Goal: Task Accomplishment & Management: Use online tool/utility

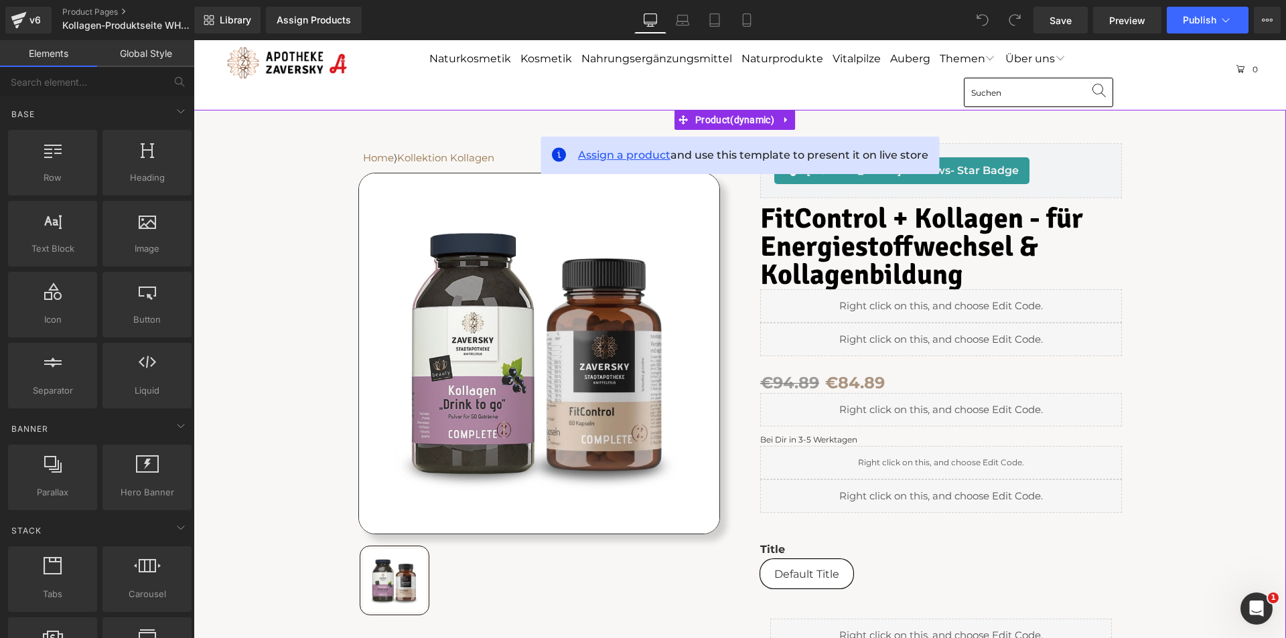
click at [630, 155] on span "Assign a product" at bounding box center [624, 155] width 92 height 13
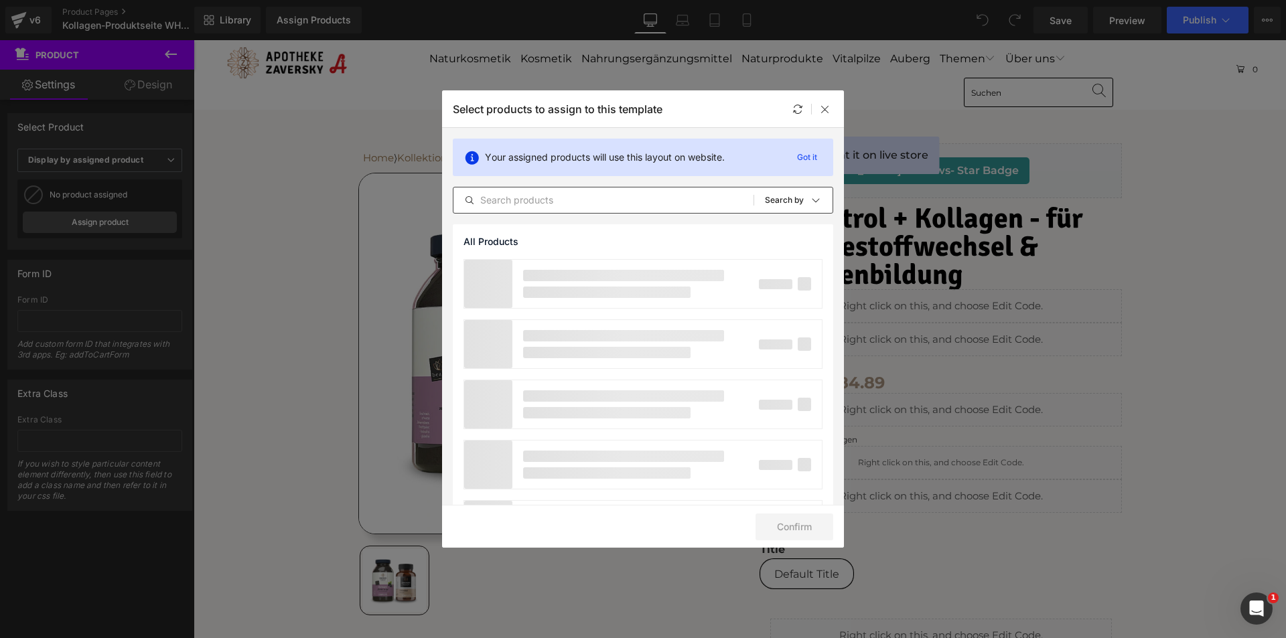
click at [519, 199] on input "text" at bounding box center [604, 200] width 300 height 16
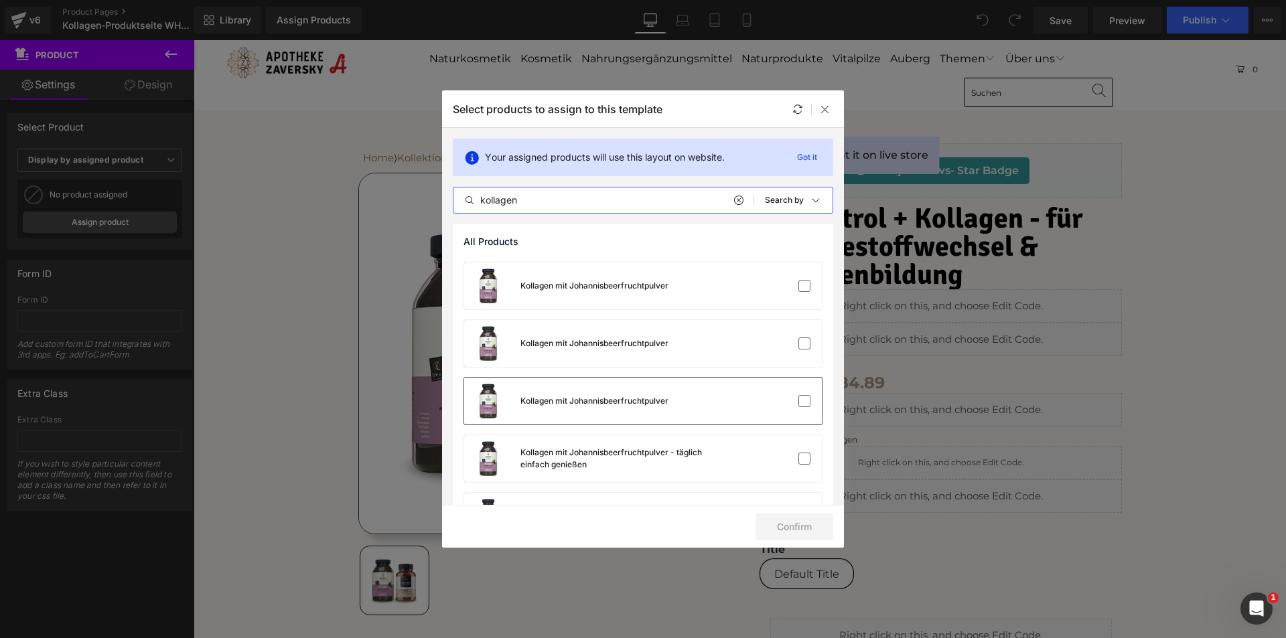
scroll to position [871, 0]
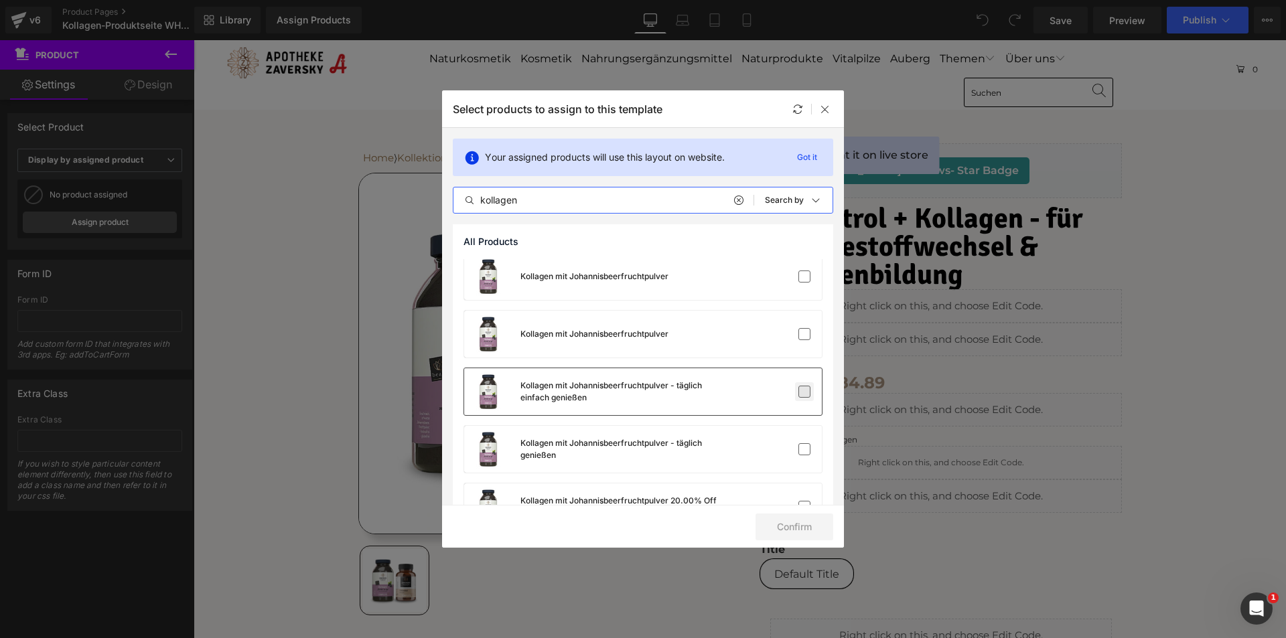
type input "kollagen"
click at [801, 395] on label at bounding box center [805, 392] width 12 height 12
click at [805, 392] on input "checkbox" at bounding box center [805, 392] width 0 height 0
click at [787, 527] on button "Confirm" at bounding box center [795, 527] width 78 height 27
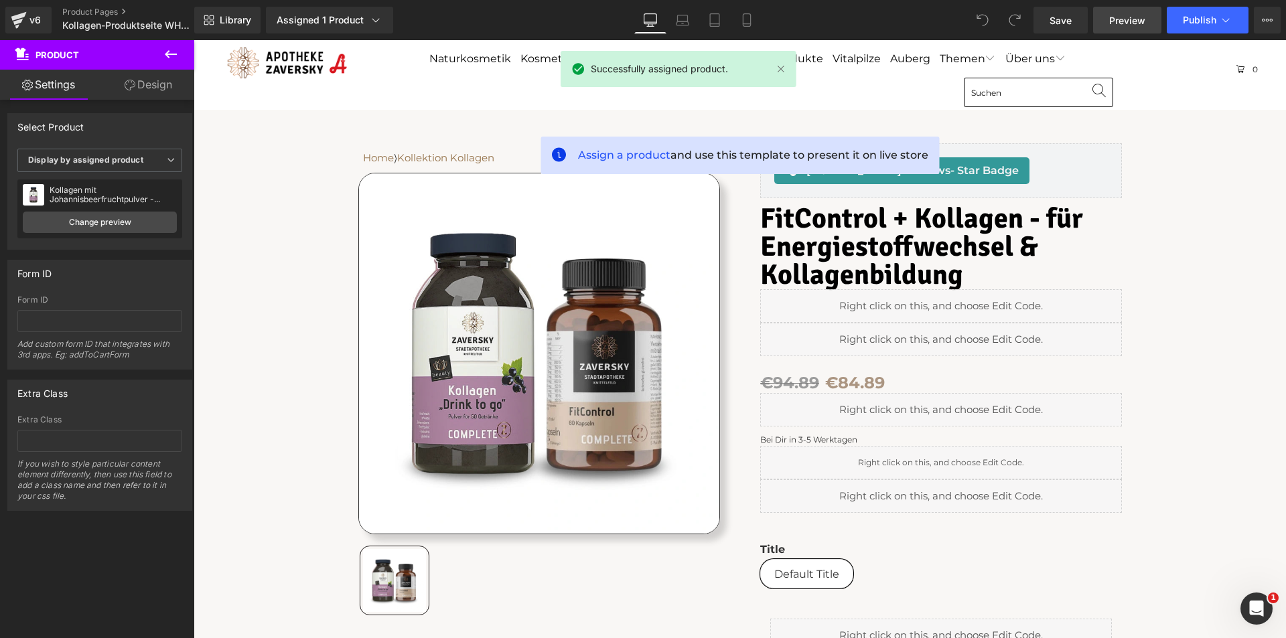
drag, startPoint x: 1130, startPoint y: 17, endPoint x: 870, endPoint y: 11, distance: 260.7
click at [1130, 17] on span "Preview" at bounding box center [1127, 20] width 36 height 14
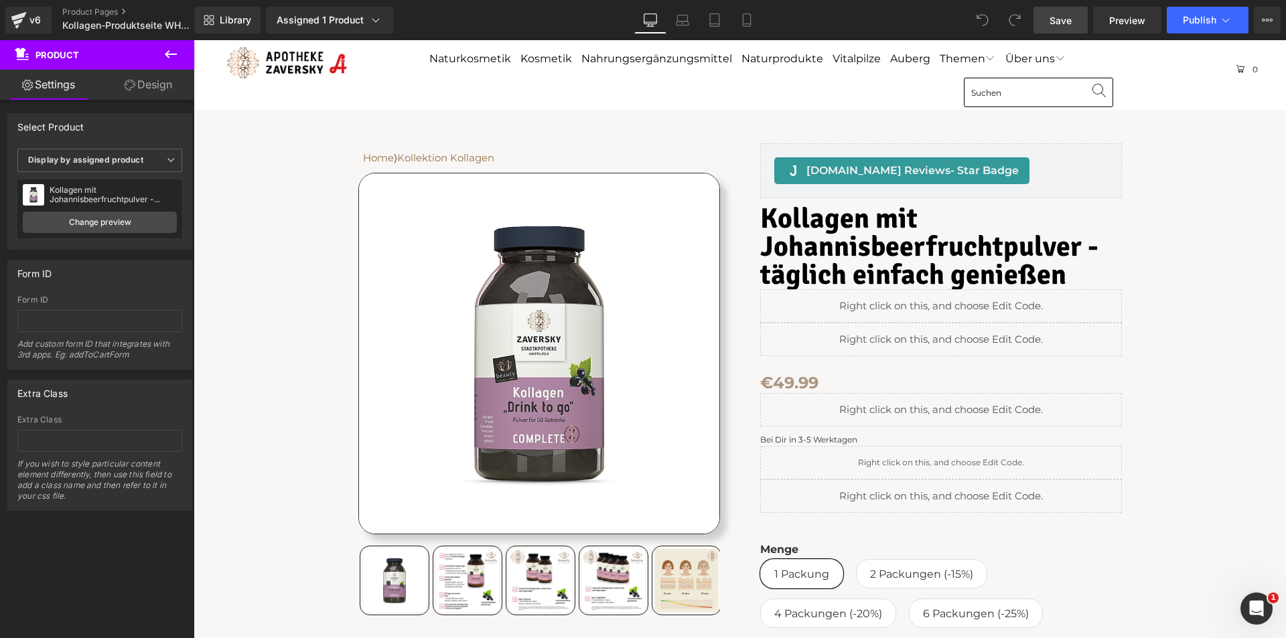
click at [1067, 13] on span "Save" at bounding box center [1061, 20] width 22 height 14
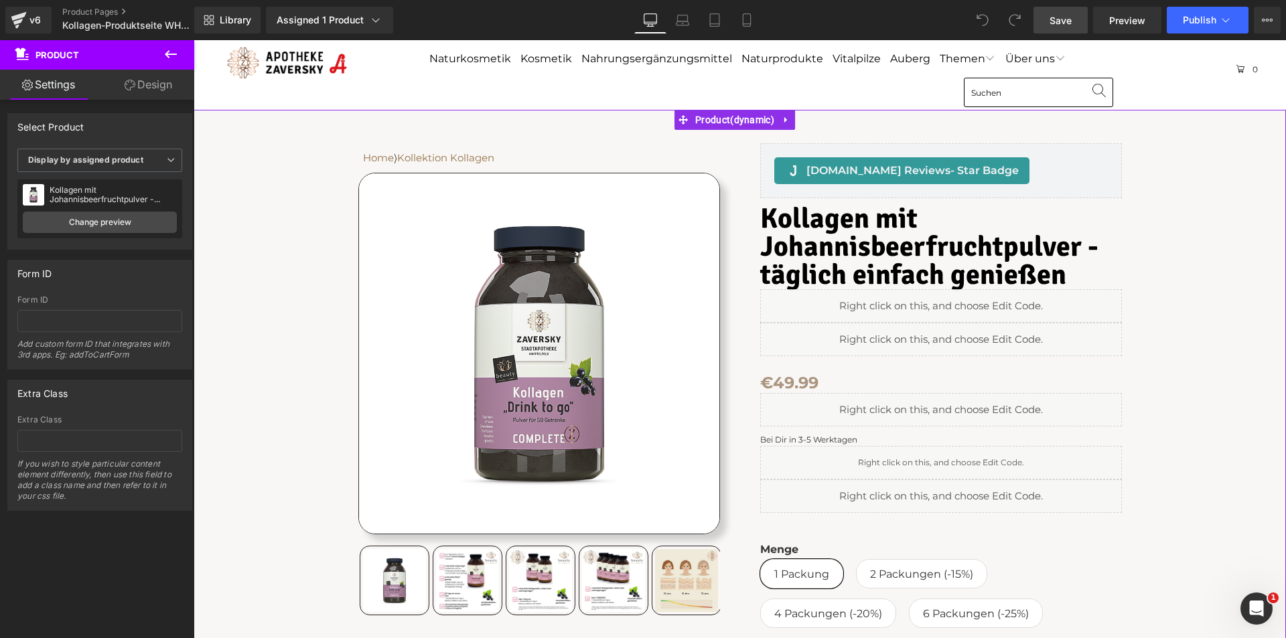
click at [289, 124] on div "Home ⟩ Kollektion Kollagen Text Block Row Sale Off" at bounding box center [739, 546] width 1079 height 872
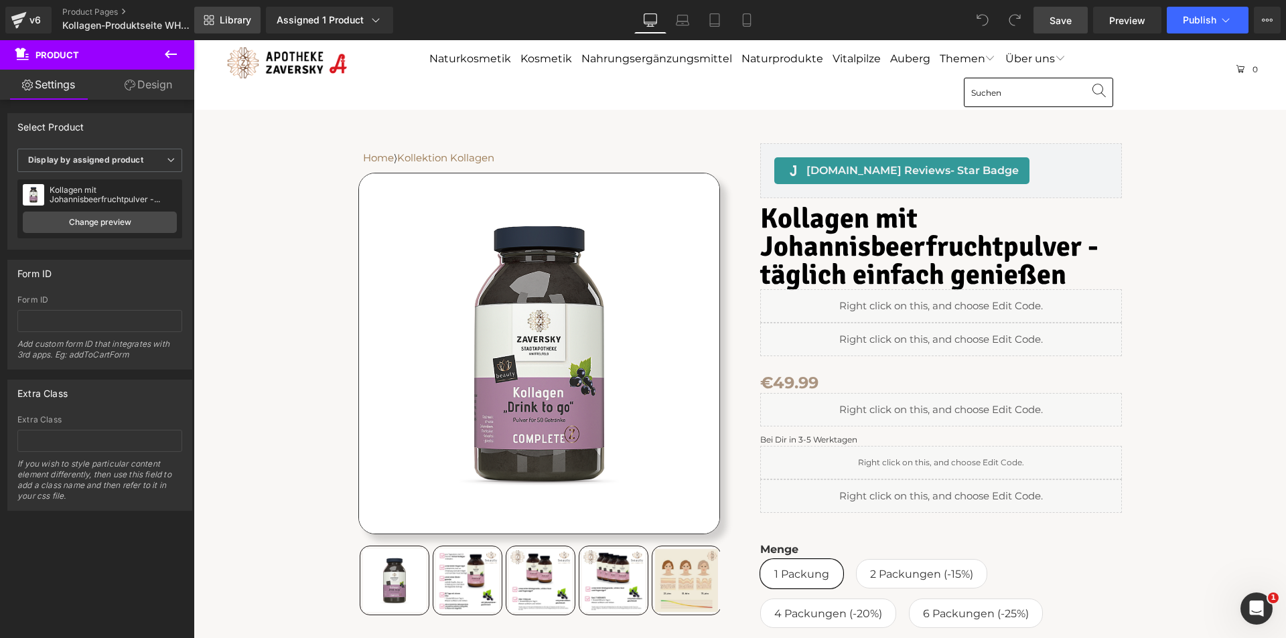
click at [240, 21] on span "Library" at bounding box center [235, 20] width 31 height 12
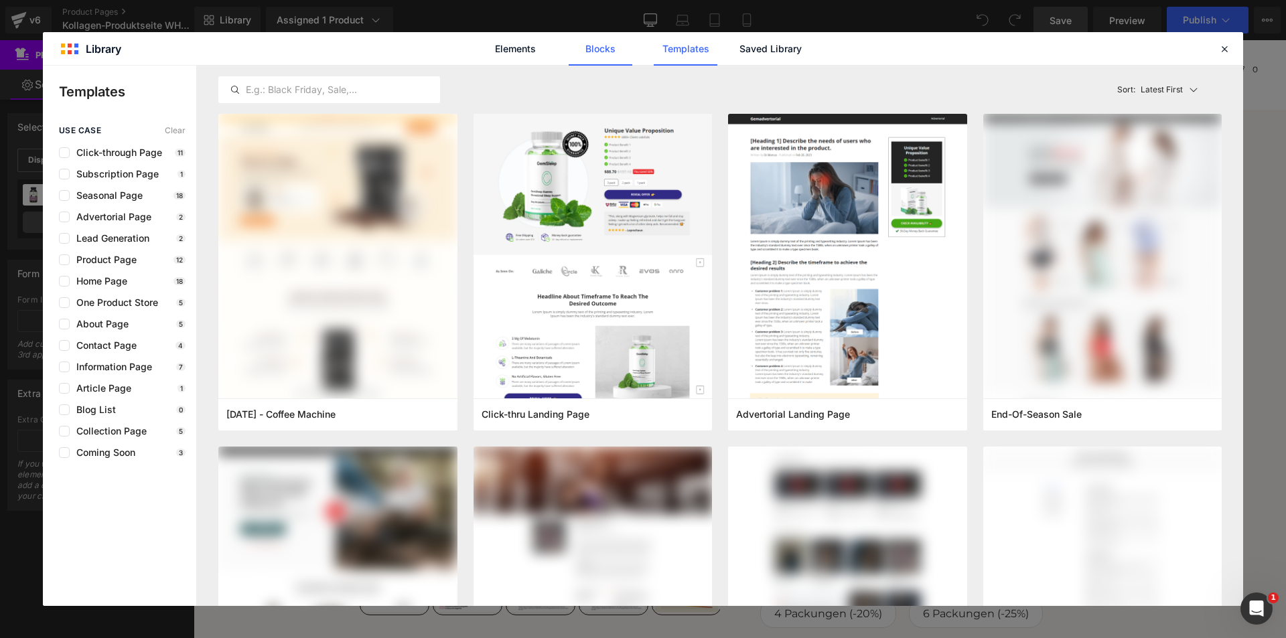
click at [739, 46] on link "Blocks" at bounding box center [771, 48] width 64 height 33
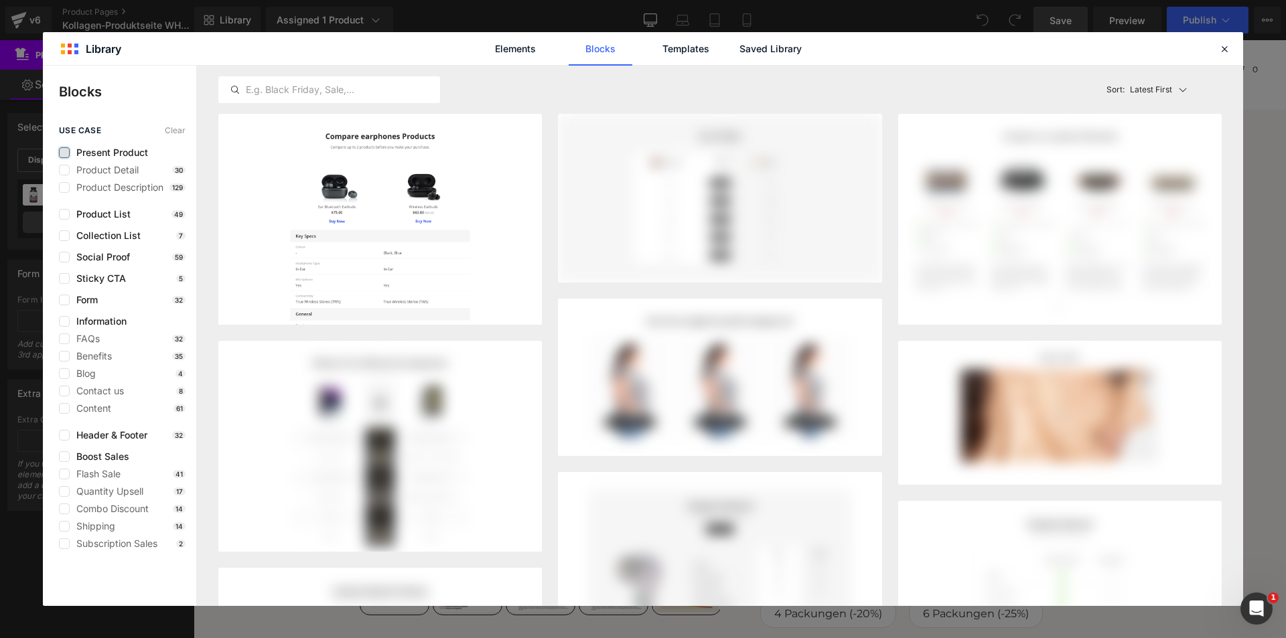
click at [63, 155] on label at bounding box center [64, 152] width 11 height 11
click at [64, 153] on input "checkbox" at bounding box center [64, 153] width 0 height 0
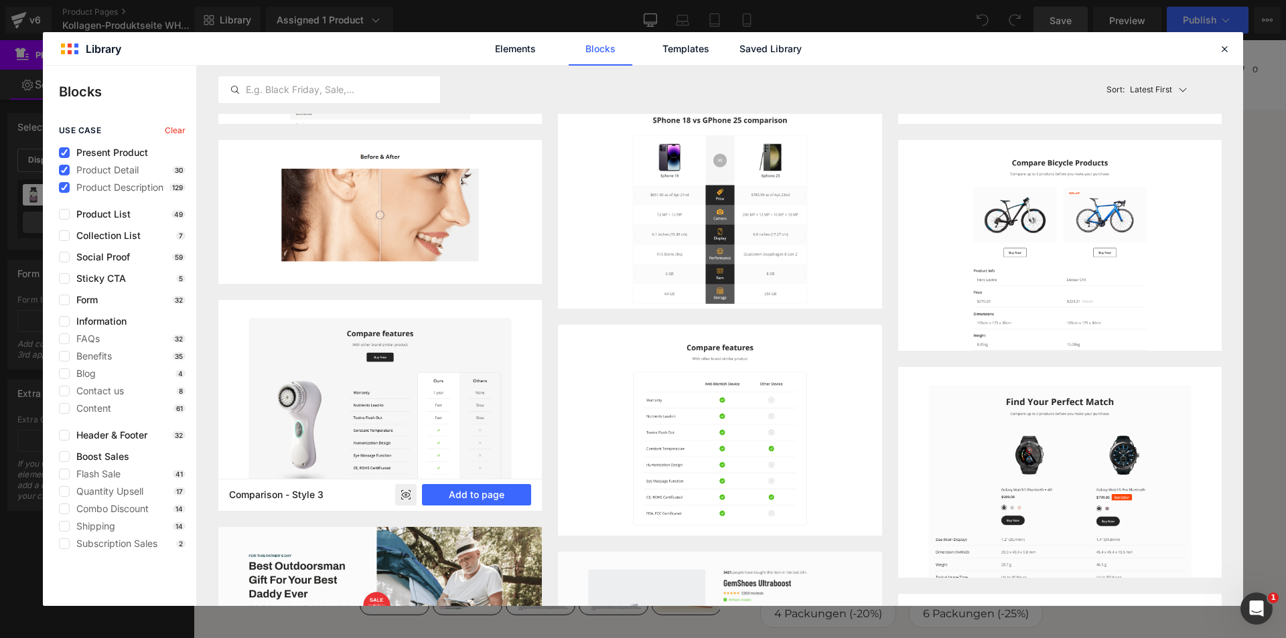
scroll to position [0, 0]
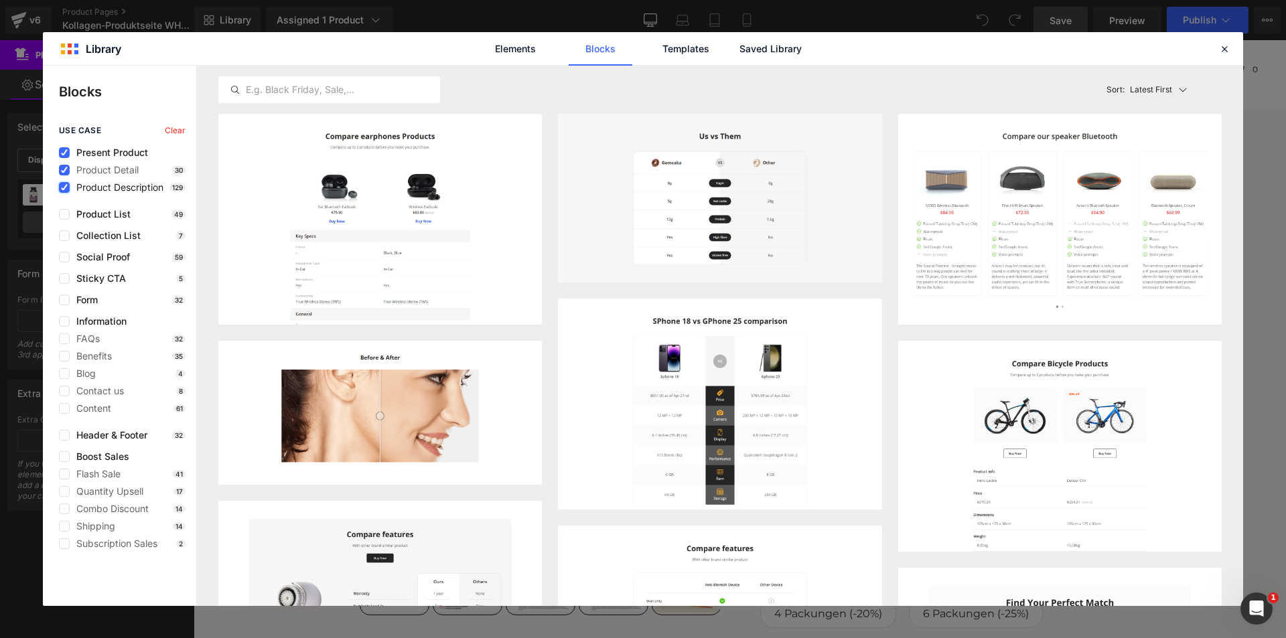
click at [66, 188] on icon at bounding box center [64, 188] width 7 height 0
click at [64, 188] on input "checkbox" at bounding box center [64, 188] width 0 height 0
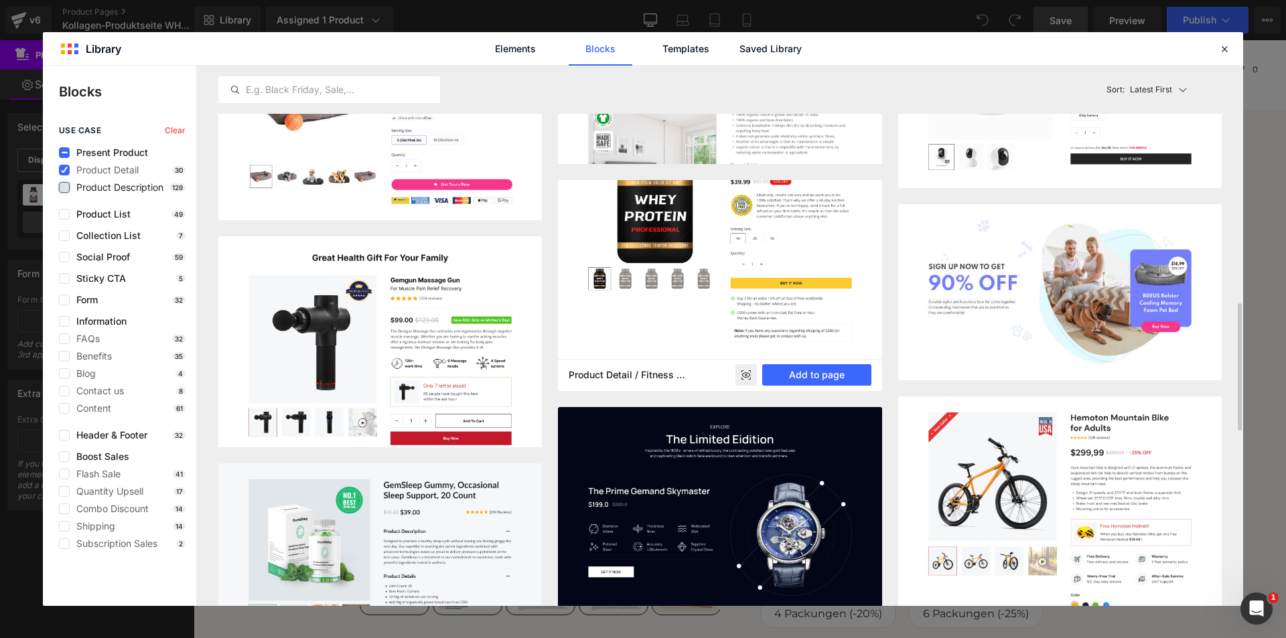
scroll to position [1139, 0]
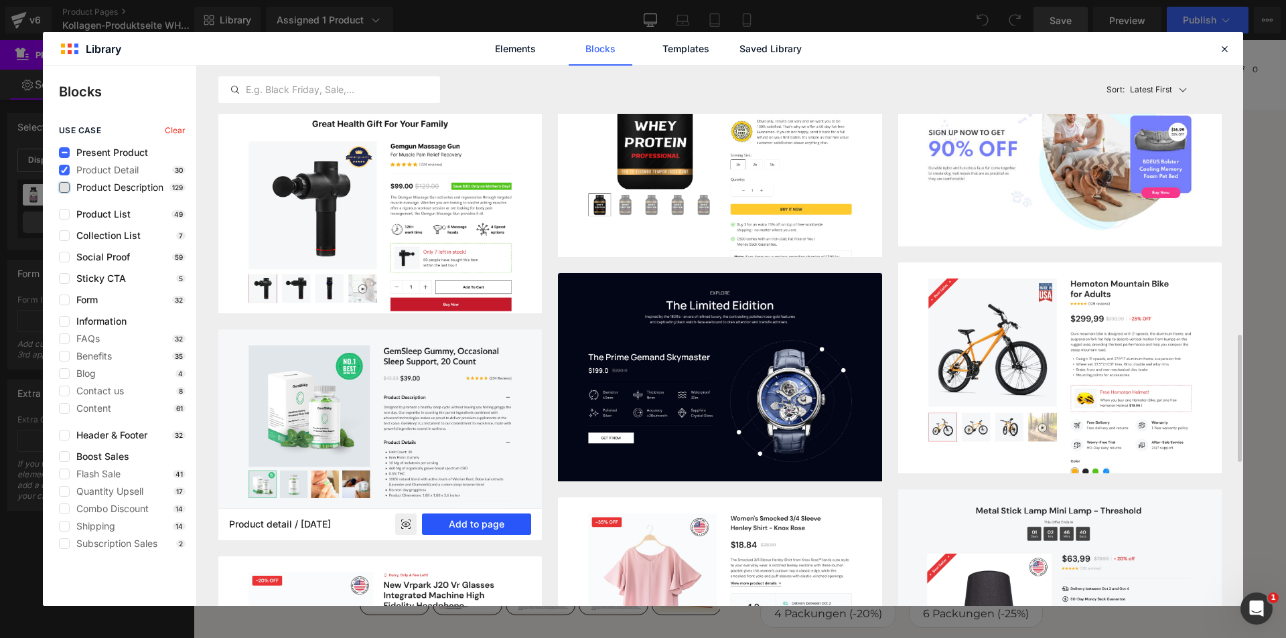
click at [484, 527] on button "Add to page" at bounding box center [476, 524] width 109 height 21
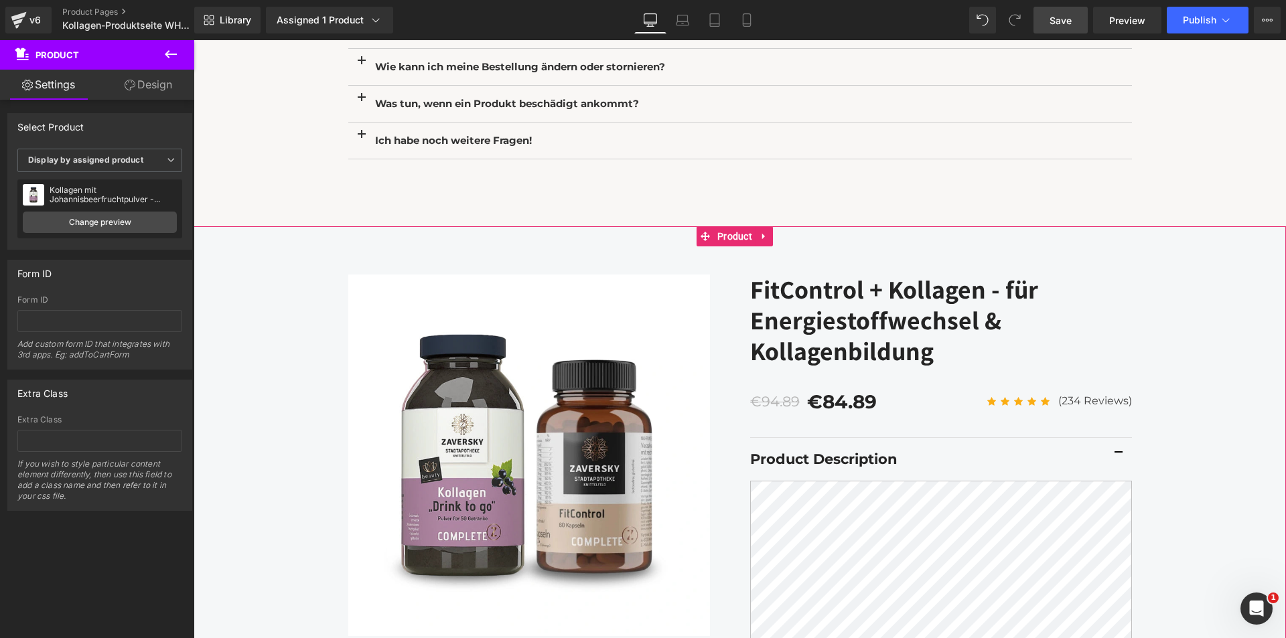
scroll to position [4320, 0]
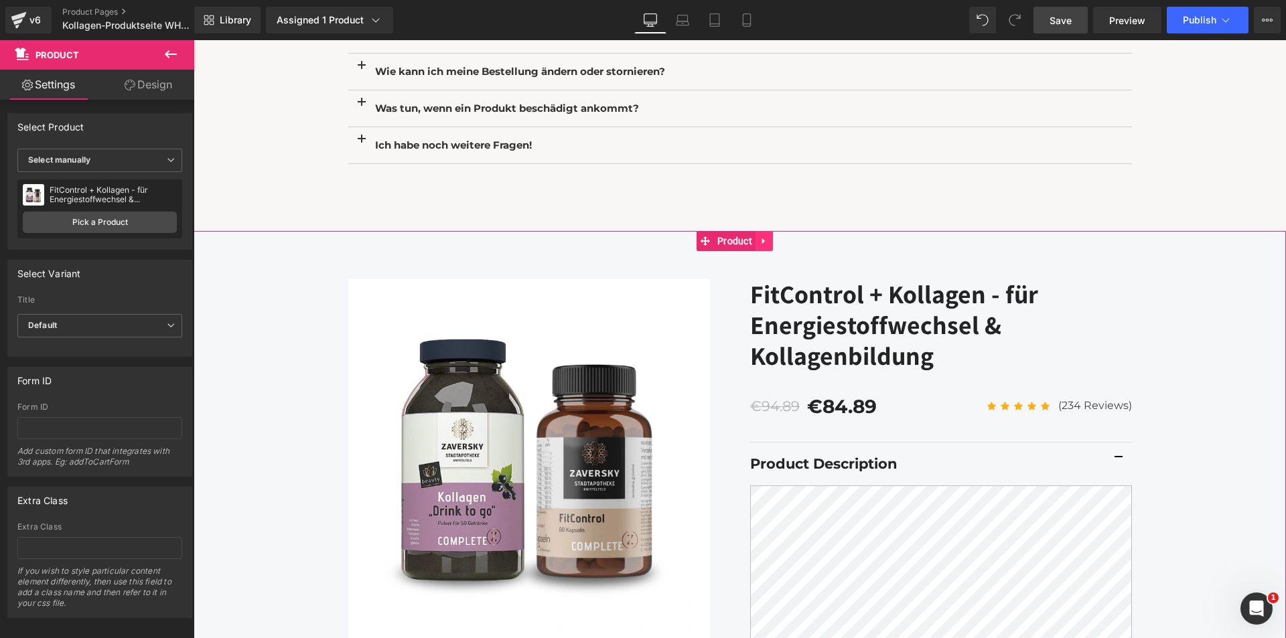
click at [766, 247] on icon at bounding box center [764, 241] width 9 height 10
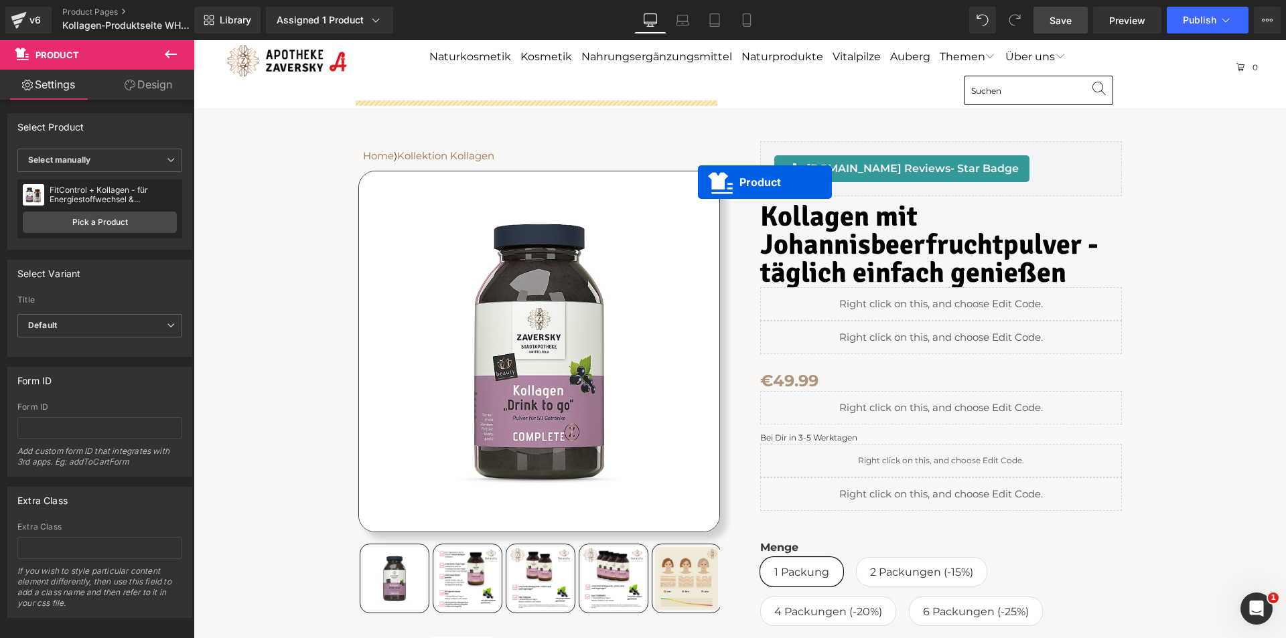
scroll to position [0, 0]
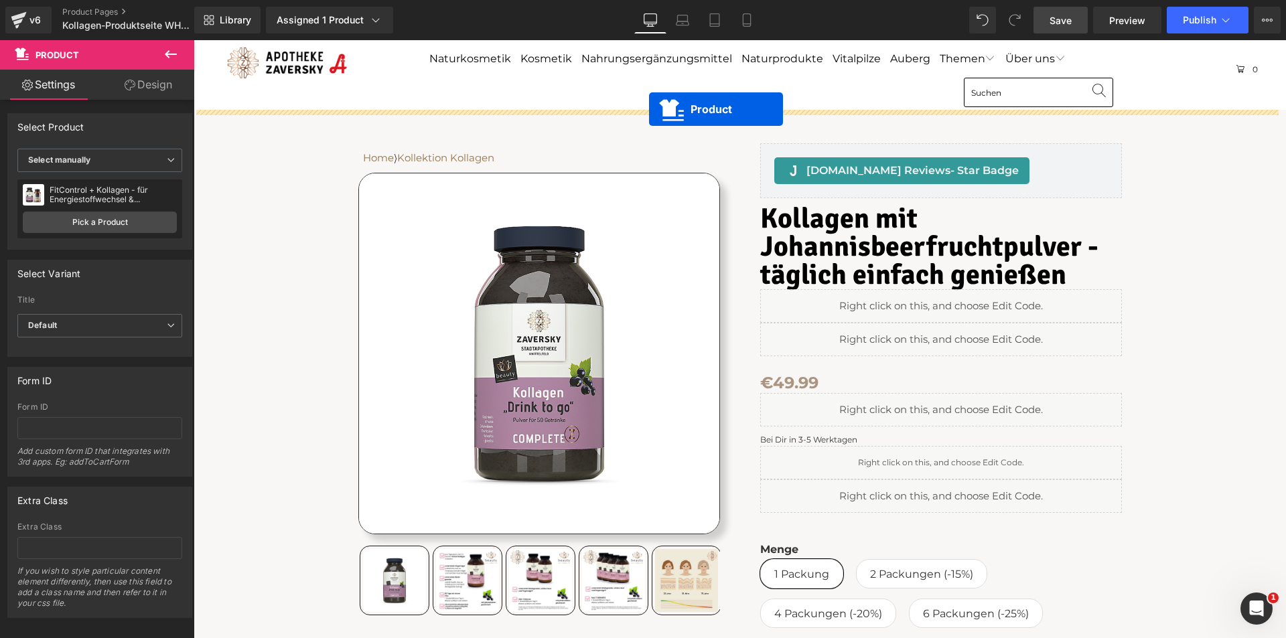
drag, startPoint x: 679, startPoint y: 251, endPoint x: 649, endPoint y: 109, distance: 144.4
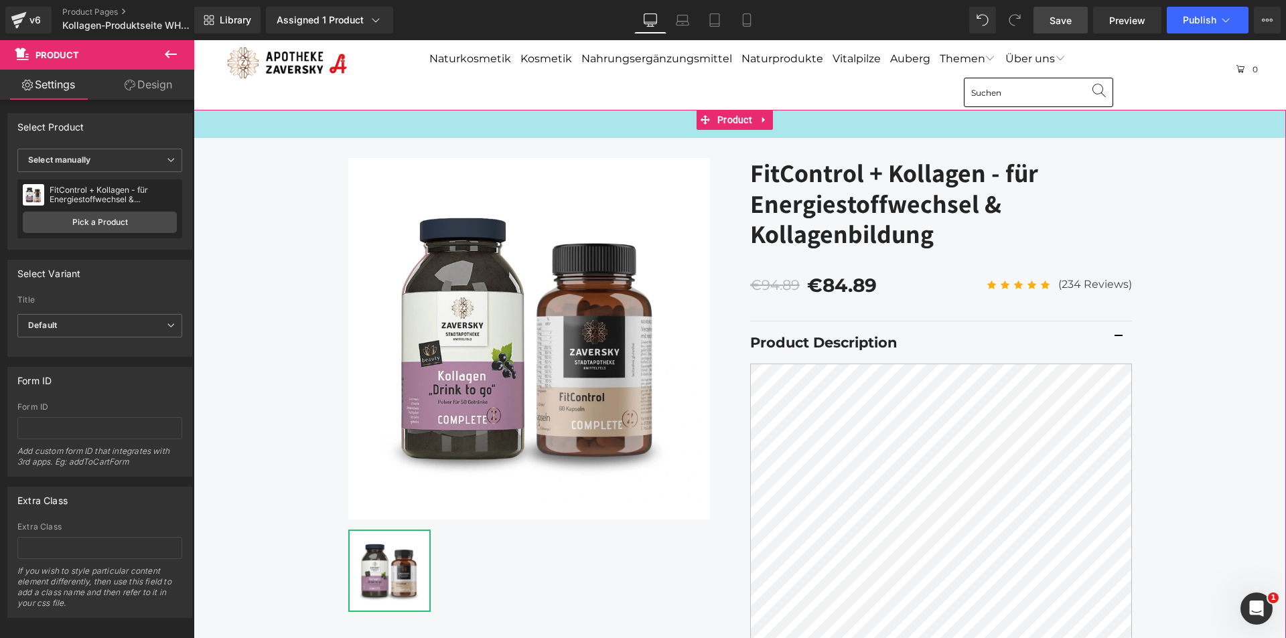
click at [255, 135] on div "42px" at bounding box center [740, 124] width 1093 height 28
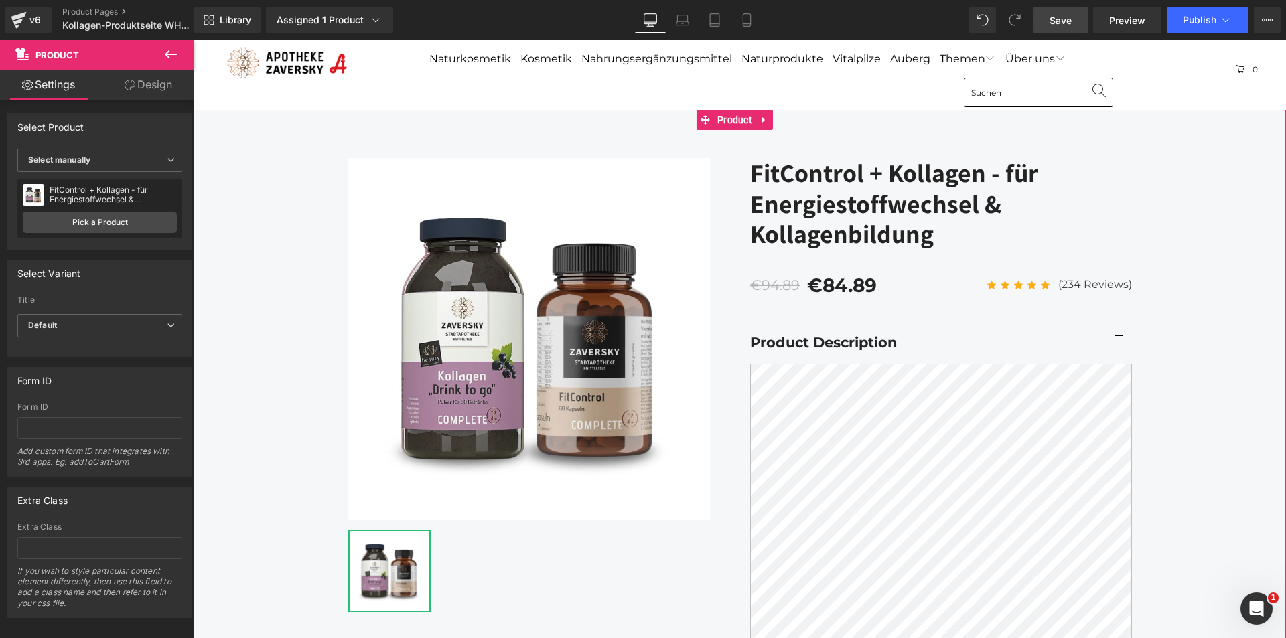
click at [163, 85] on link "Design" at bounding box center [148, 85] width 97 height 30
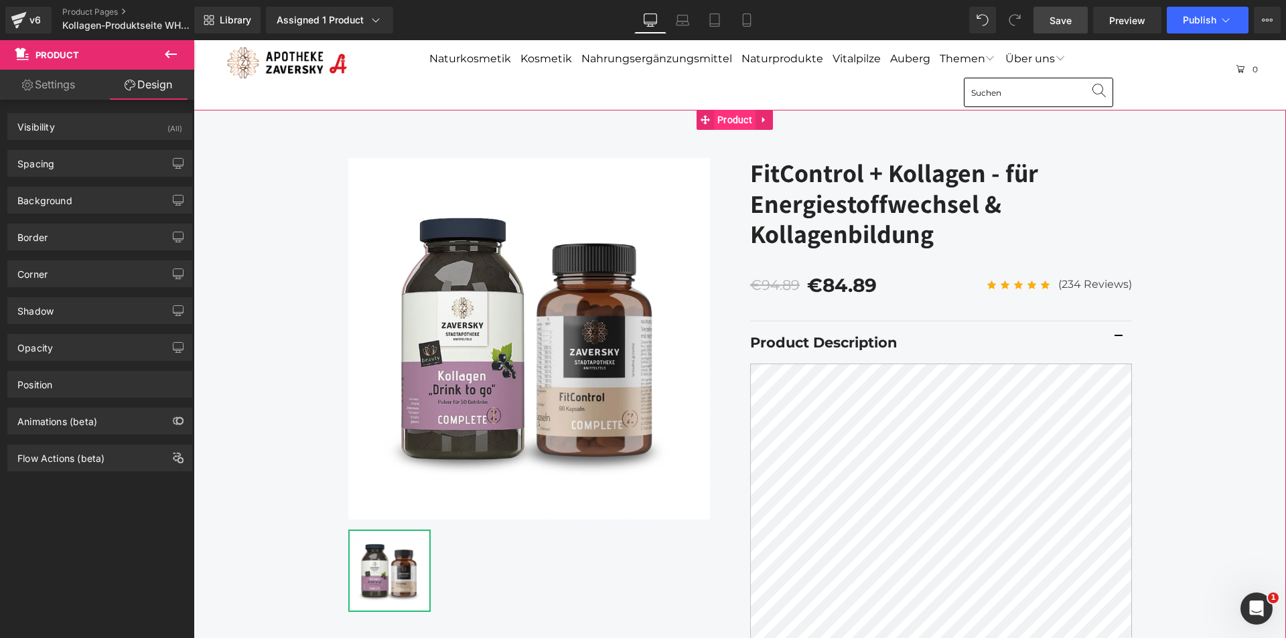
click at [737, 119] on span "Product" at bounding box center [735, 120] width 42 height 20
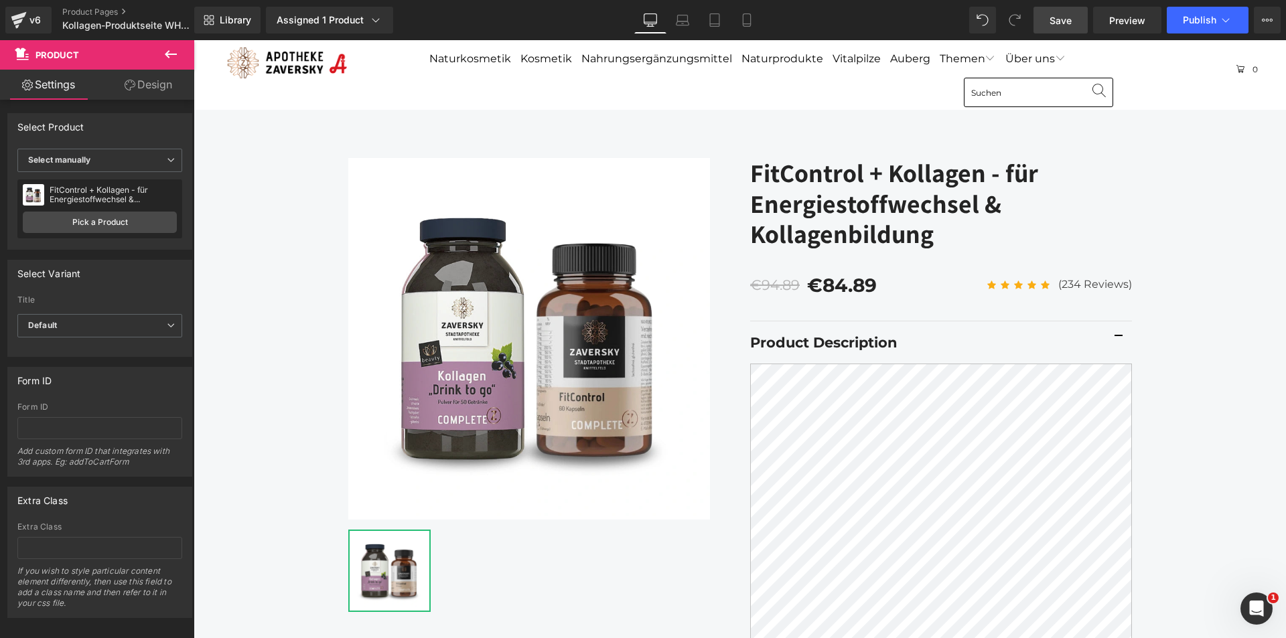
click at [170, 56] on icon at bounding box center [171, 54] width 16 height 16
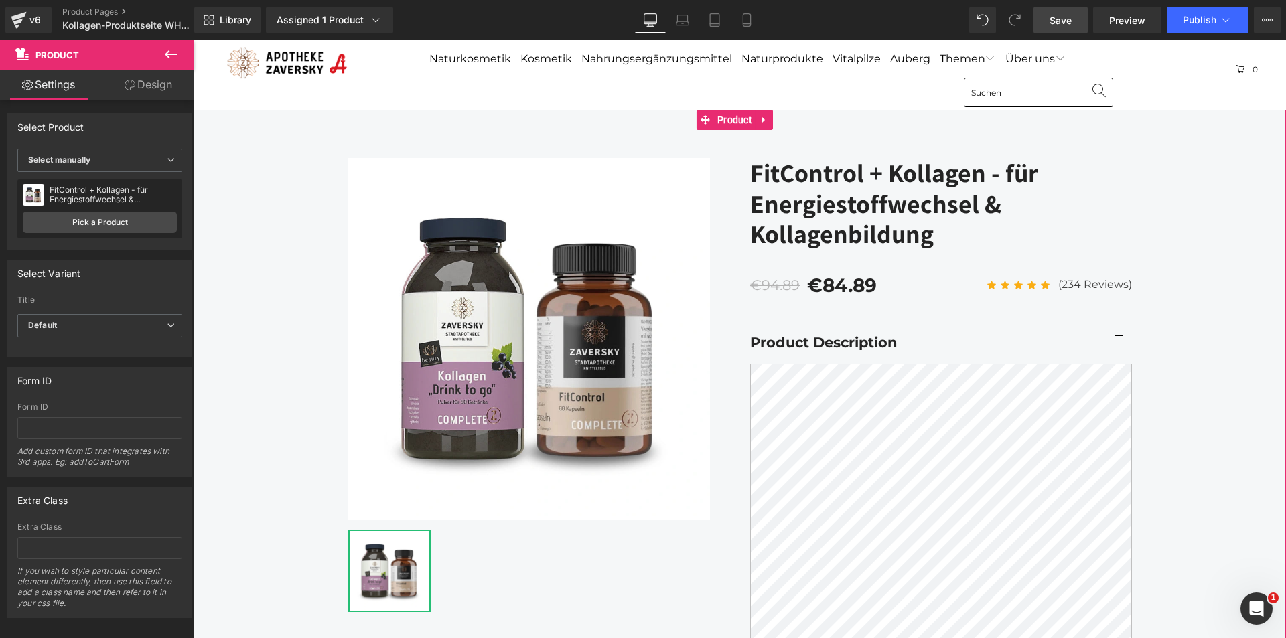
click at [153, 85] on link "Design" at bounding box center [148, 85] width 97 height 30
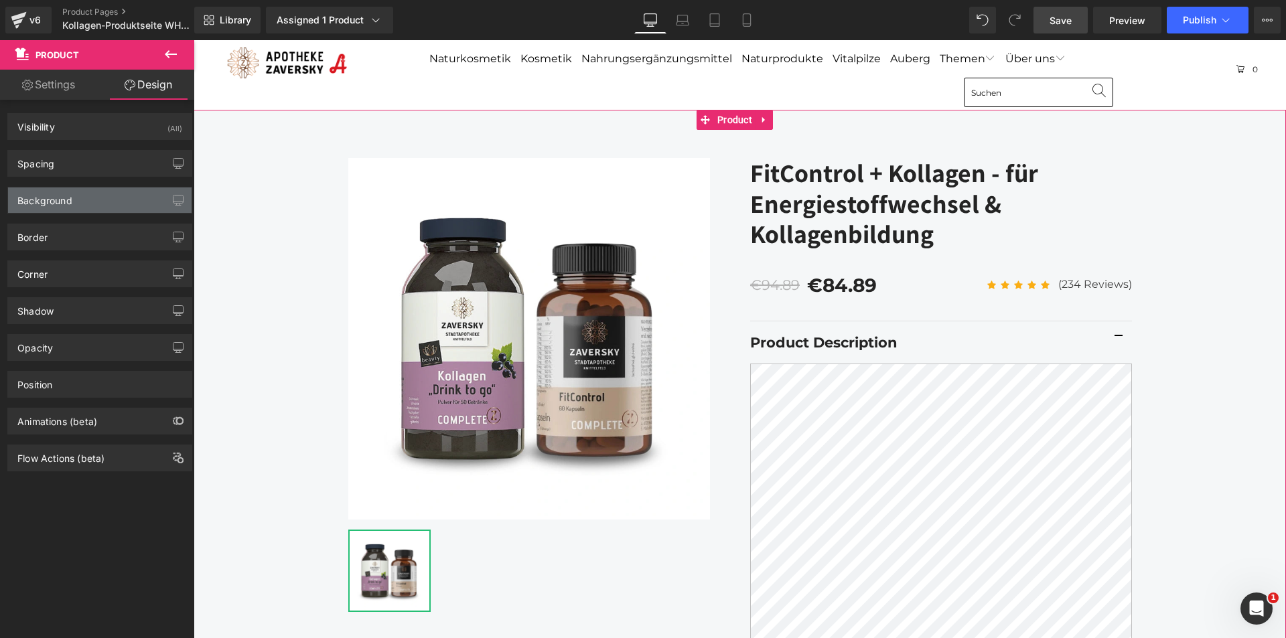
click at [109, 204] on div "Background" at bounding box center [100, 200] width 184 height 25
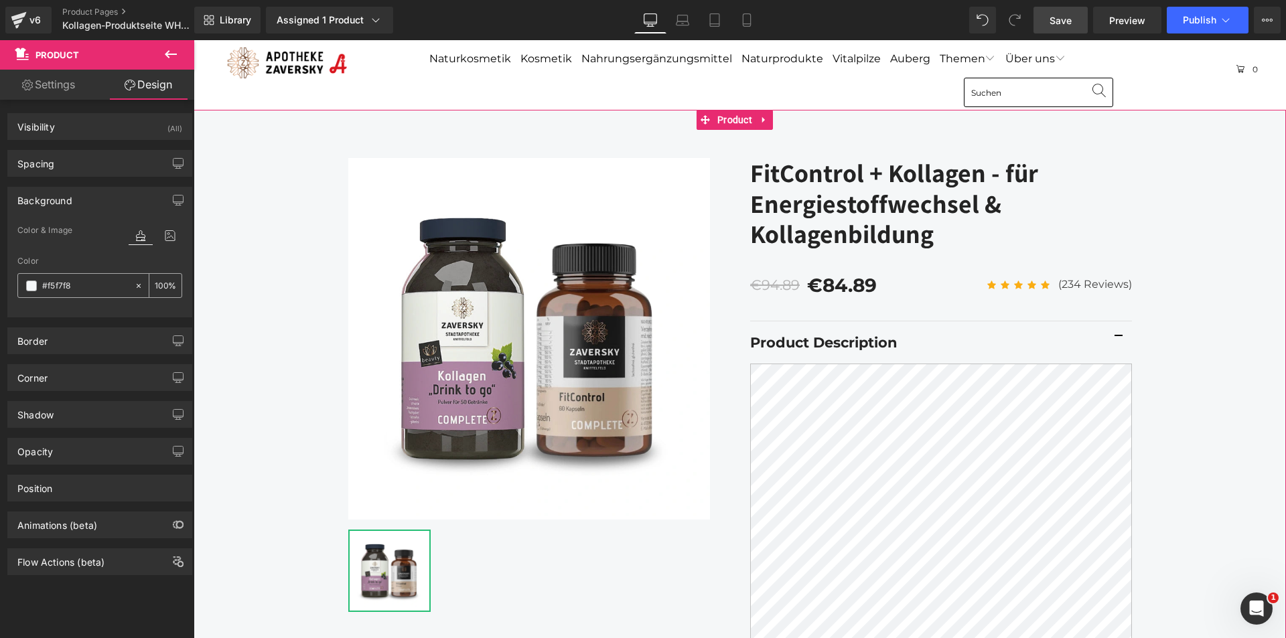
click at [30, 284] on span at bounding box center [31, 286] width 11 height 11
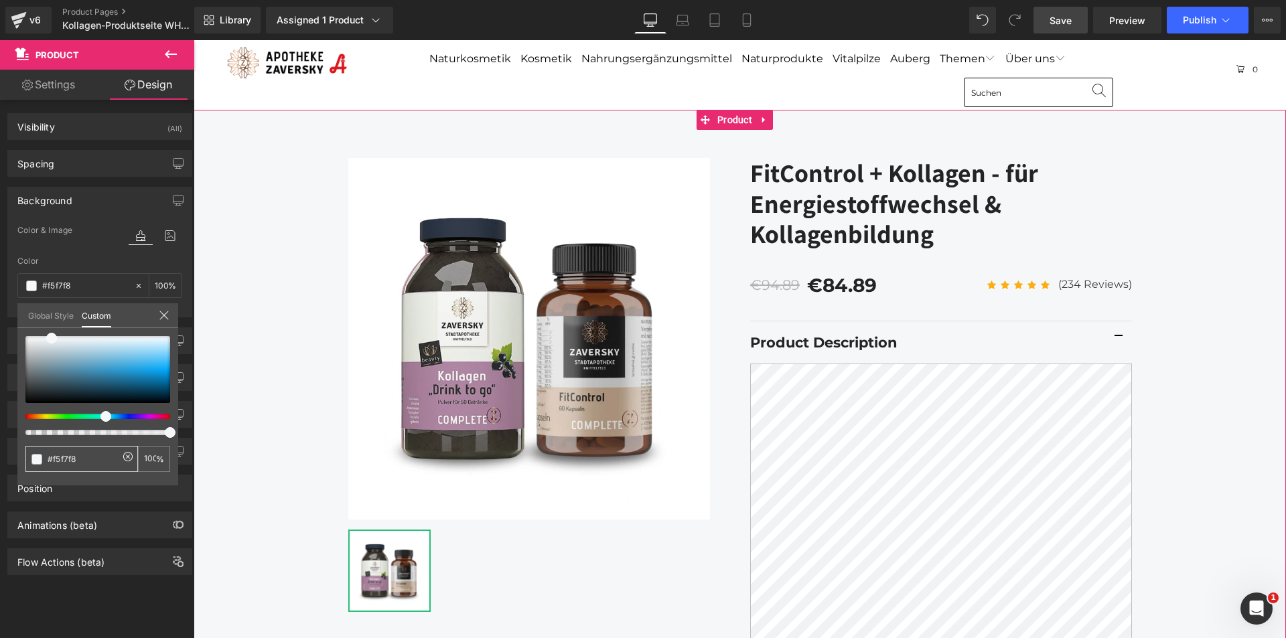
click at [69, 457] on input "#f5f7f8" at bounding box center [83, 459] width 71 height 14
paste input "FFFFFF"
type input "#FFFFFF"
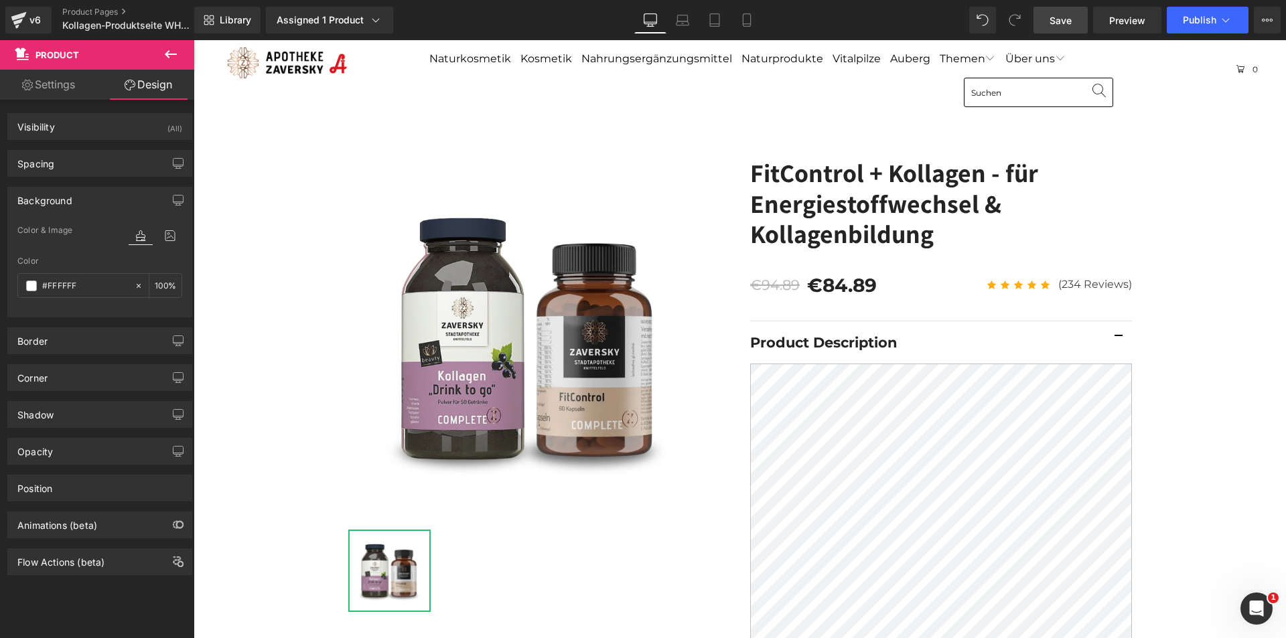
click at [175, 49] on icon at bounding box center [171, 54] width 16 height 16
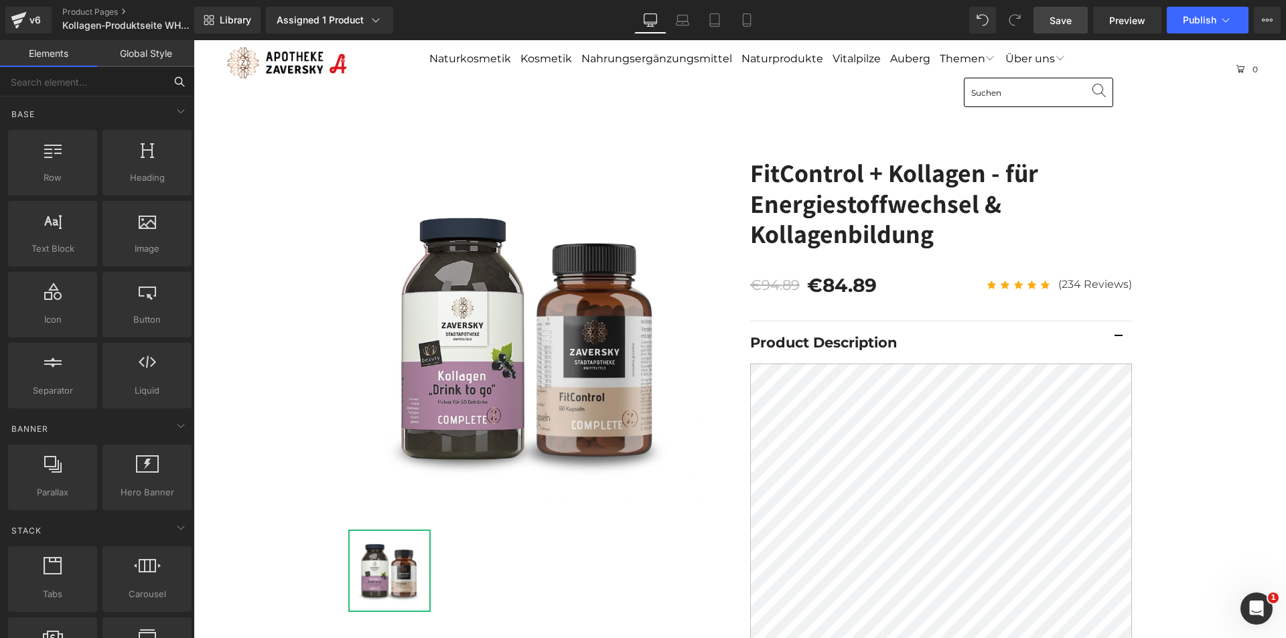
click at [48, 78] on input "text" at bounding box center [82, 81] width 165 height 29
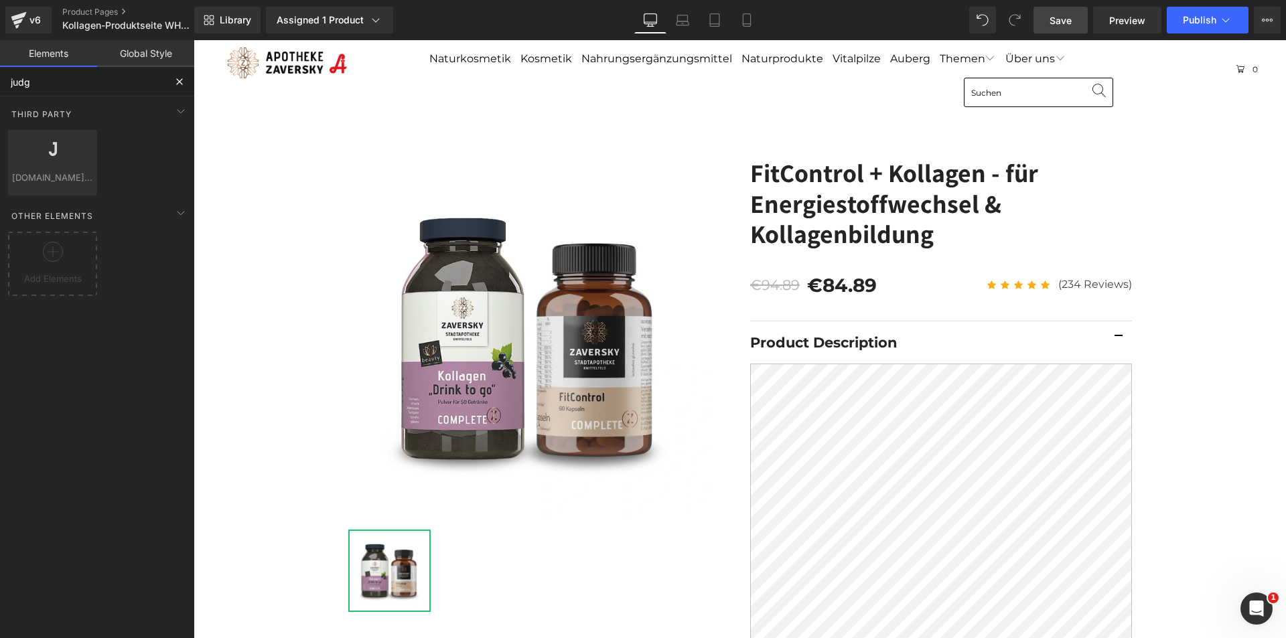
type input "judge"
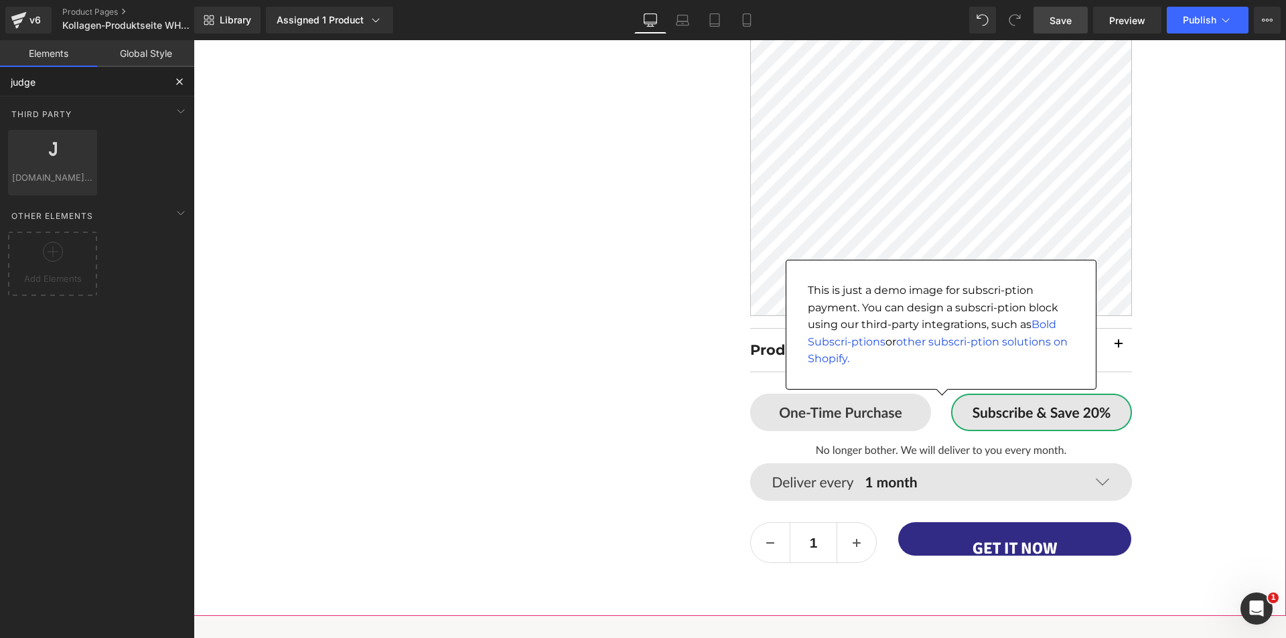
scroll to position [1675, 0]
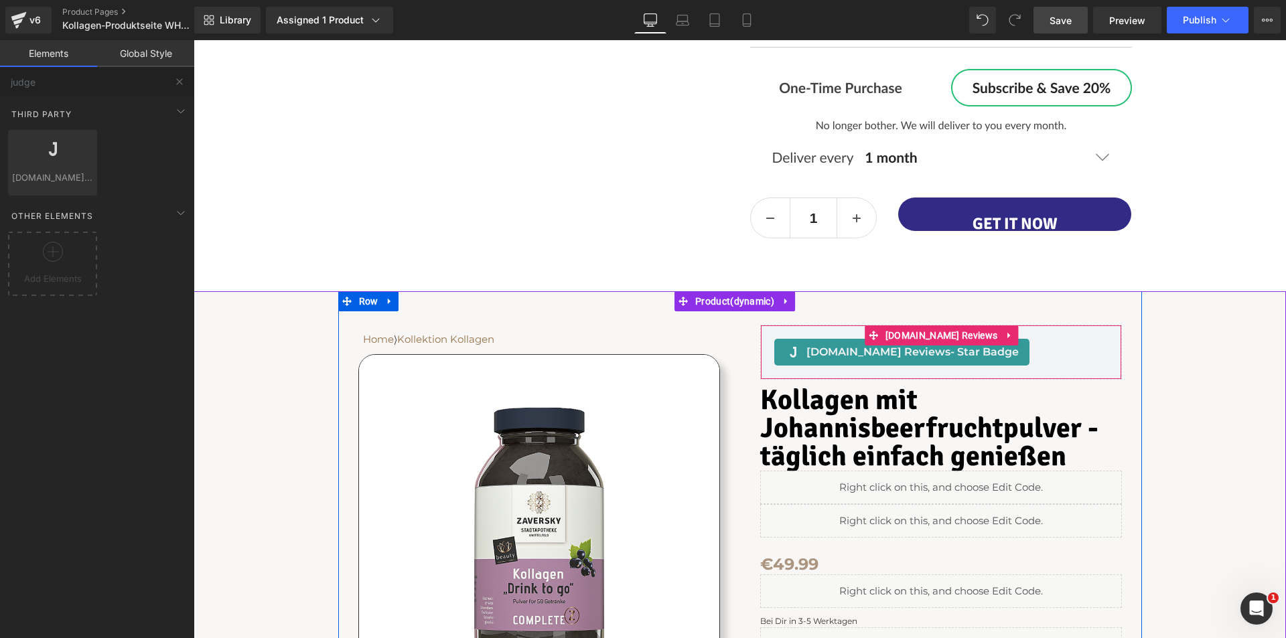
click at [781, 344] on div "[DOMAIN_NAME] Reviews - Star Badge [DOMAIN_NAME] Reviews" at bounding box center [941, 352] width 362 height 55
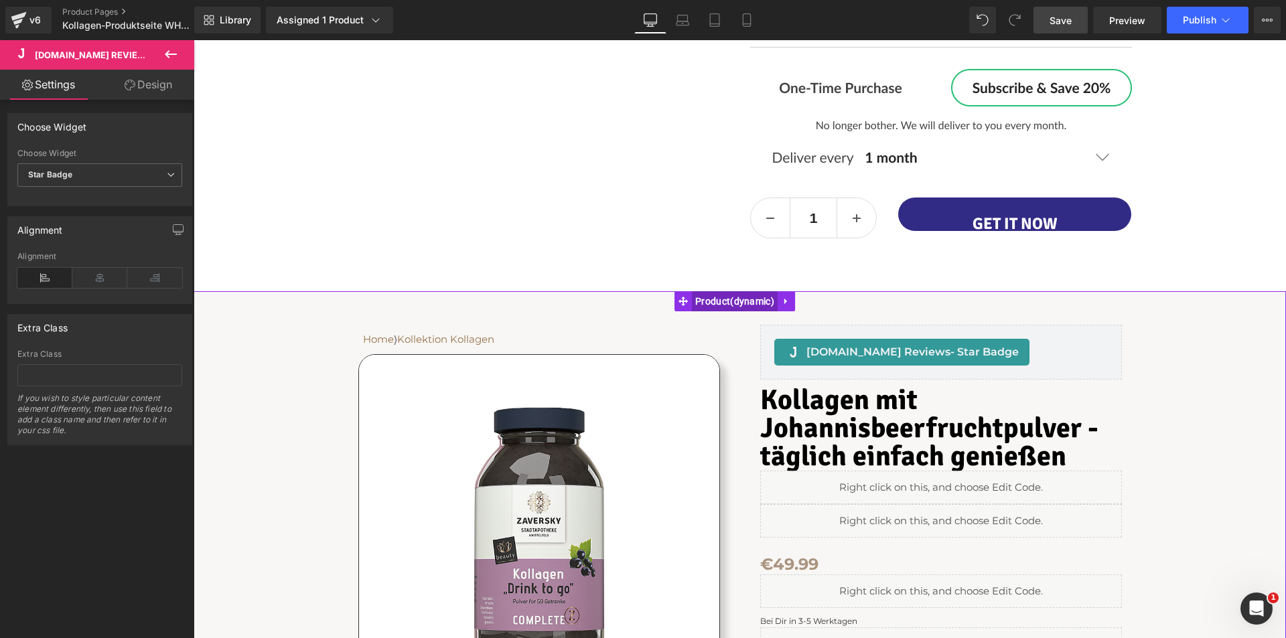
click at [705, 310] on span "Product" at bounding box center [735, 301] width 86 height 20
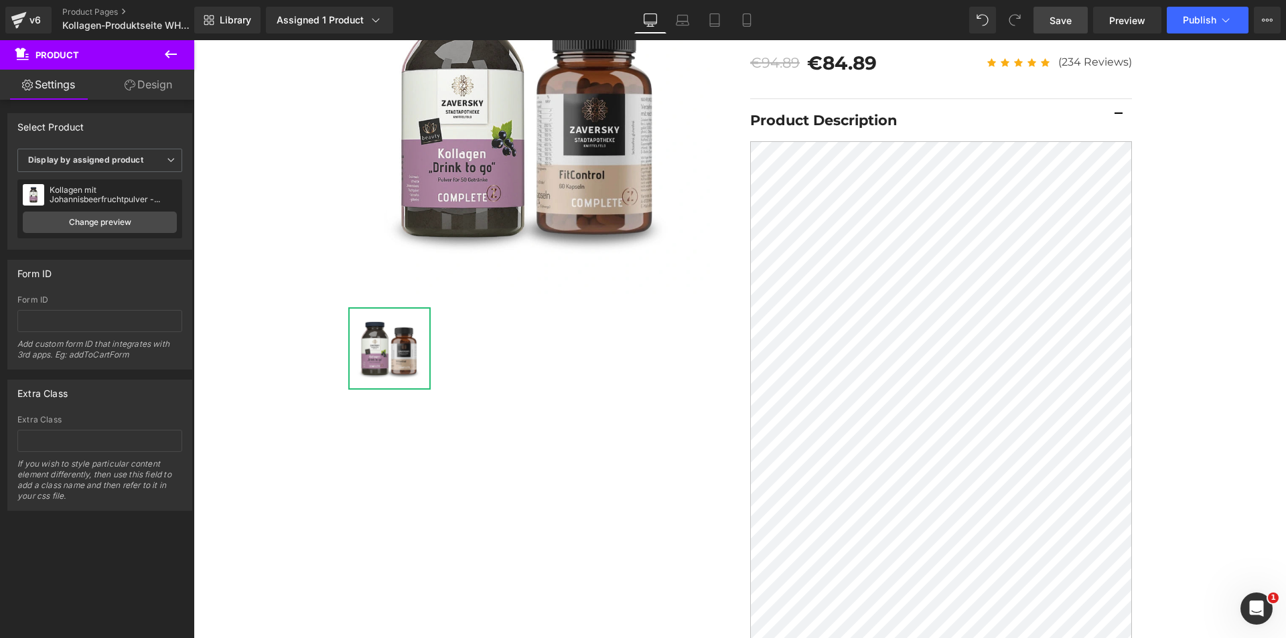
scroll to position [0, 0]
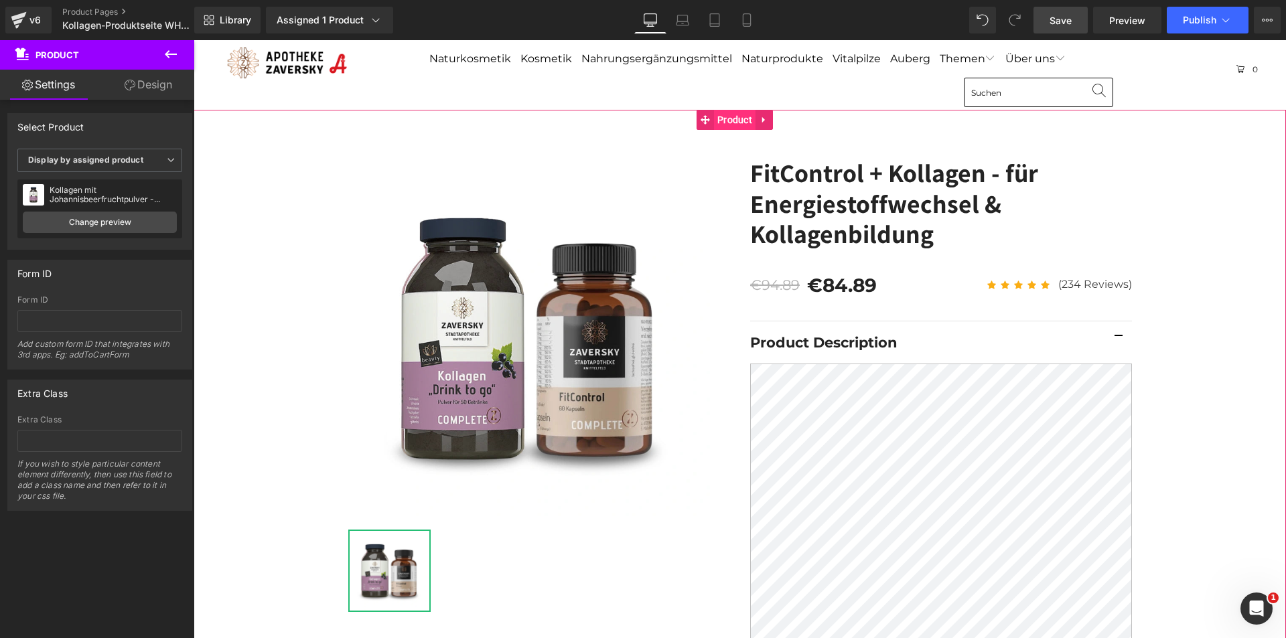
click at [730, 121] on span "Product" at bounding box center [735, 120] width 42 height 20
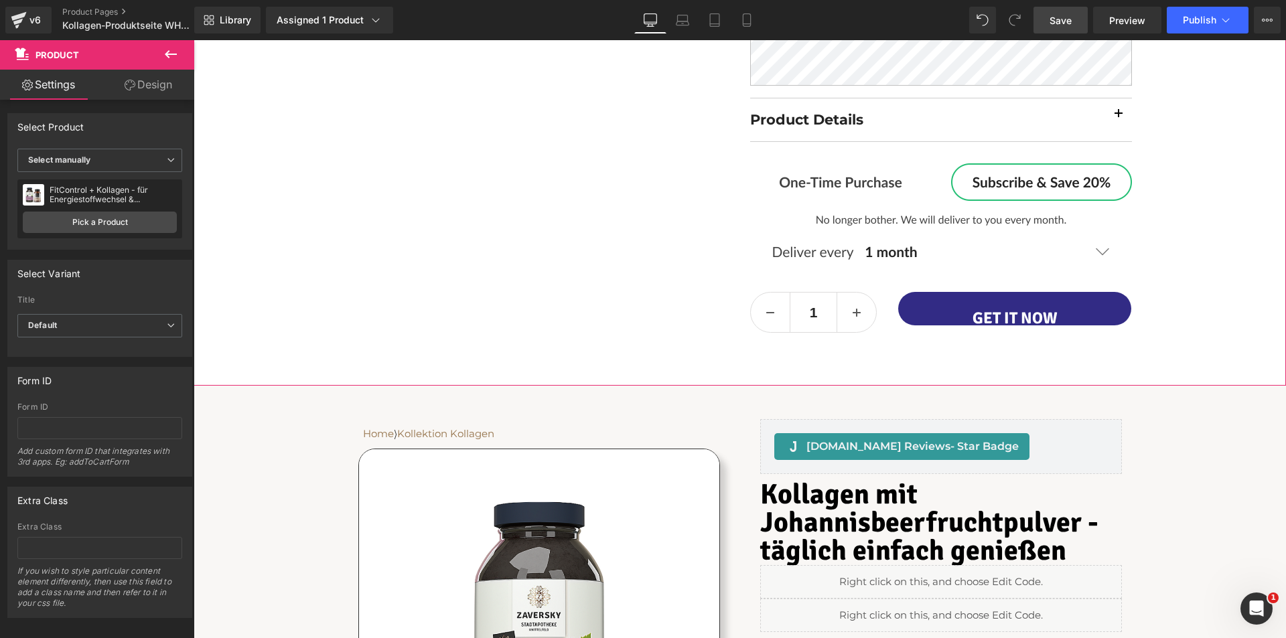
scroll to position [1742, 0]
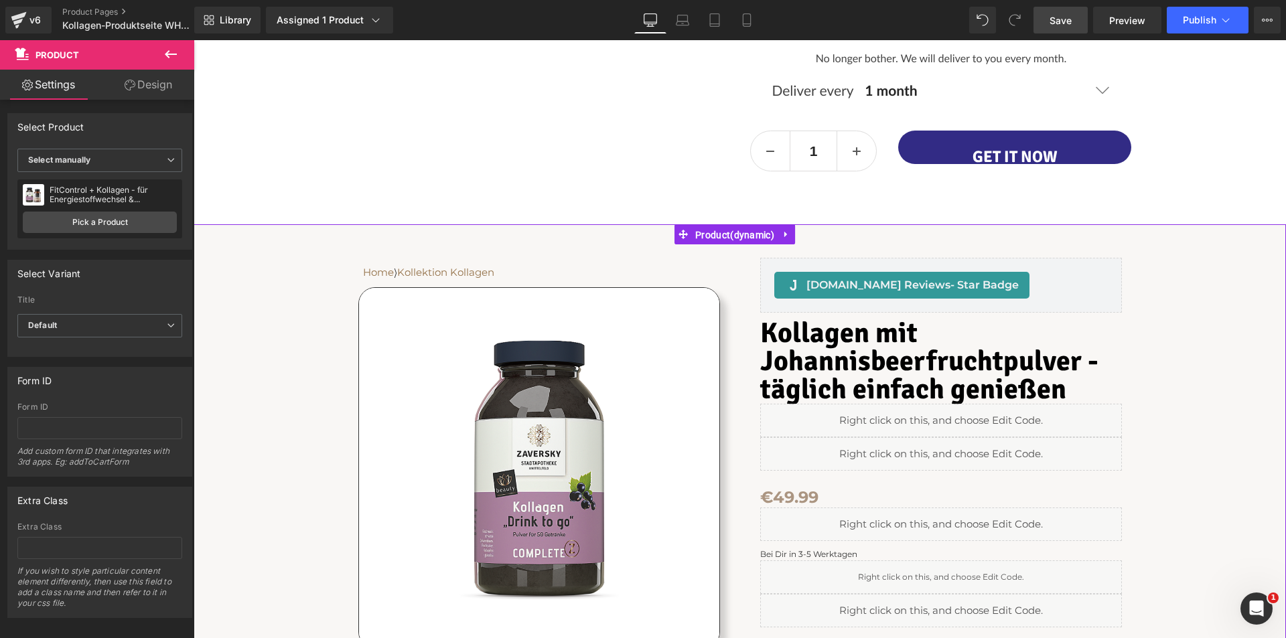
click at [732, 245] on span "Product" at bounding box center [735, 235] width 86 height 20
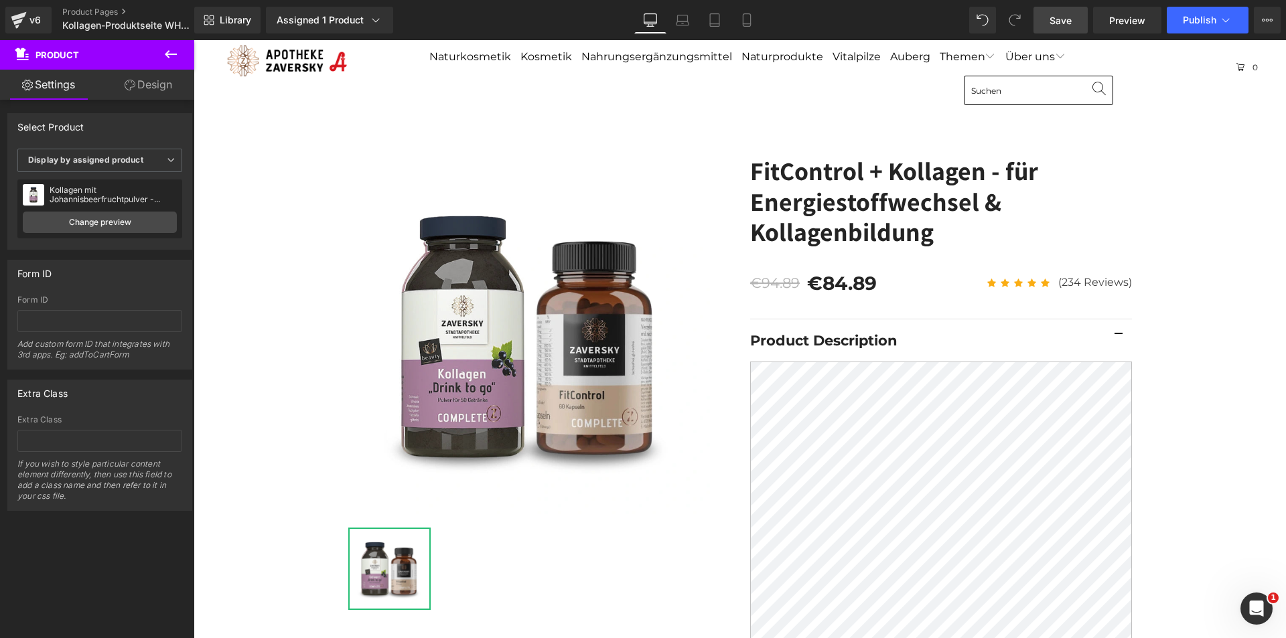
scroll to position [0, 0]
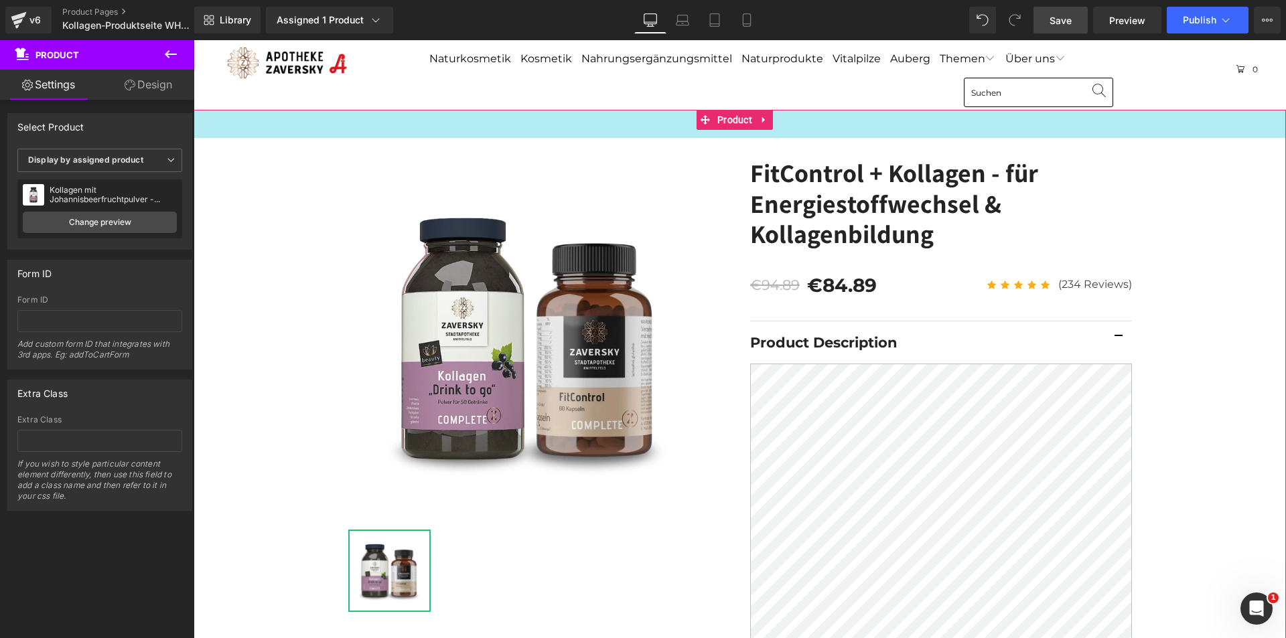
click at [222, 126] on div "42px" at bounding box center [740, 124] width 1093 height 28
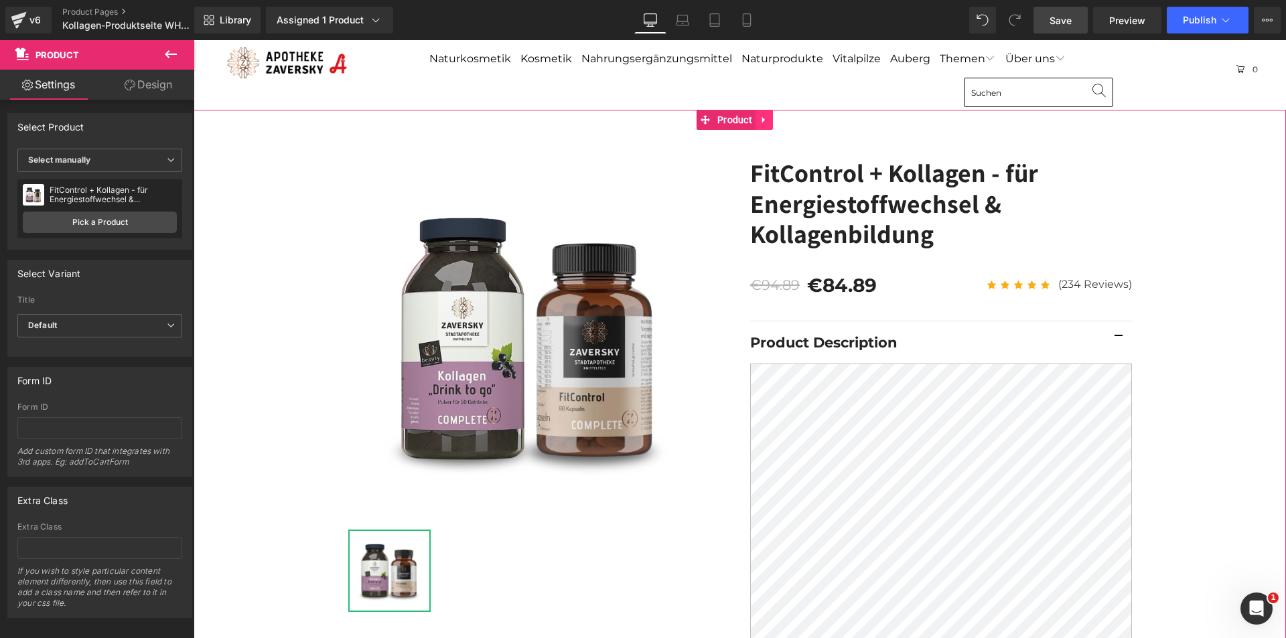
click at [764, 119] on icon at bounding box center [763, 120] width 3 height 6
click at [772, 121] on icon at bounding box center [772, 120] width 9 height 10
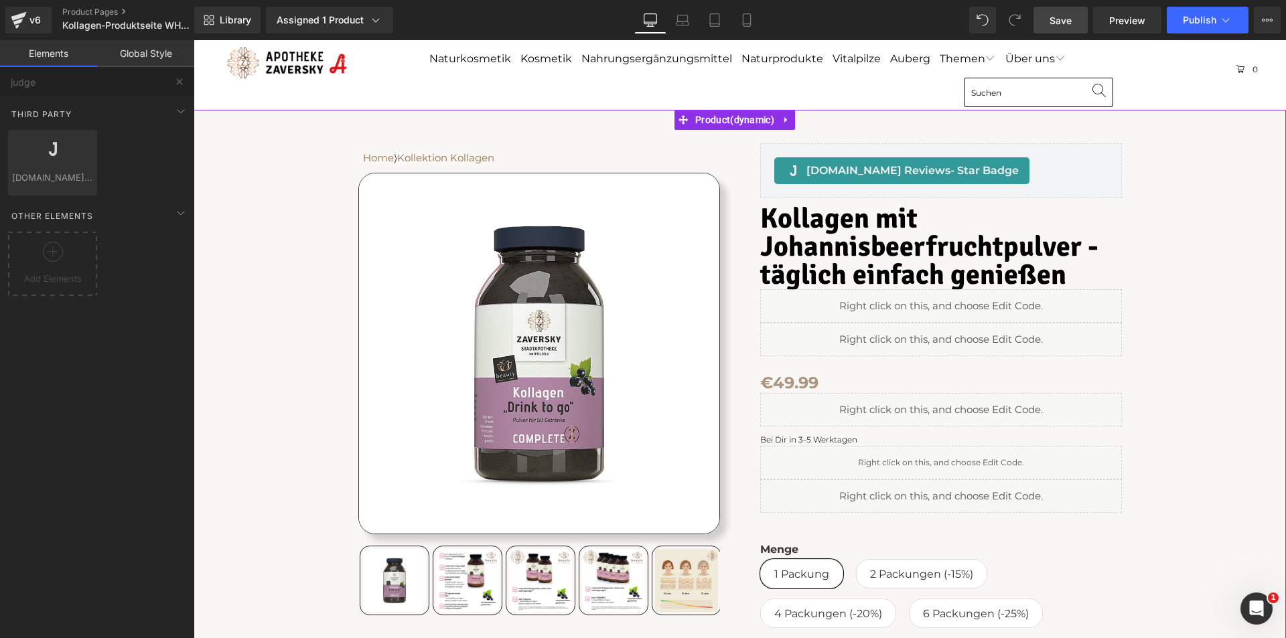
click at [285, 137] on div "Home ⟩ Kollektion Kollagen Text Block Row Sale Off" at bounding box center [739, 546] width 1079 height 872
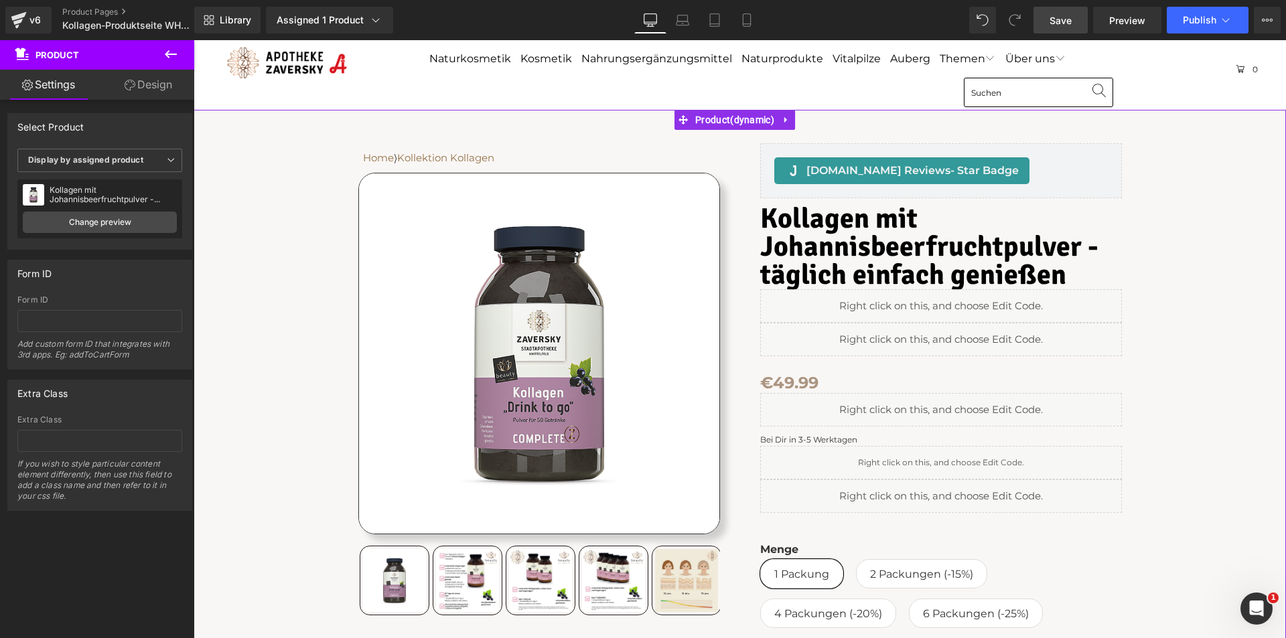
click at [142, 85] on link "Design" at bounding box center [148, 85] width 97 height 30
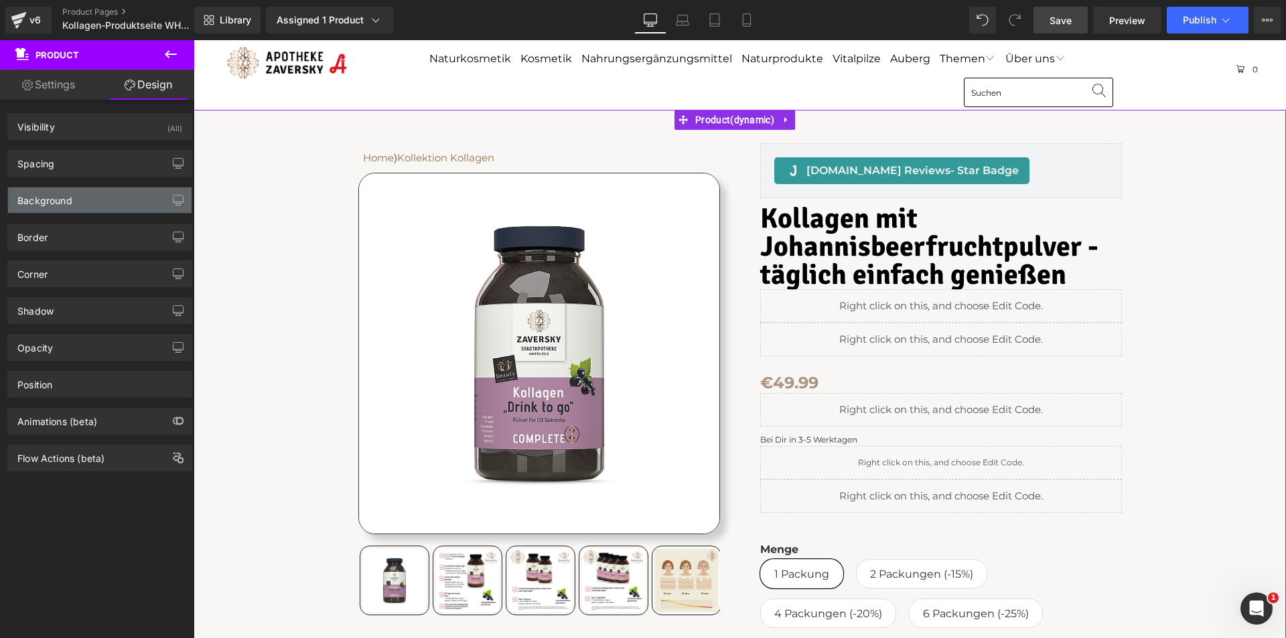
click at [86, 205] on div "Background" at bounding box center [100, 200] width 184 height 25
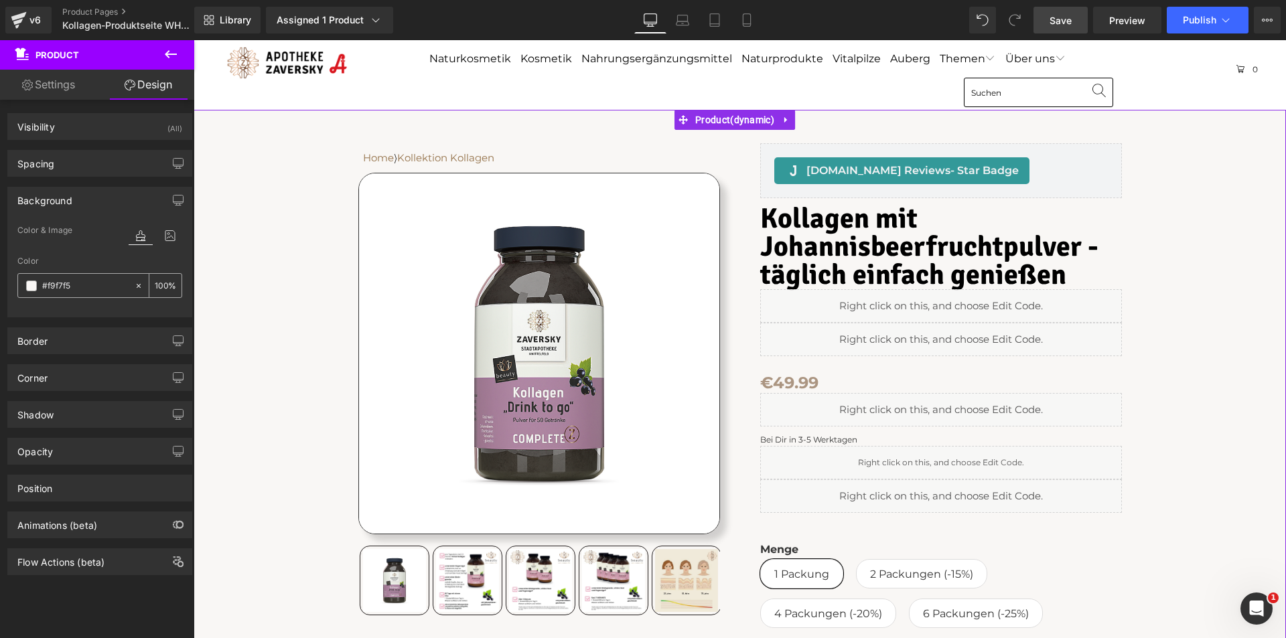
click at [54, 284] on input "#f9f7f5" at bounding box center [85, 286] width 86 height 15
click at [33, 286] on span at bounding box center [31, 286] width 11 height 11
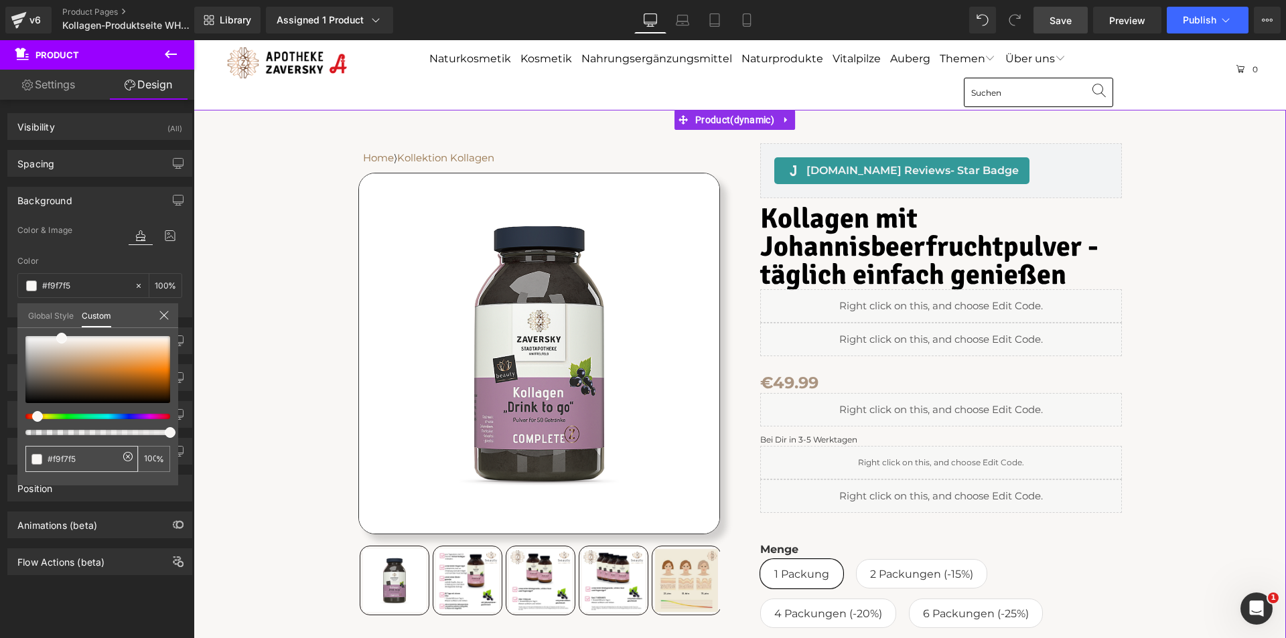
click at [52, 457] on input "#f9f7f5" at bounding box center [83, 459] width 71 height 14
paste input "FFFFFF"
type input "#FFFFFF"
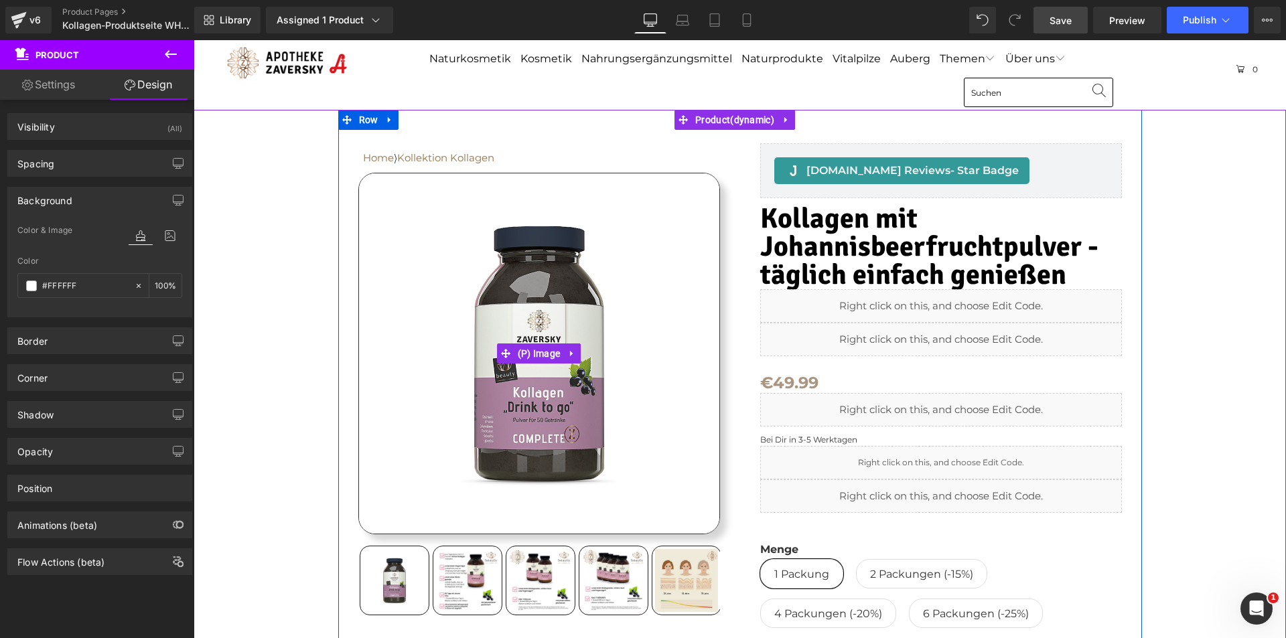
click at [413, 194] on img at bounding box center [539, 354] width 362 height 362
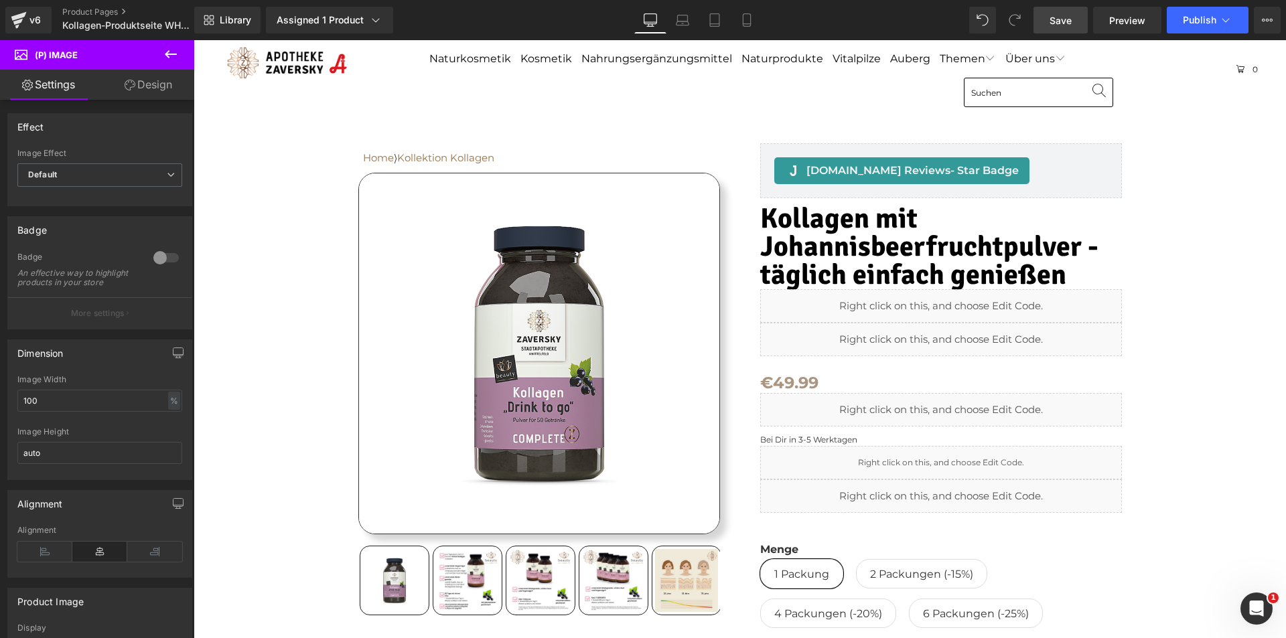
click at [157, 84] on link "Design" at bounding box center [148, 85] width 97 height 30
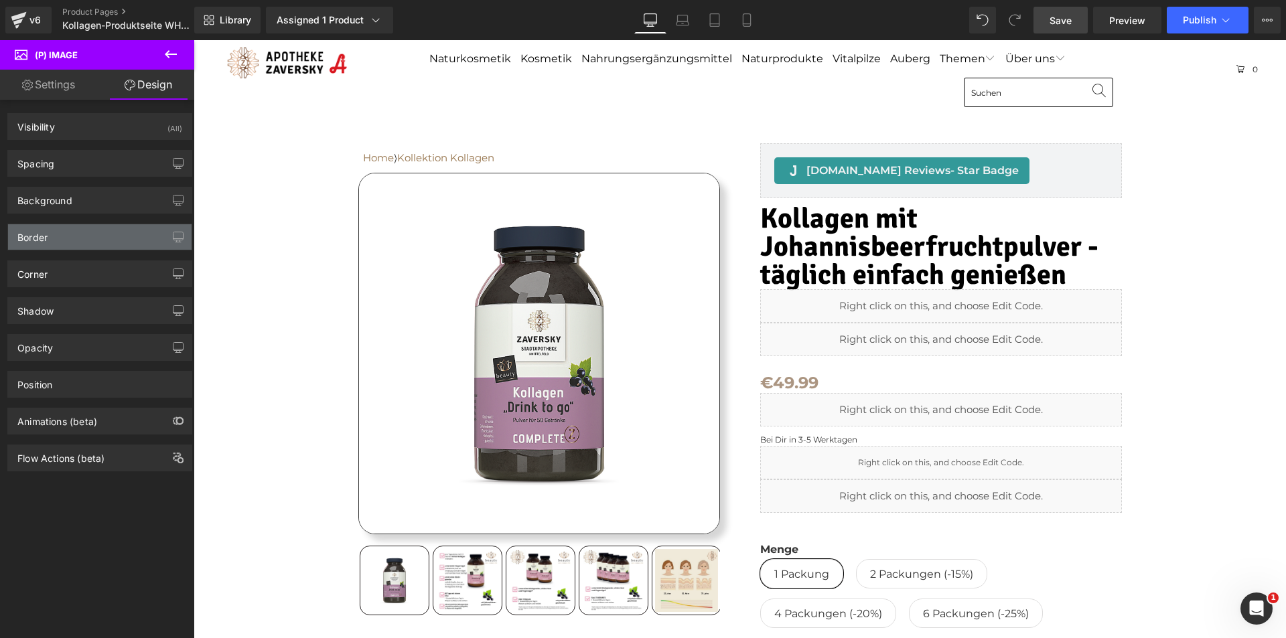
click at [80, 234] on div "Border" at bounding box center [100, 236] width 184 height 25
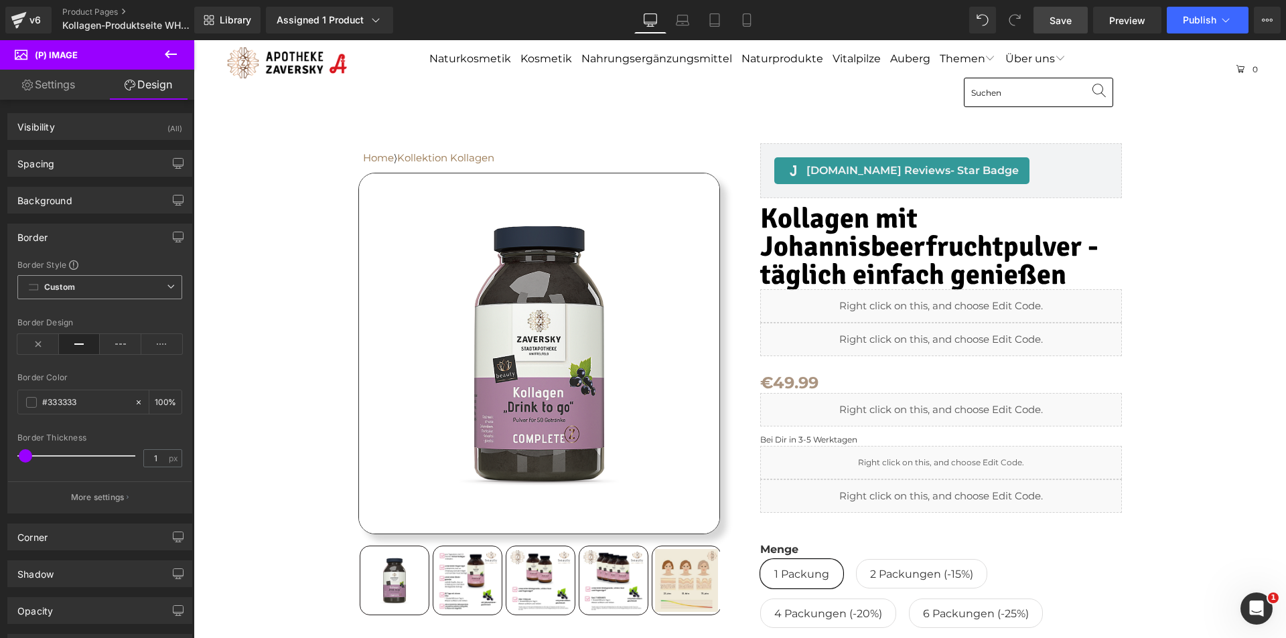
click at [169, 284] on icon at bounding box center [171, 287] width 8 height 8
click at [168, 281] on span "Custom Setup Global Style" at bounding box center [99, 287] width 165 height 24
click at [26, 341] on icon at bounding box center [38, 344] width 42 height 20
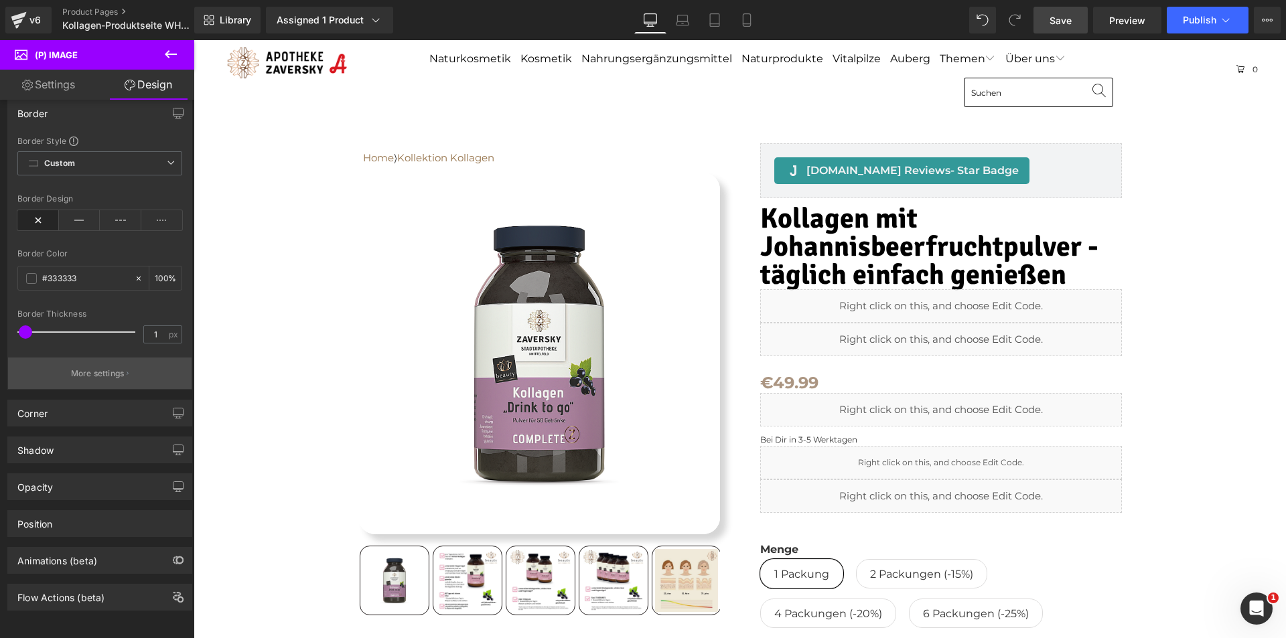
scroll to position [134, 0]
drag, startPoint x: 27, startPoint y: 318, endPoint x: 0, endPoint y: 318, distance: 26.8
click at [0, 318] on div "Border Border Style Custom Custom Setup Global Style Custom Setup Global Style …" at bounding box center [100, 240] width 200 height 300
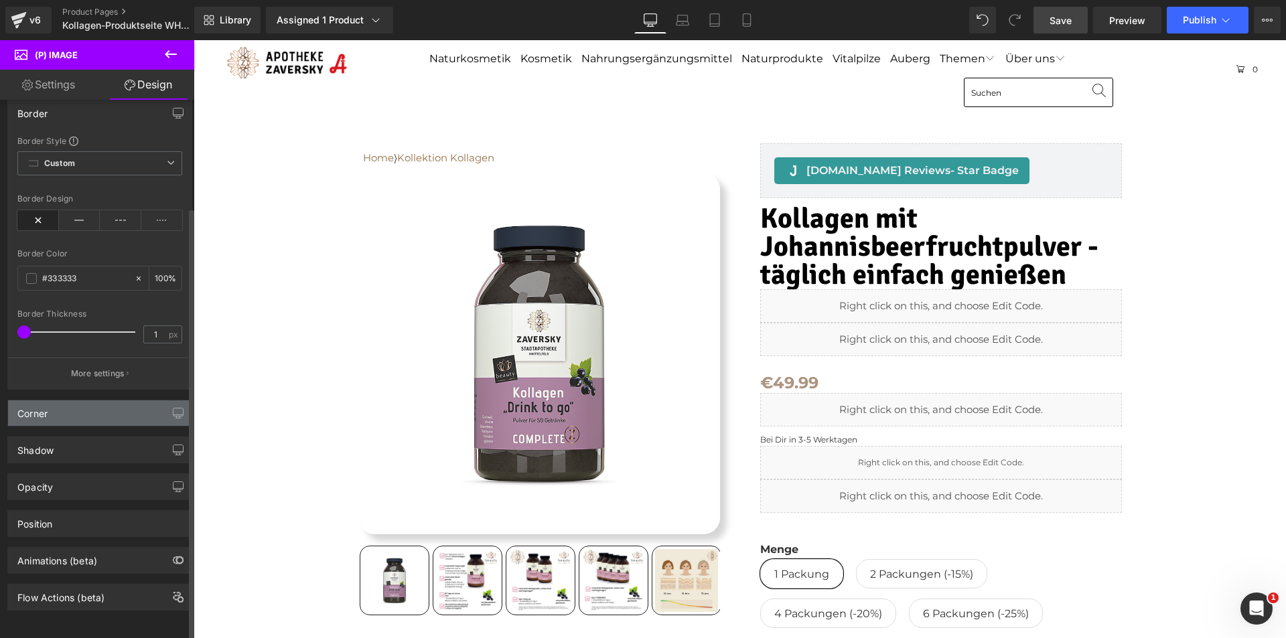
click at [90, 401] on div "Corner" at bounding box center [100, 413] width 184 height 25
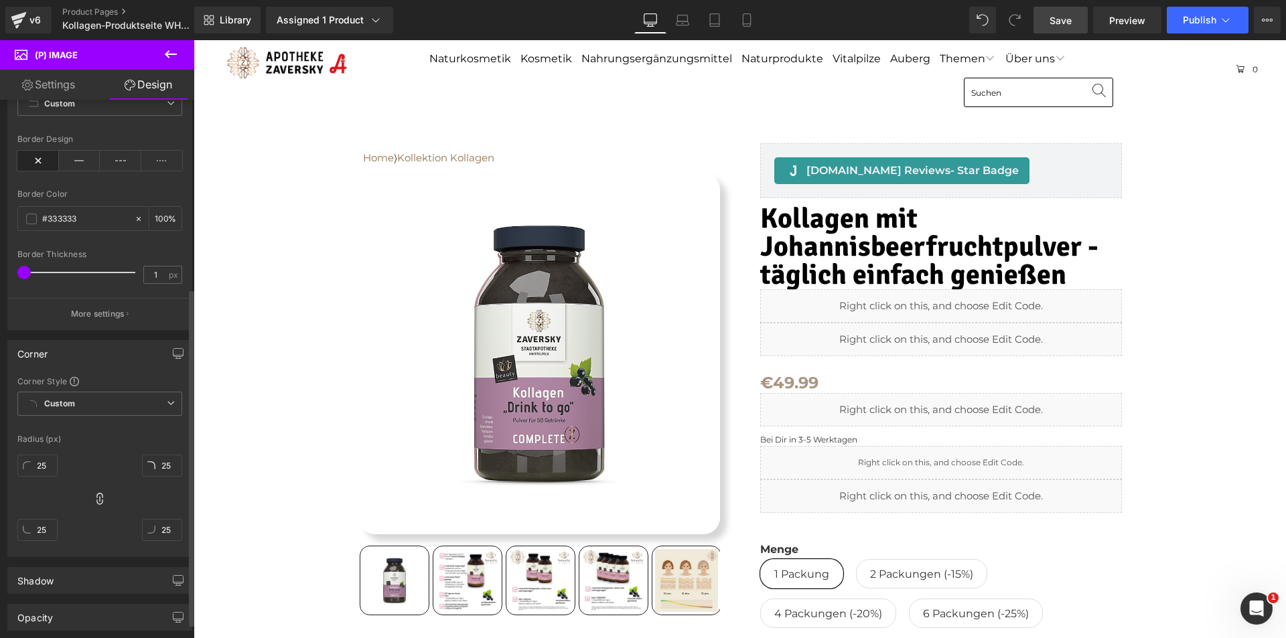
scroll to position [324, 0]
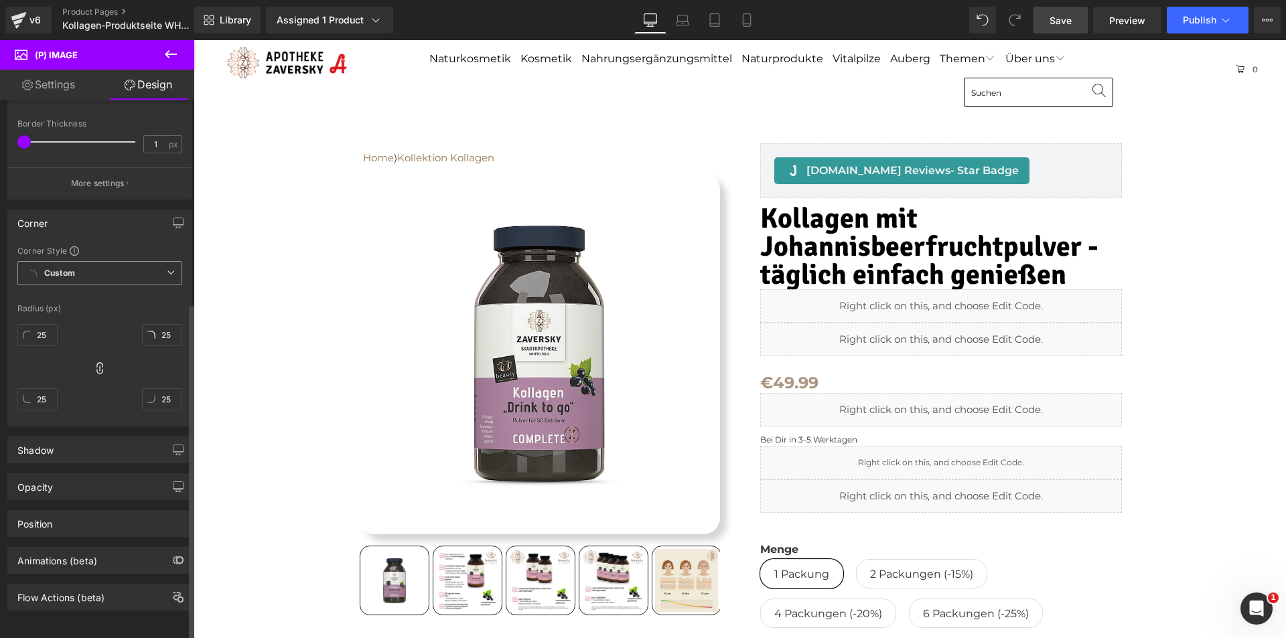
click at [167, 269] on icon at bounding box center [171, 273] width 8 height 8
click at [100, 261] on span "Custom Setup Global Style" at bounding box center [99, 273] width 165 height 24
click at [50, 324] on input "25" at bounding box center [37, 335] width 40 height 22
type input "0"
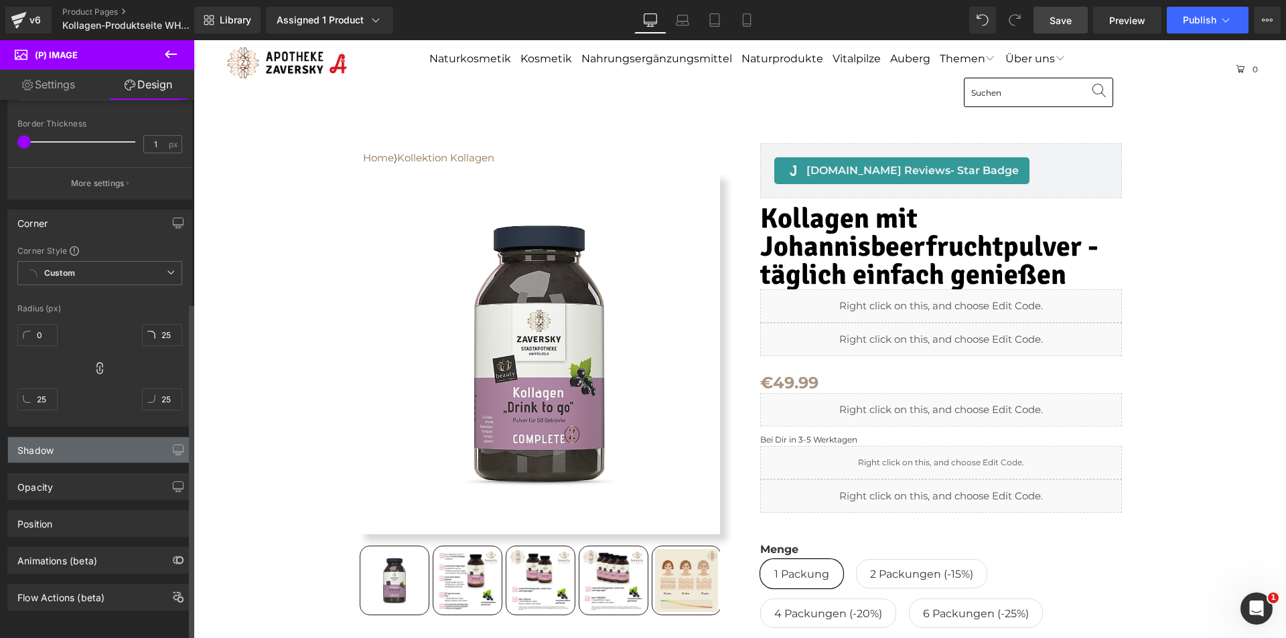
click at [74, 441] on div "Shadow" at bounding box center [100, 449] width 184 height 25
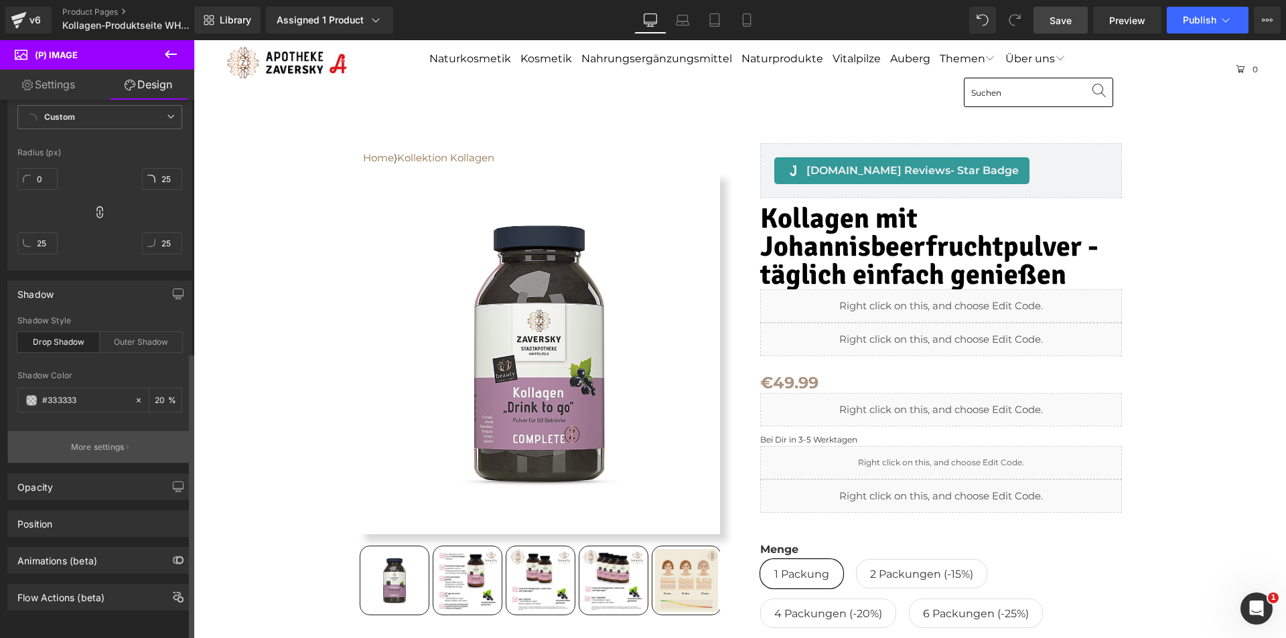
scroll to position [480, 0]
click at [134, 396] on icon at bounding box center [138, 400] width 9 height 9
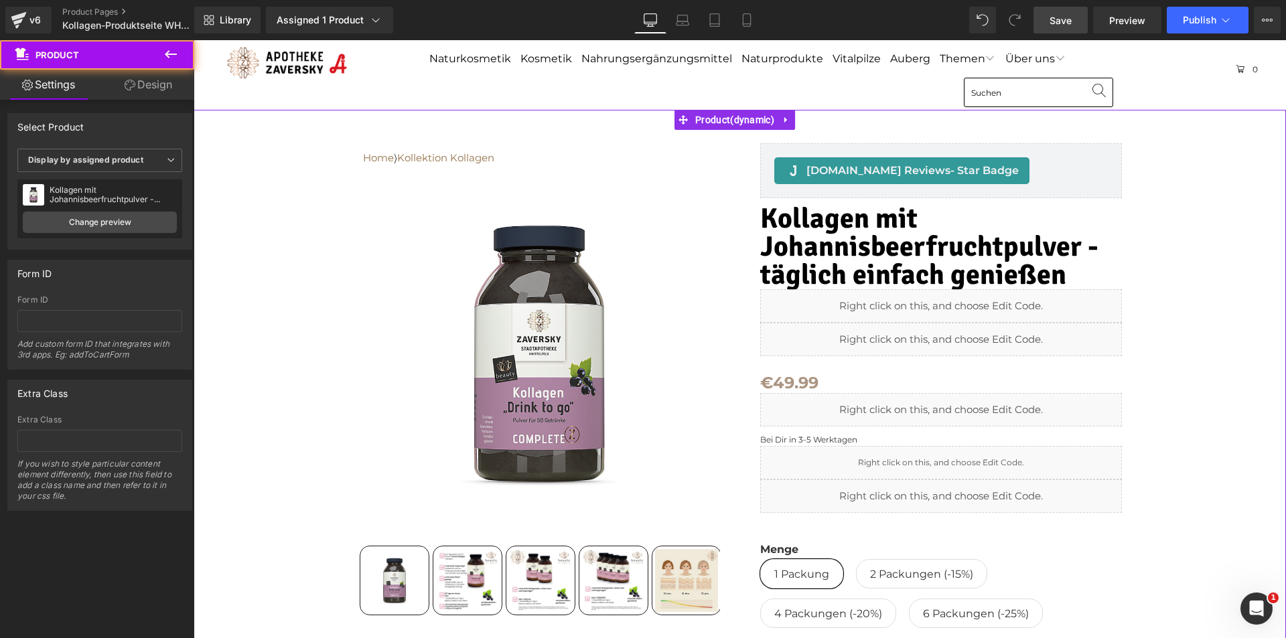
click at [293, 289] on div "Home ⟩ Kollektion Kollagen Text Block Row Sale Off" at bounding box center [739, 546] width 1079 height 872
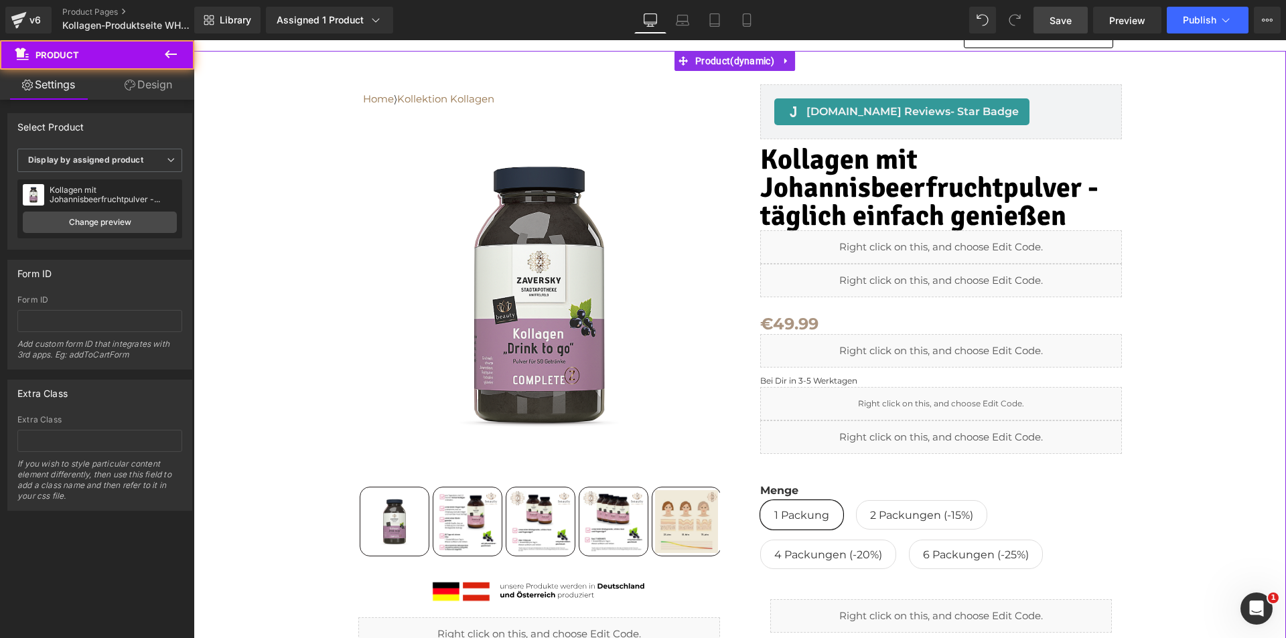
scroll to position [134, 0]
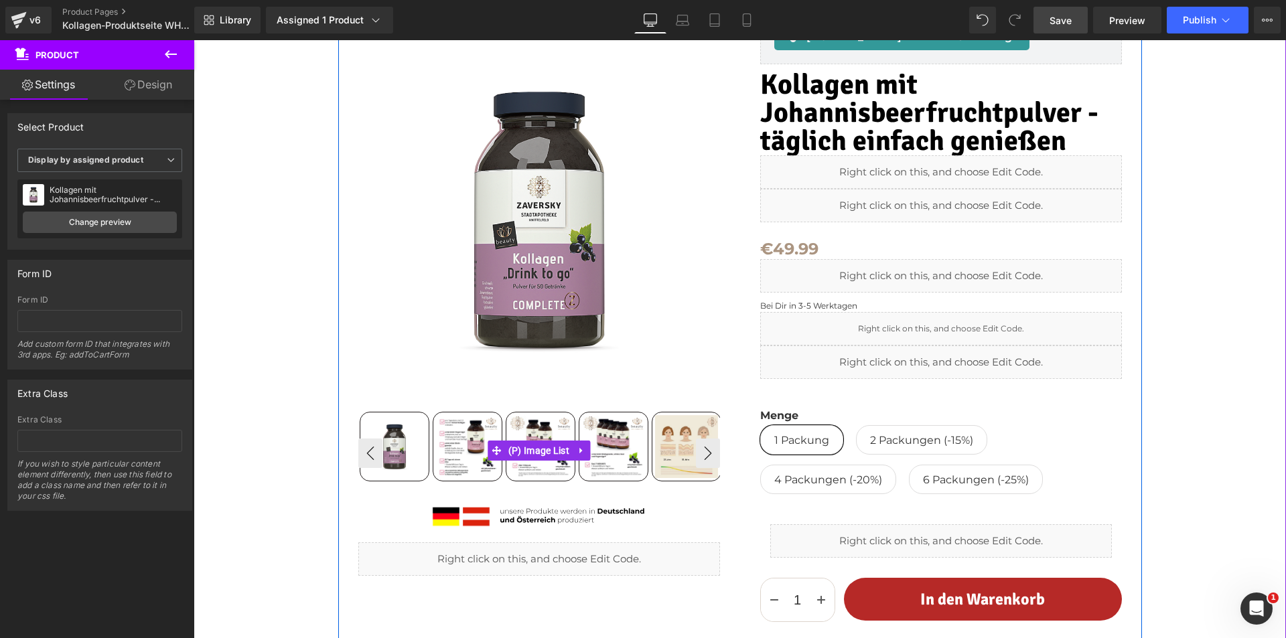
click at [378, 416] on img at bounding box center [394, 446] width 63 height 63
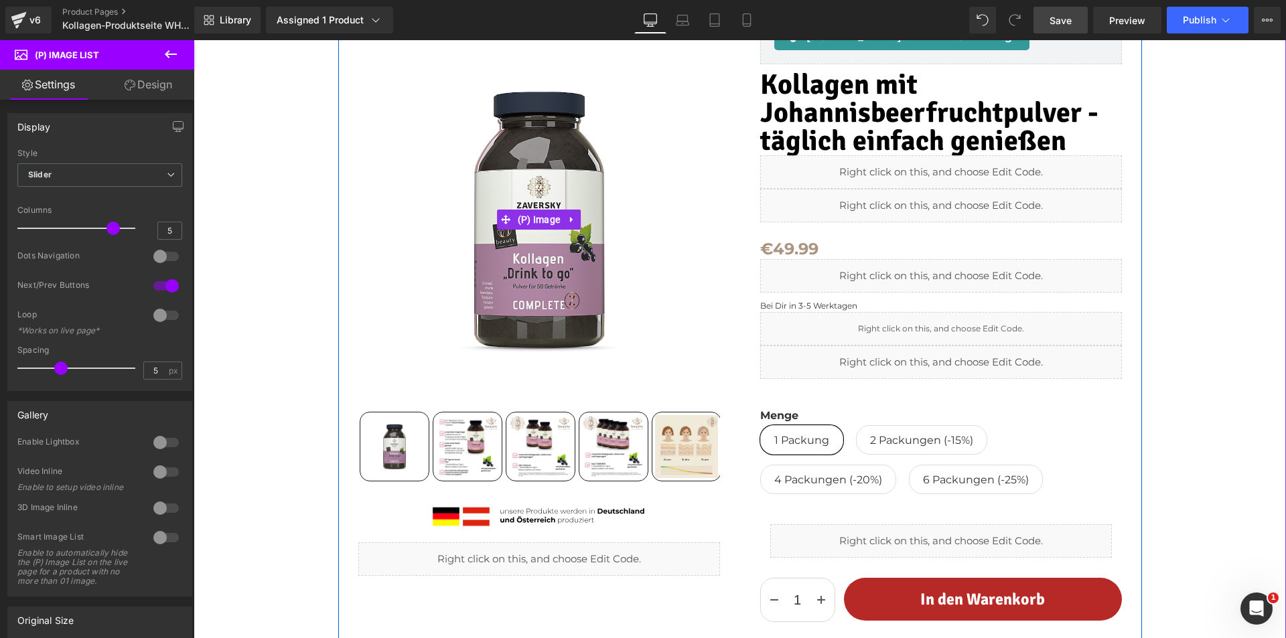
click at [448, 181] on img at bounding box center [539, 220] width 362 height 362
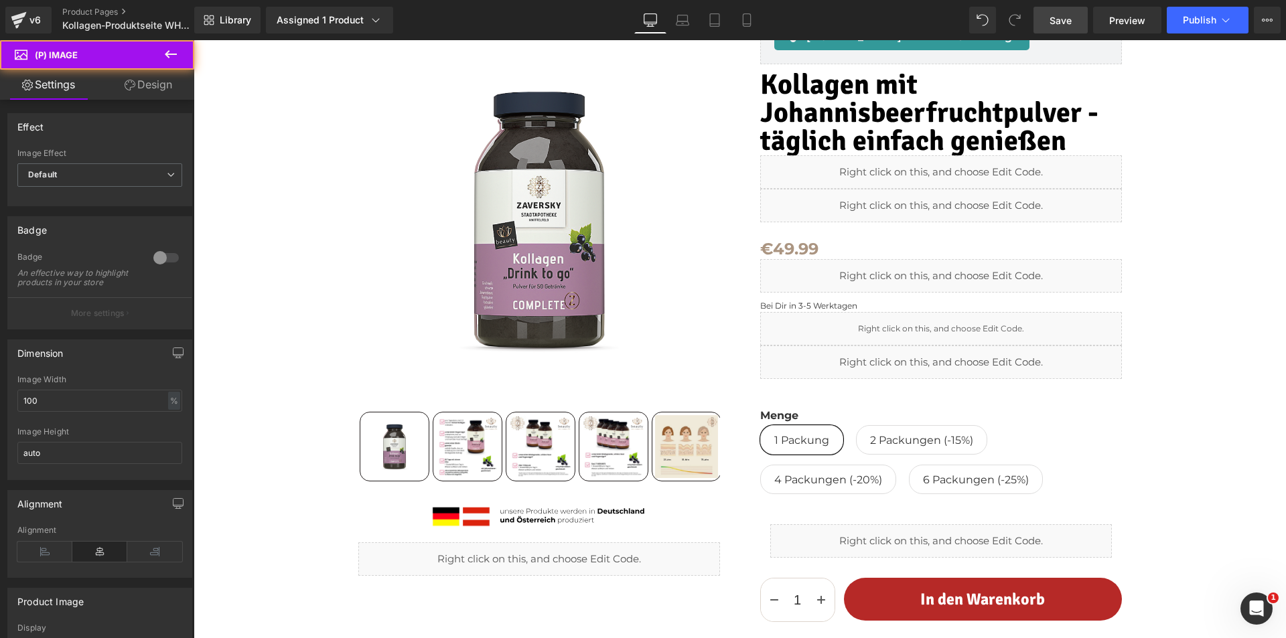
click at [574, 245] on img at bounding box center [539, 220] width 362 height 362
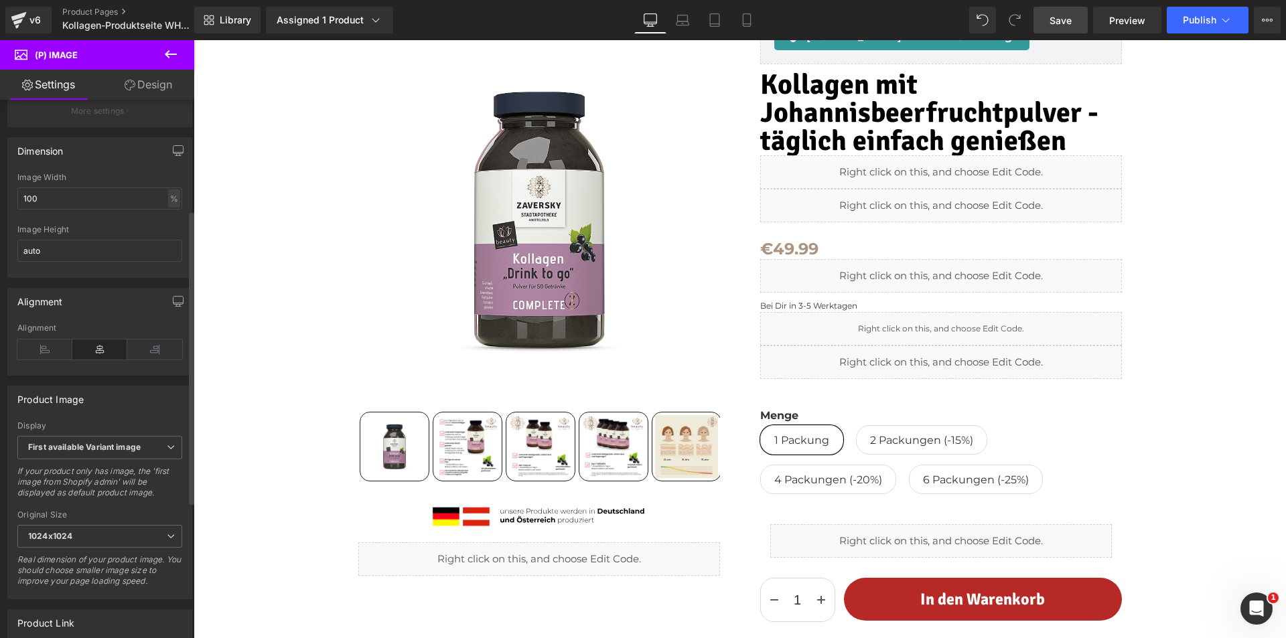
scroll to position [0, 0]
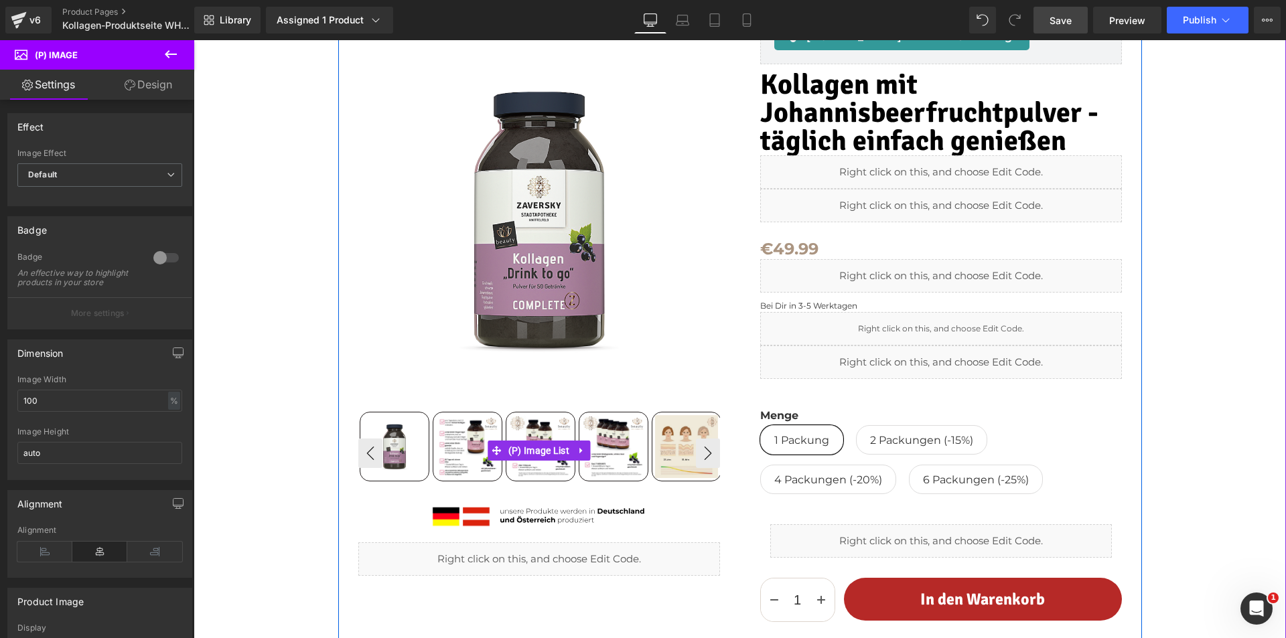
click at [478, 427] on img at bounding box center [467, 446] width 63 height 63
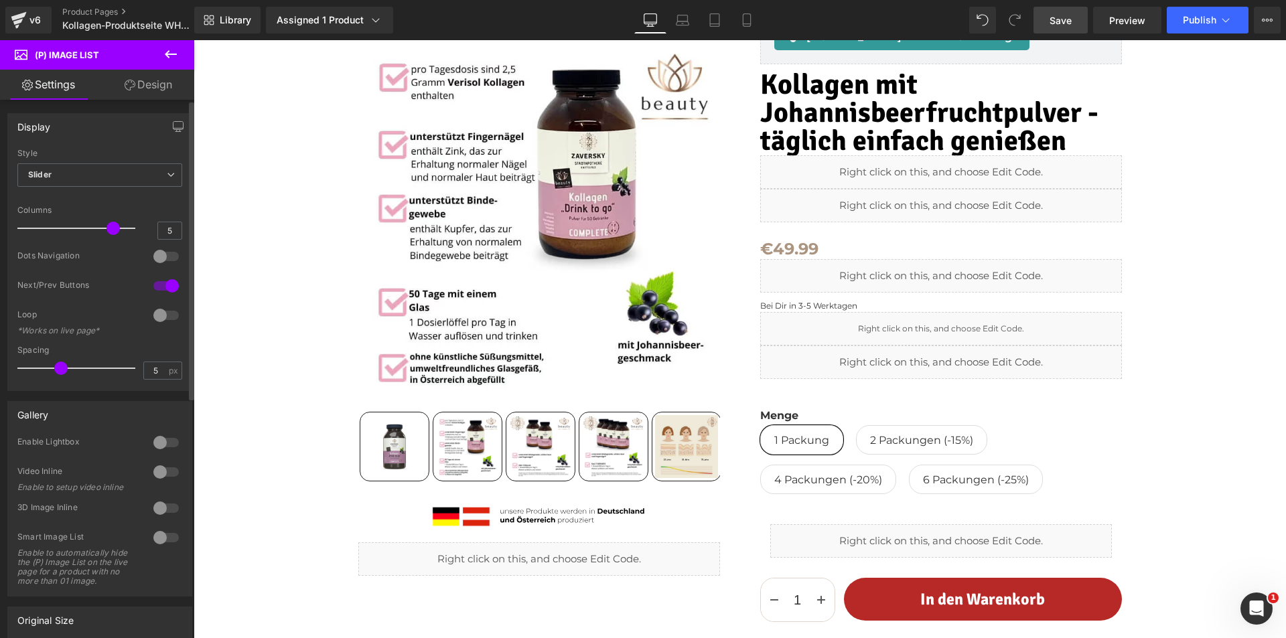
click at [107, 228] on span at bounding box center [113, 228] width 13 height 13
click at [161, 176] on span "Slider" at bounding box center [99, 174] width 165 height 23
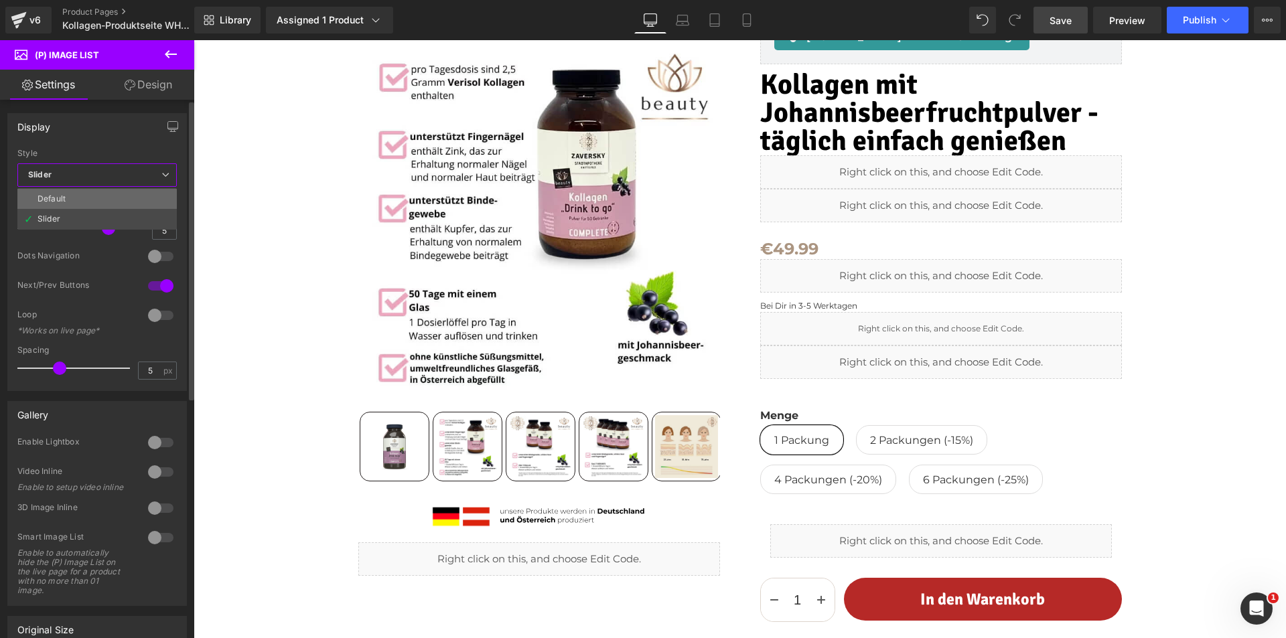
click at [154, 198] on li "Default" at bounding box center [96, 199] width 159 height 20
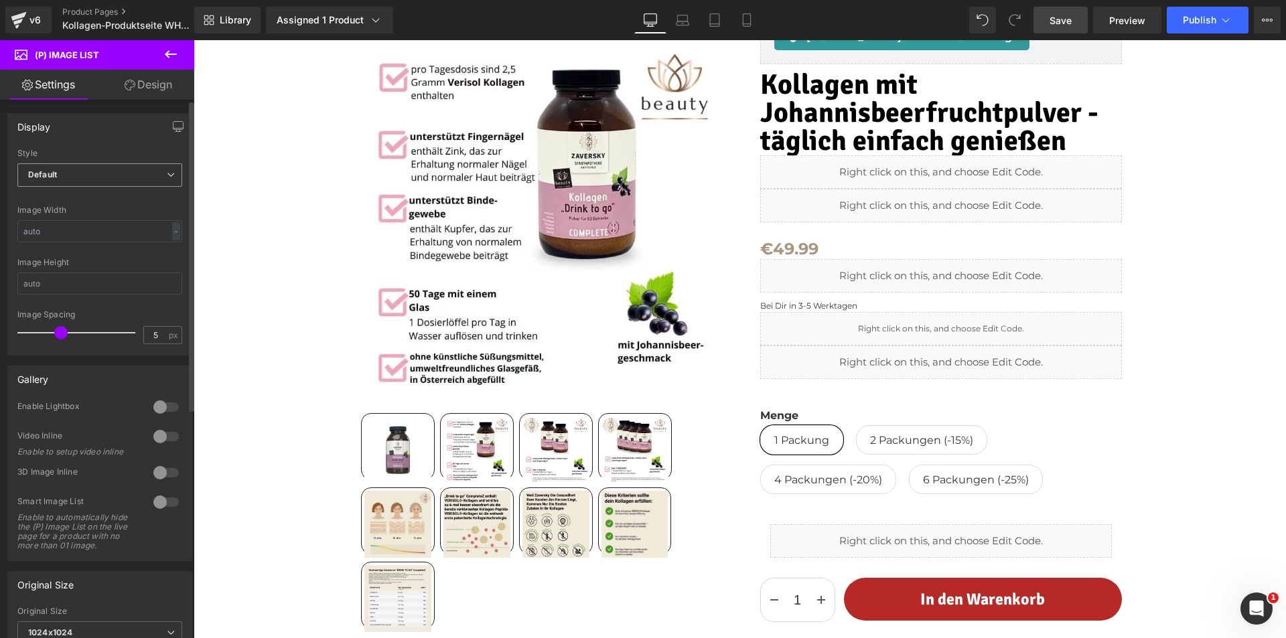
click at [167, 178] on icon at bounding box center [171, 175] width 8 height 8
click at [141, 220] on li "Slider" at bounding box center [96, 219] width 159 height 20
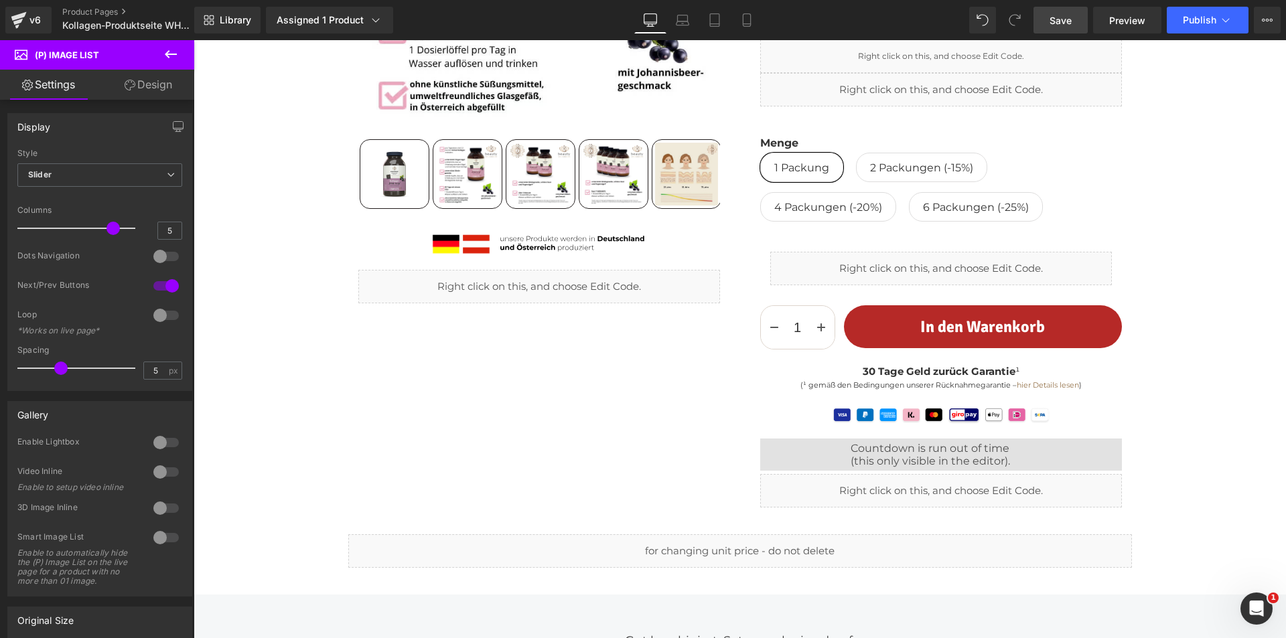
scroll to position [536, 0]
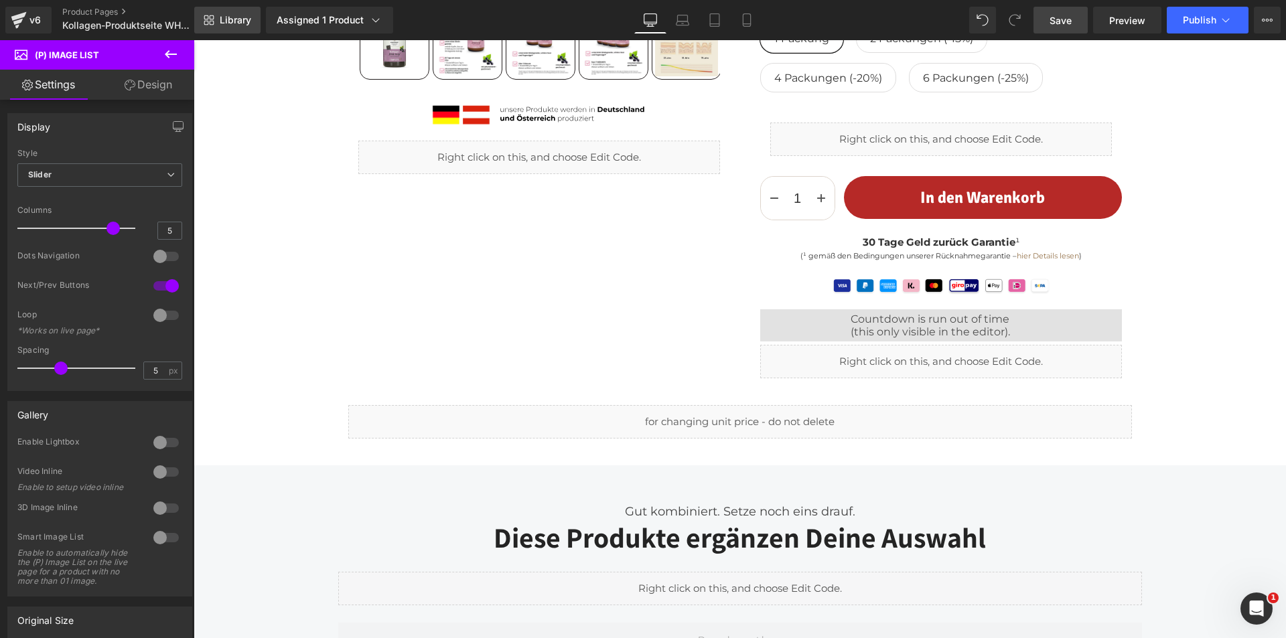
click at [247, 13] on link "Library" at bounding box center [227, 20] width 66 height 27
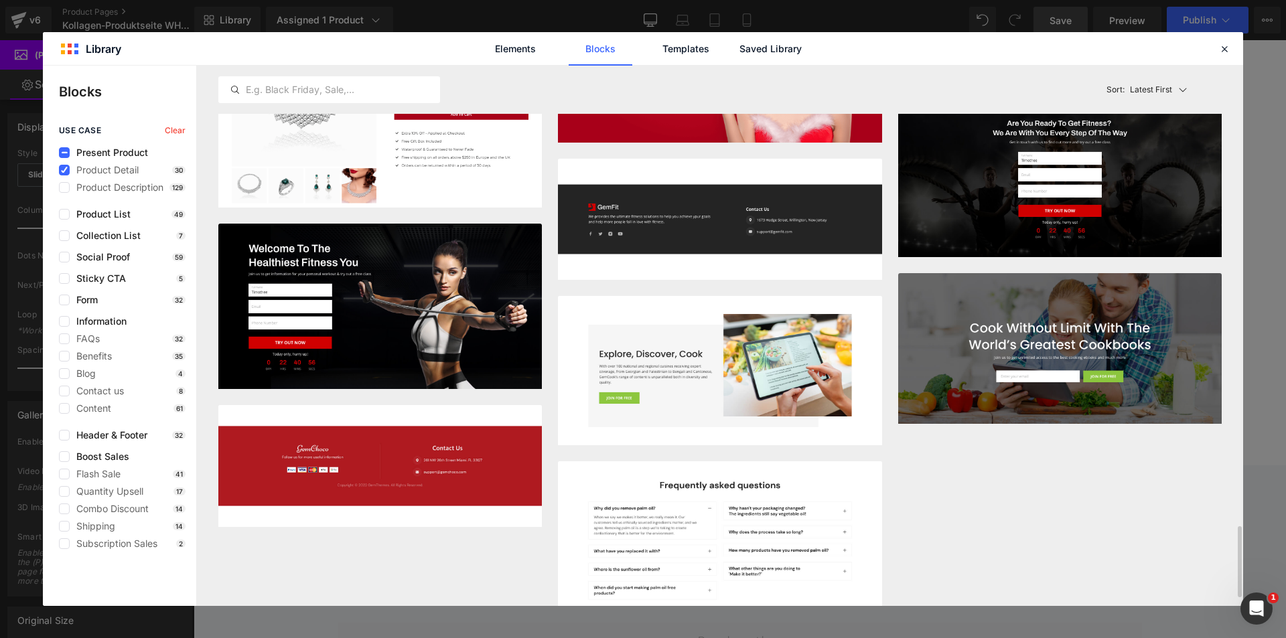
scroll to position [3555, 0]
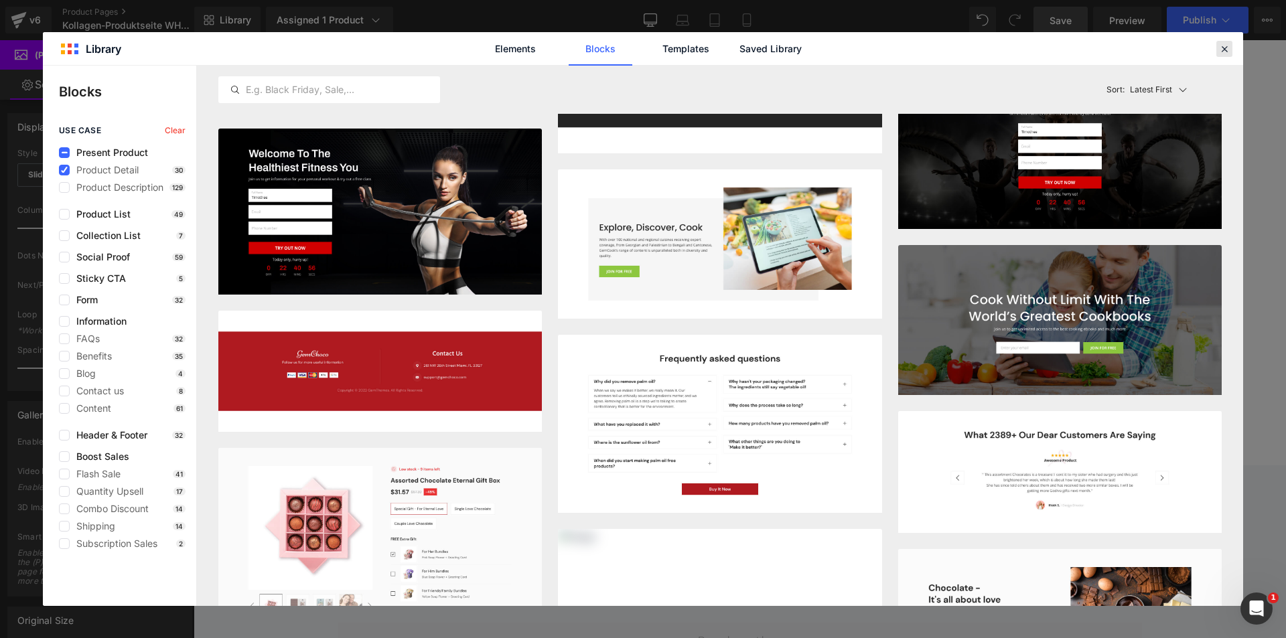
click at [1218, 41] on div at bounding box center [1225, 49] width 16 height 16
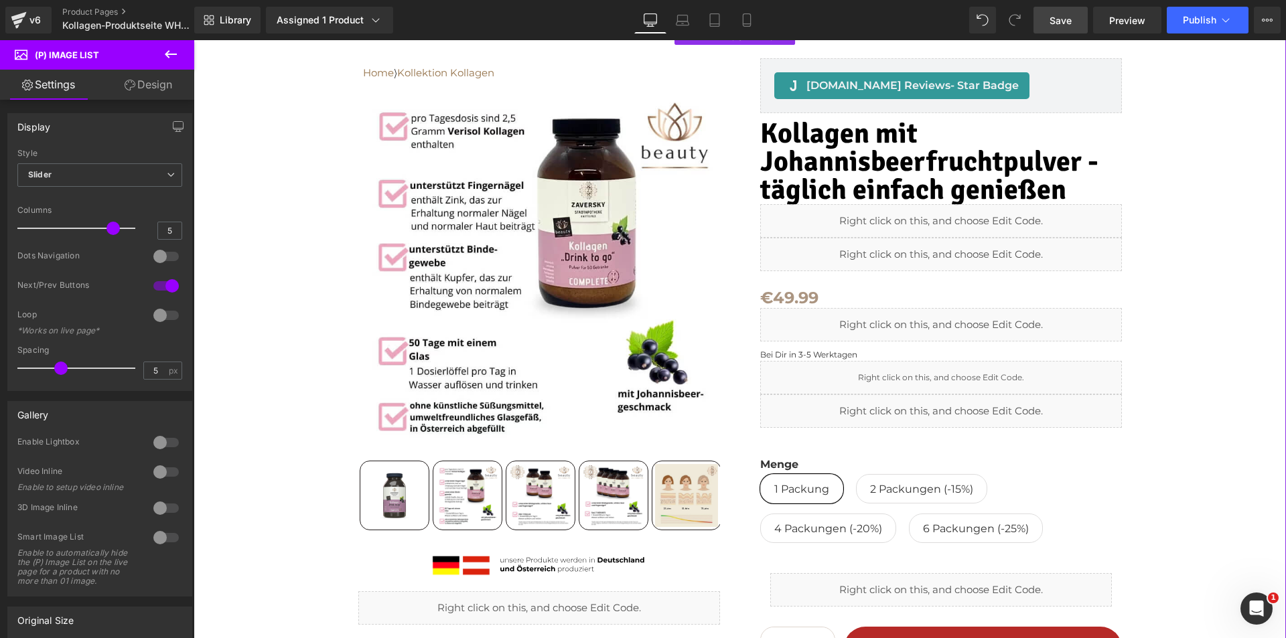
scroll to position [0, 0]
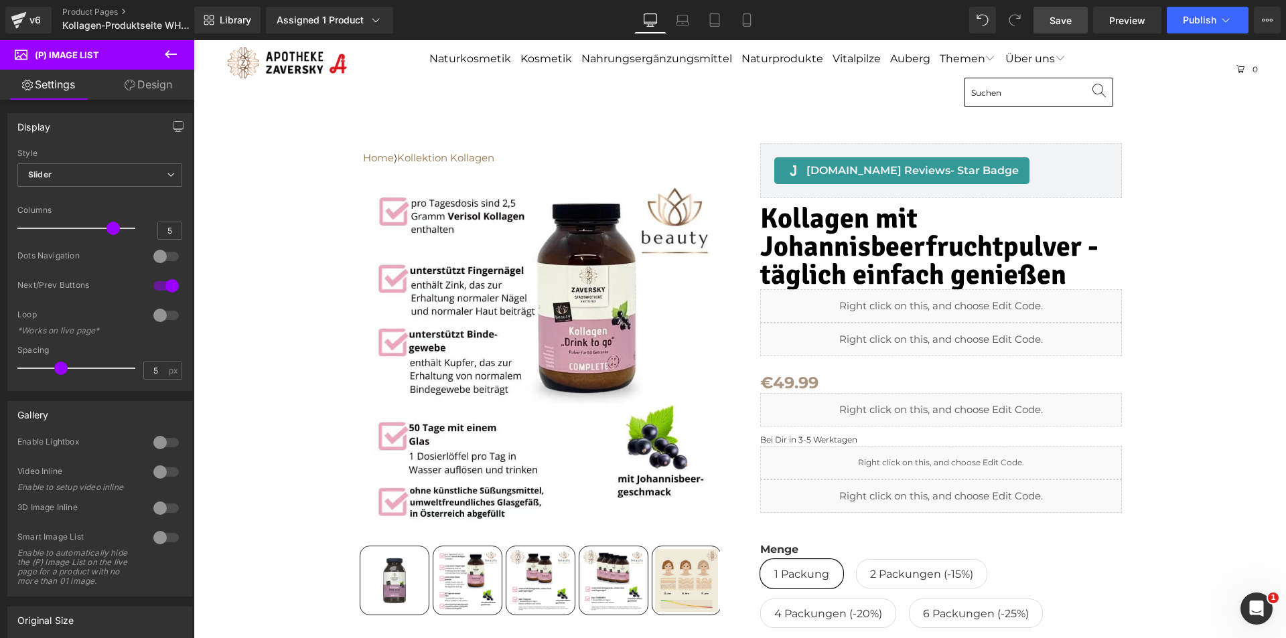
click at [1071, 19] on span "Save" at bounding box center [1061, 20] width 22 height 14
click at [1138, 19] on span "Preview" at bounding box center [1127, 20] width 36 height 14
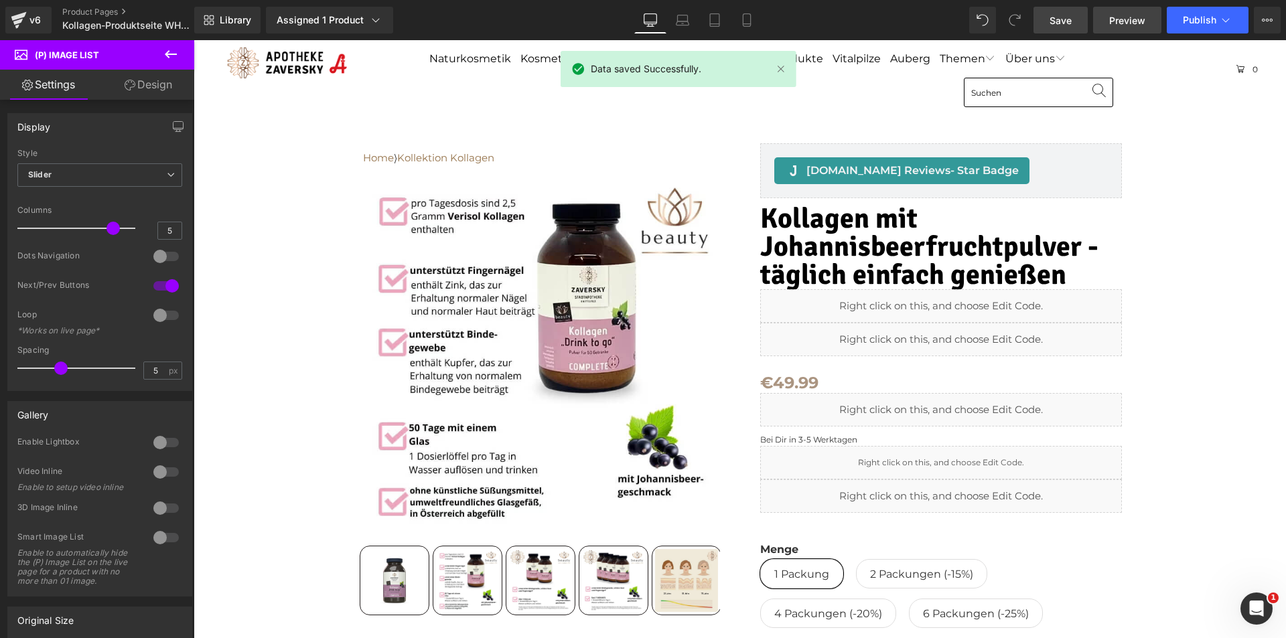
click at [1122, 27] on span "Preview" at bounding box center [1127, 20] width 36 height 14
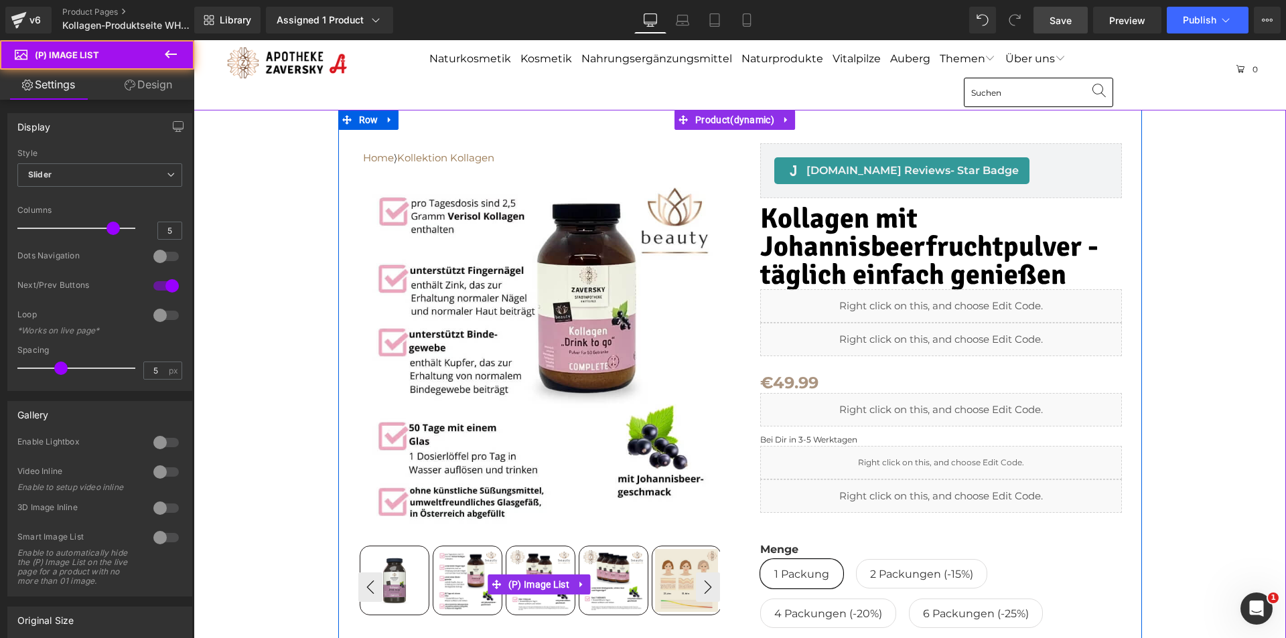
click at [473, 588] on img at bounding box center [467, 580] width 63 height 63
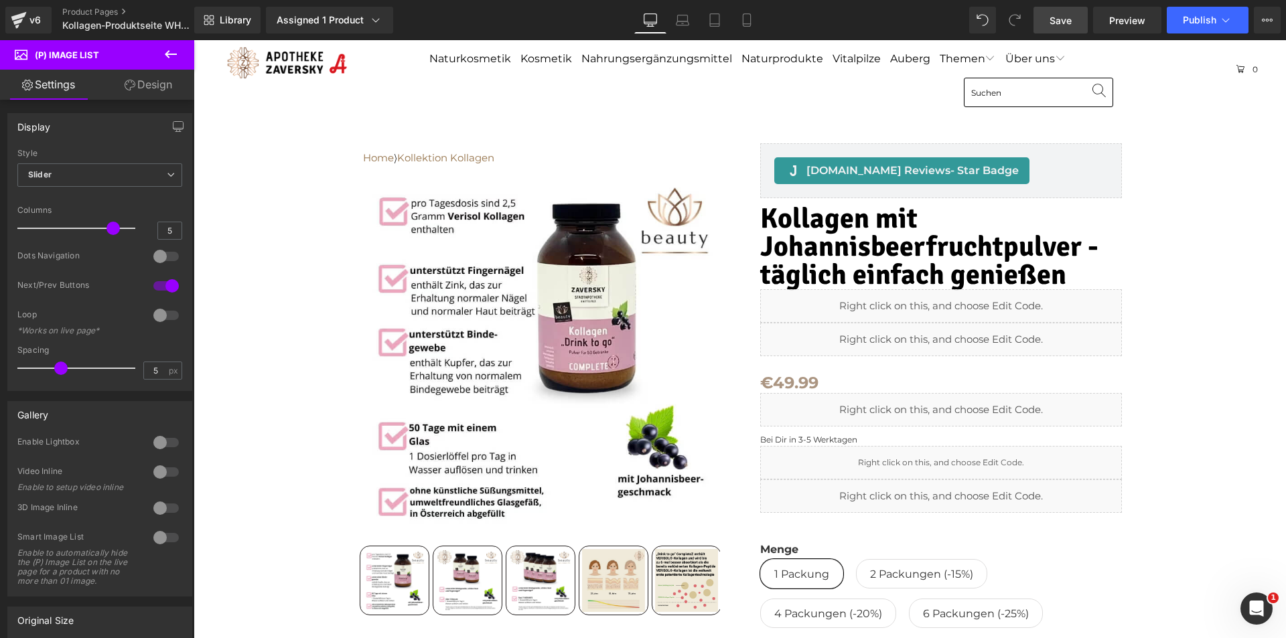
click at [156, 88] on link "Design" at bounding box center [148, 85] width 97 height 30
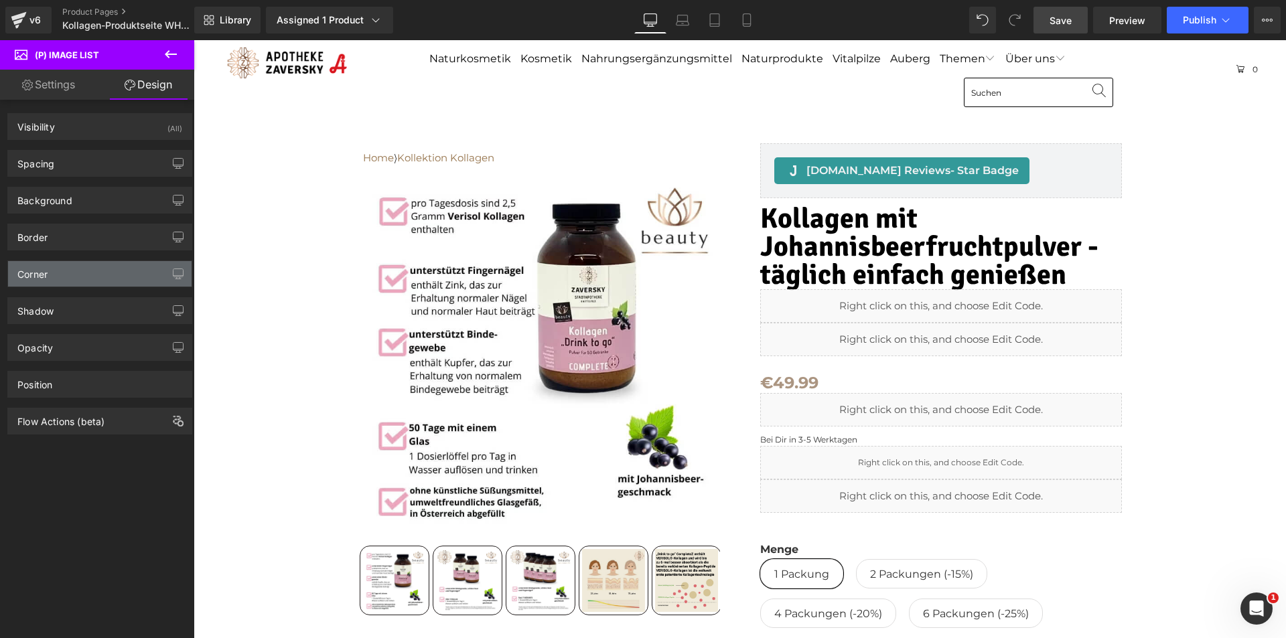
click at [110, 269] on div "Corner" at bounding box center [100, 273] width 184 height 25
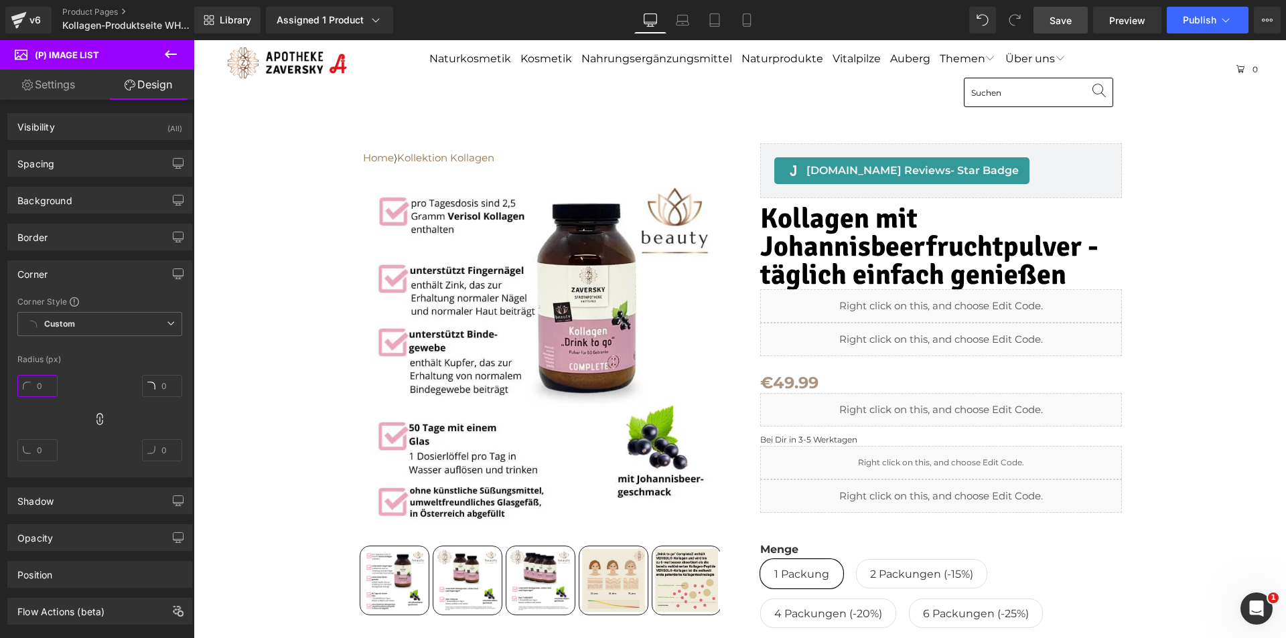
click at [45, 382] on input "text" at bounding box center [37, 386] width 40 height 22
click at [46, 384] on input "5" at bounding box center [37, 386] width 40 height 22
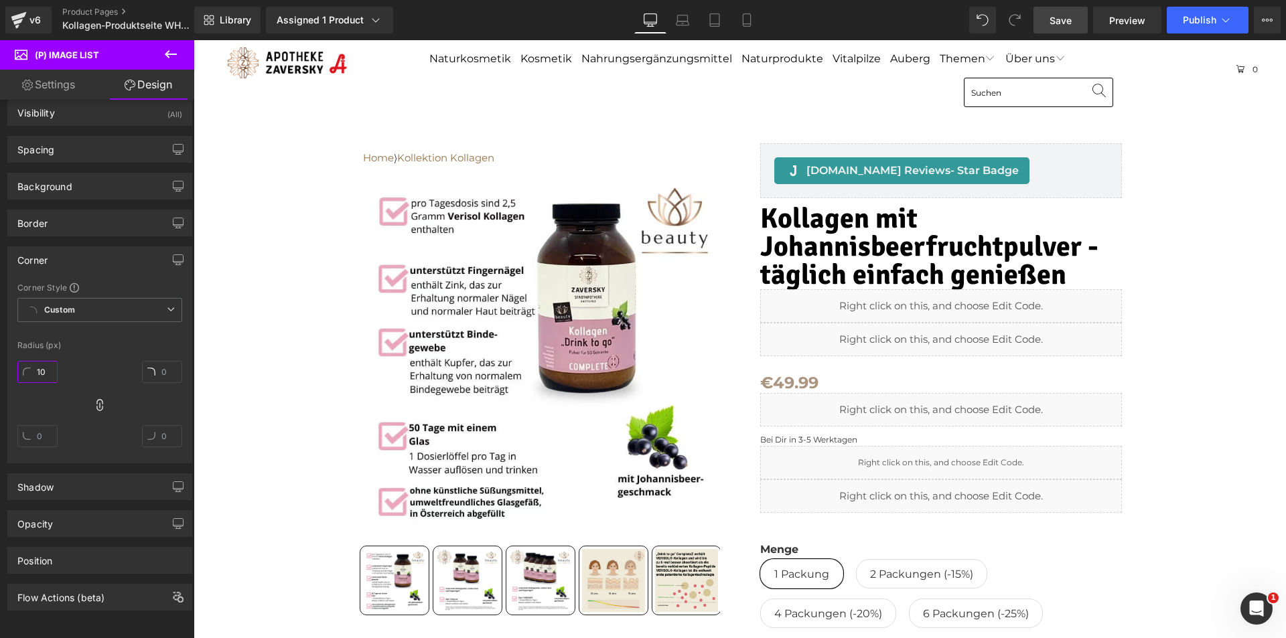
scroll to position [24, 0]
type input "10"
click at [114, 476] on div "Shadow" at bounding box center [100, 486] width 184 height 25
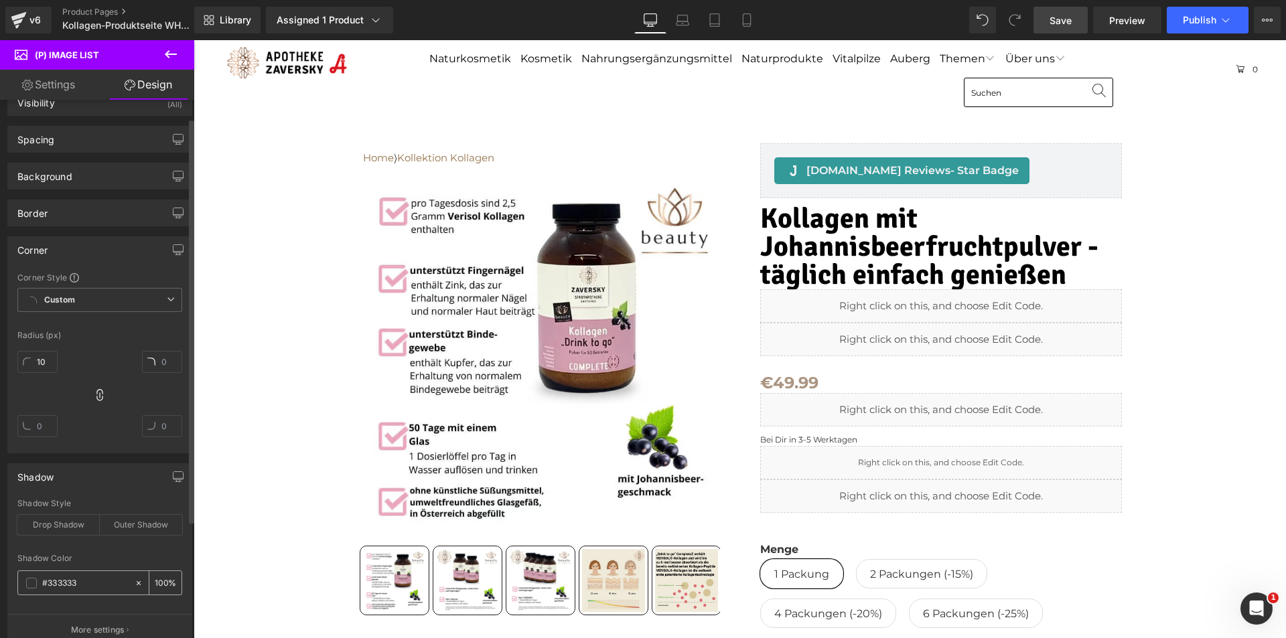
click at [134, 580] on icon at bounding box center [138, 583] width 9 height 9
click at [90, 213] on div "Border" at bounding box center [100, 212] width 184 height 25
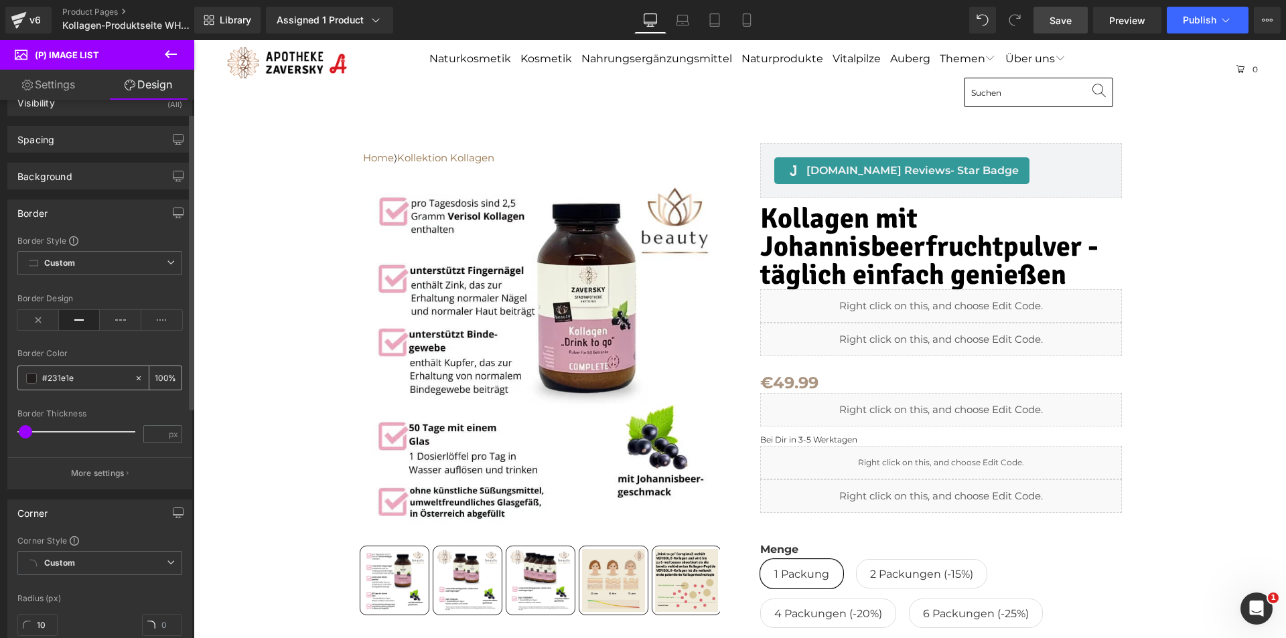
click at [28, 379] on span at bounding box center [31, 378] width 11 height 11
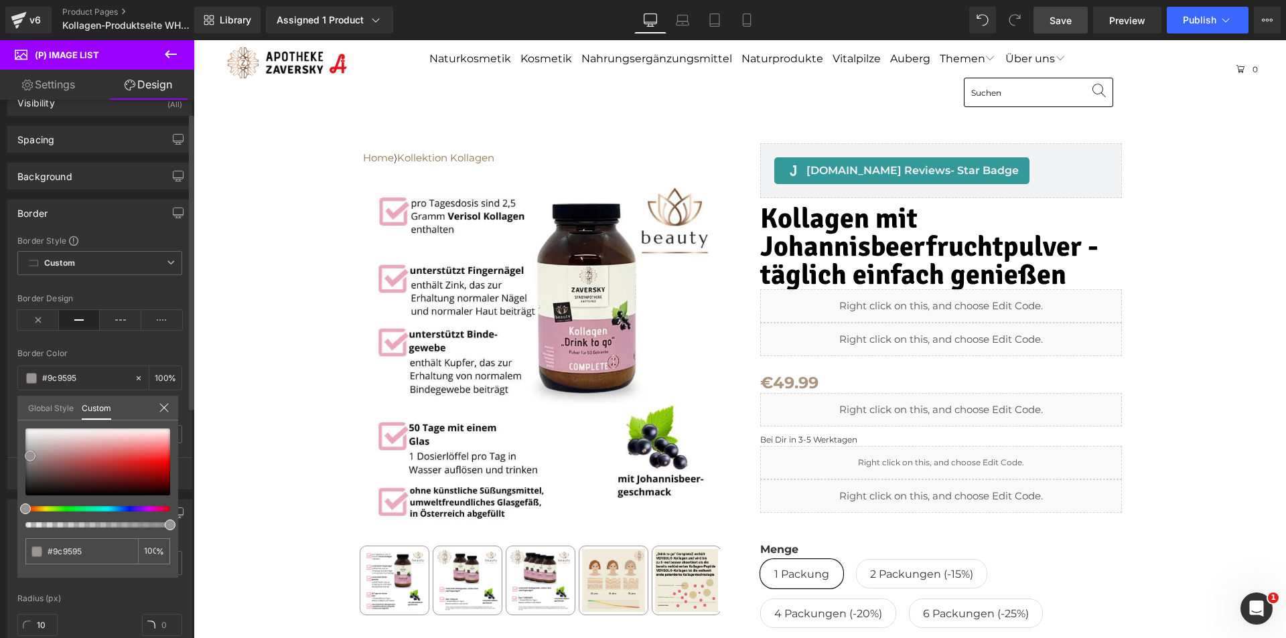
drag, startPoint x: 36, startPoint y: 478, endPoint x: 30, endPoint y: 456, distance: 22.7
click at [30, 456] on div at bounding box center [97, 462] width 145 height 67
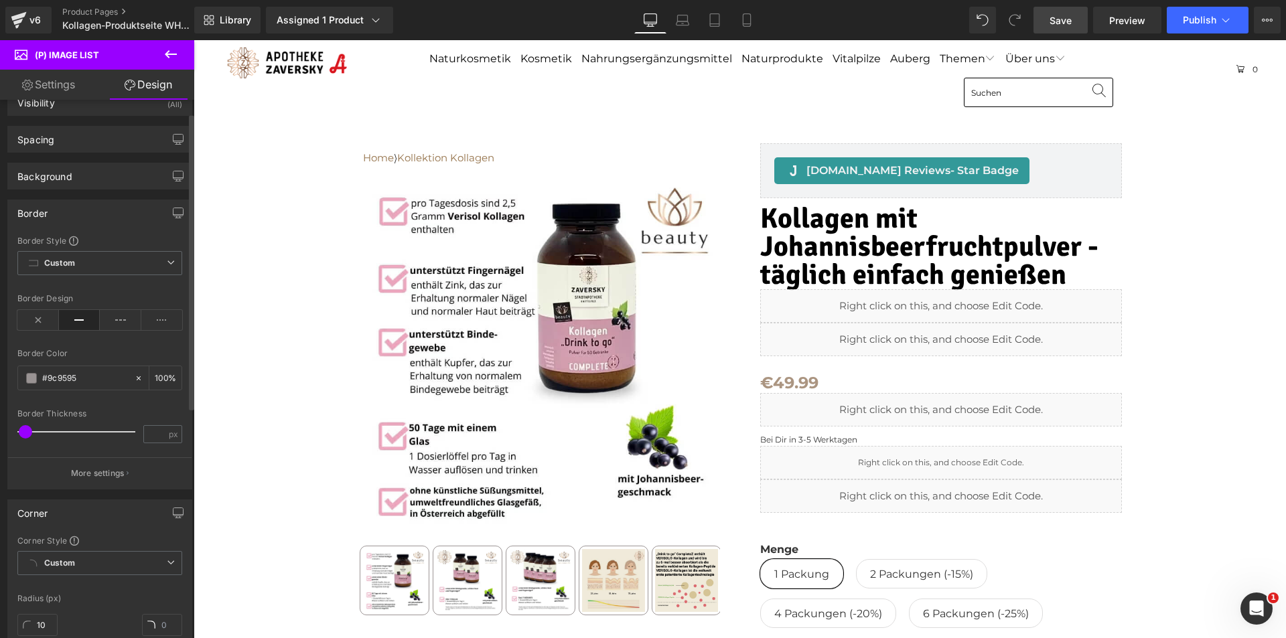
click at [1057, 17] on span "Save" at bounding box center [1061, 20] width 22 height 14
click at [170, 52] on icon at bounding box center [171, 54] width 16 height 16
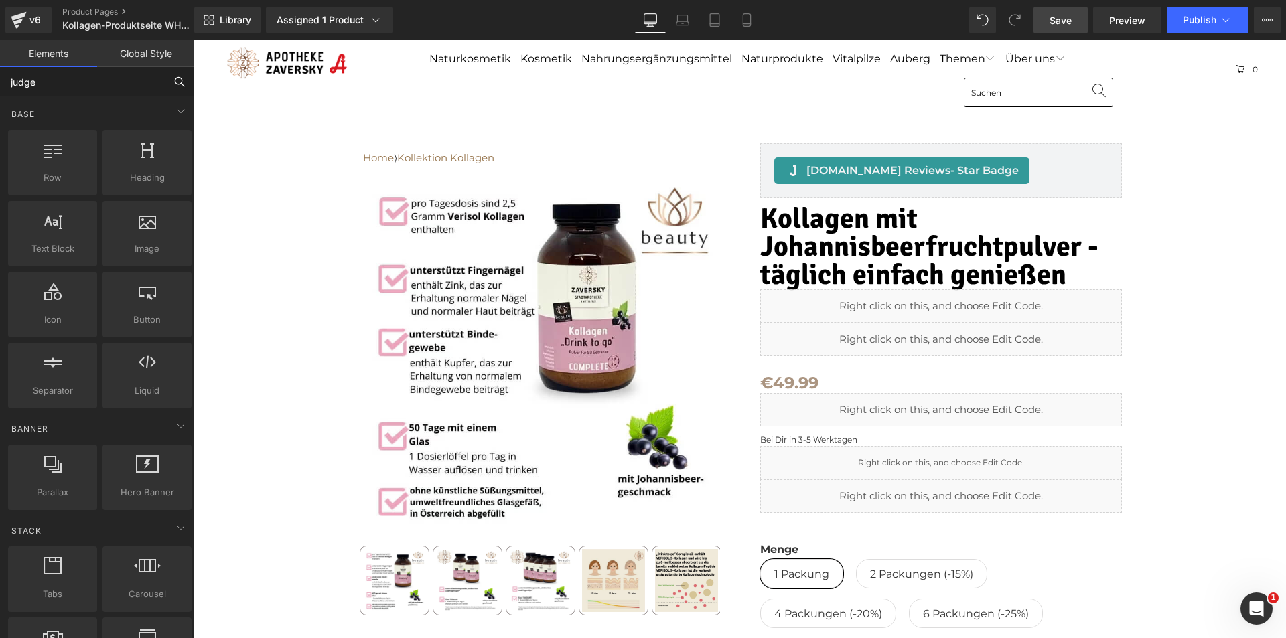
click at [62, 82] on input "judge" at bounding box center [82, 81] width 165 height 29
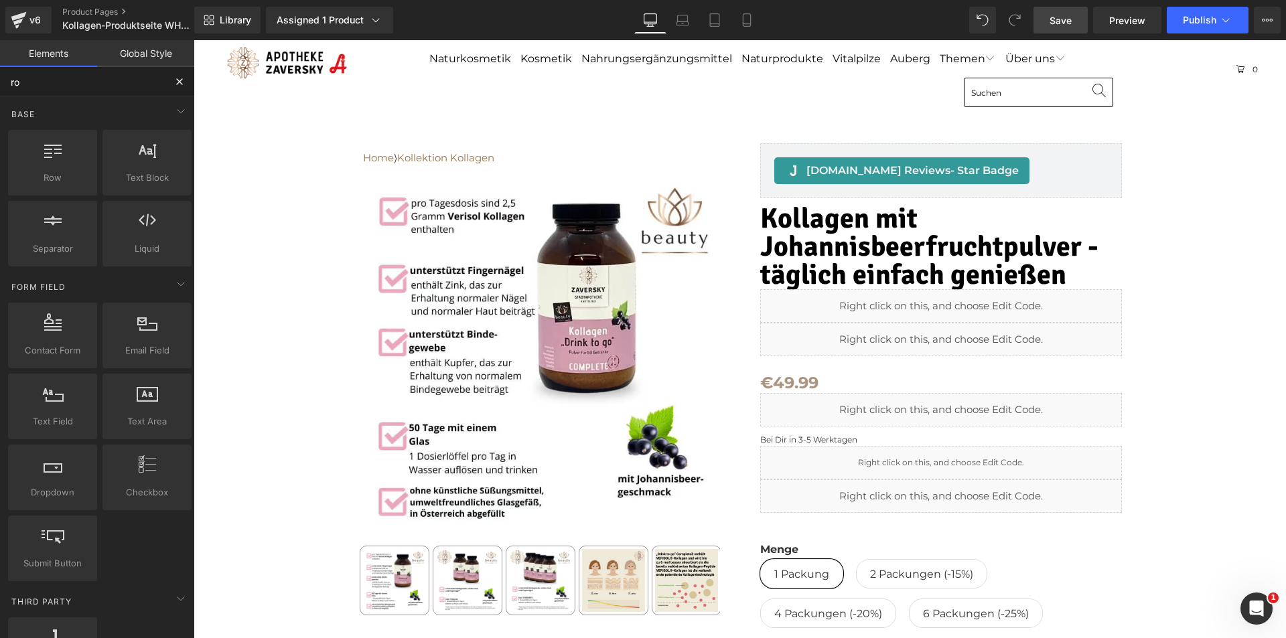
type input "row"
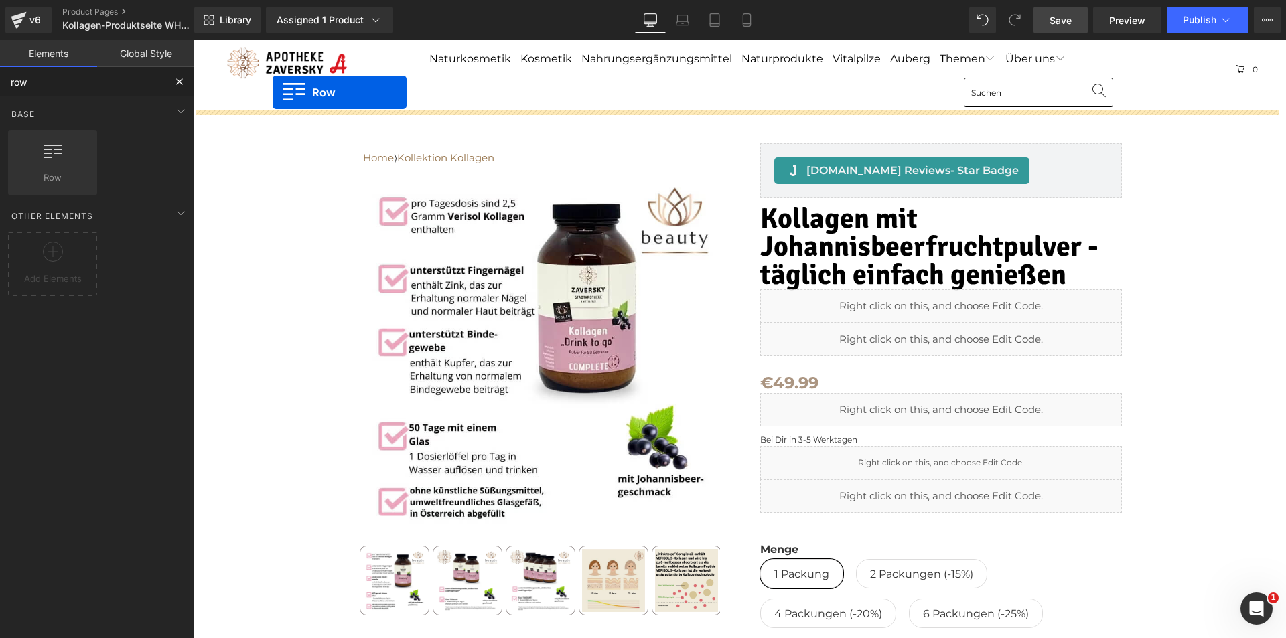
drag, startPoint x: 248, startPoint y: 208, endPoint x: 273, endPoint y: 92, distance: 117.9
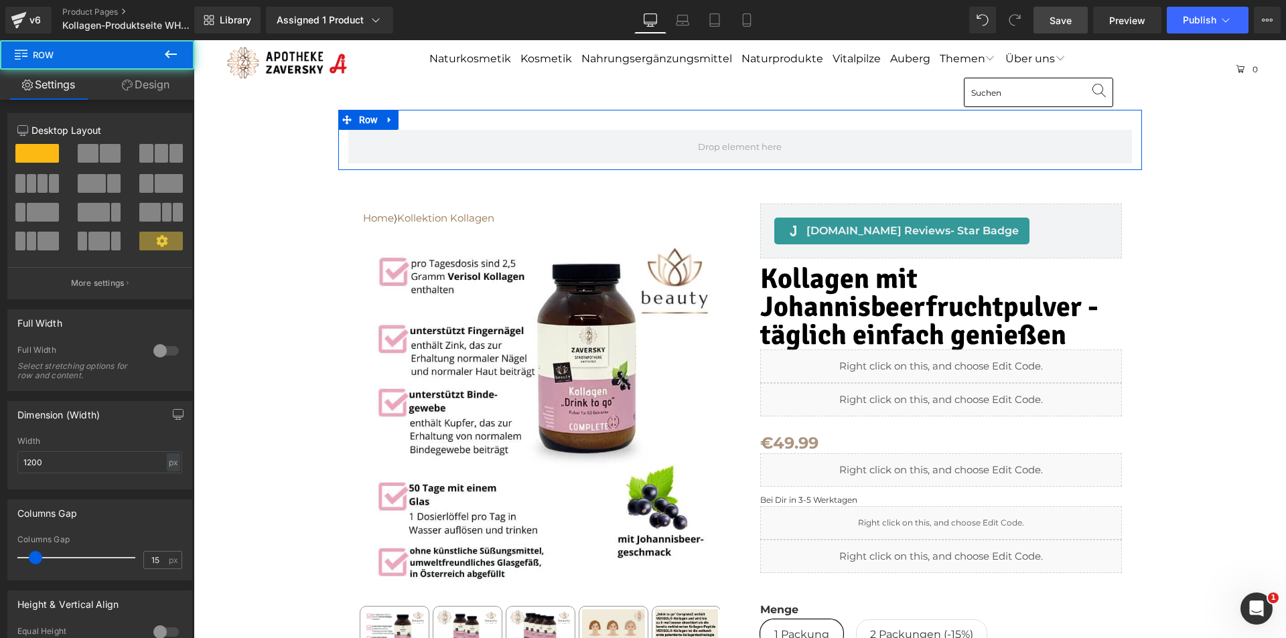
click at [435, 123] on div "Row" at bounding box center [740, 140] width 804 height 60
click at [161, 351] on div at bounding box center [166, 350] width 32 height 21
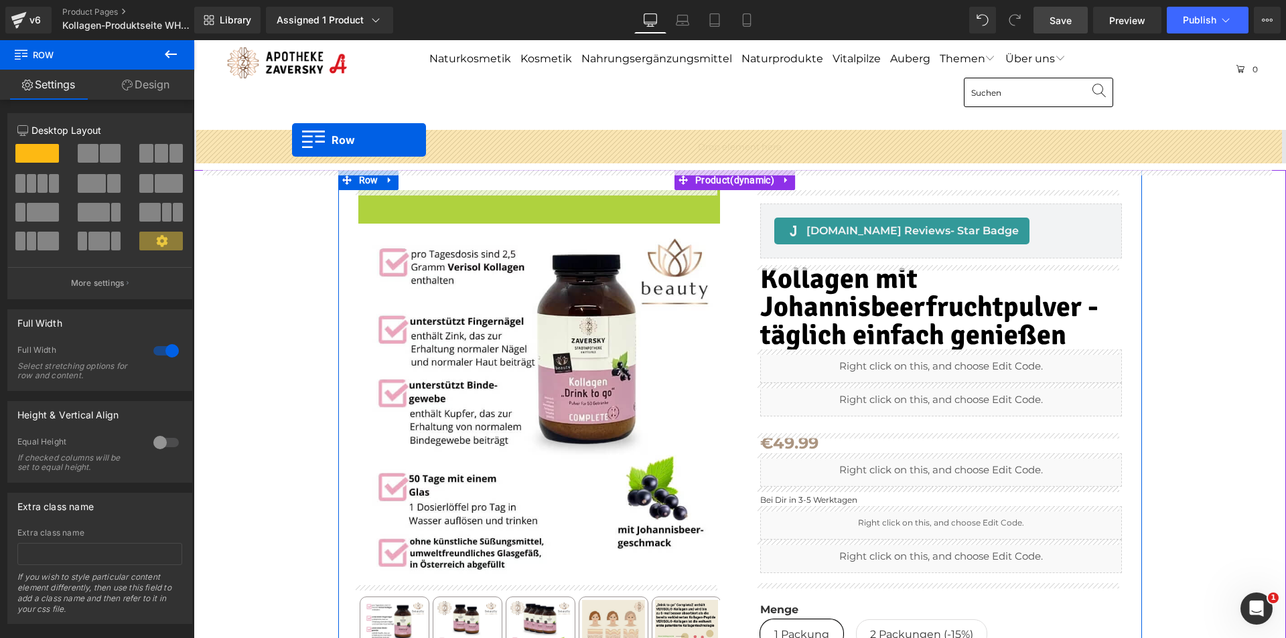
drag, startPoint x: 360, startPoint y: 199, endPoint x: 292, endPoint y: 140, distance: 90.3
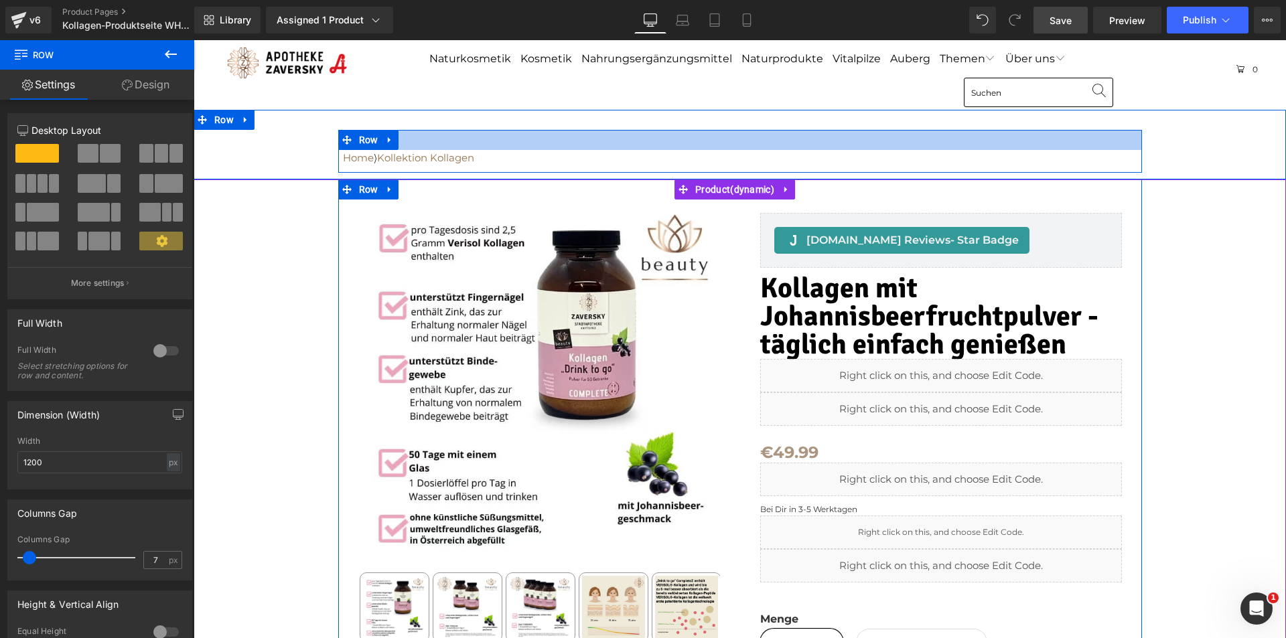
click at [513, 141] on div at bounding box center [740, 140] width 804 height 20
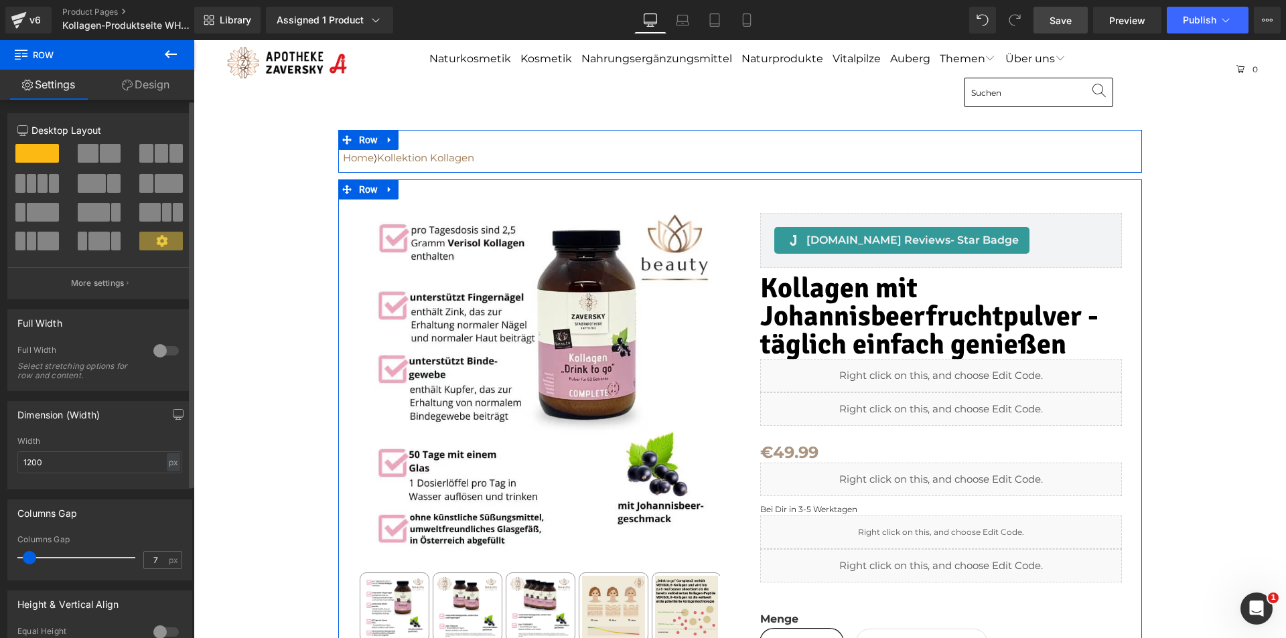
click at [161, 352] on div at bounding box center [166, 350] width 32 height 21
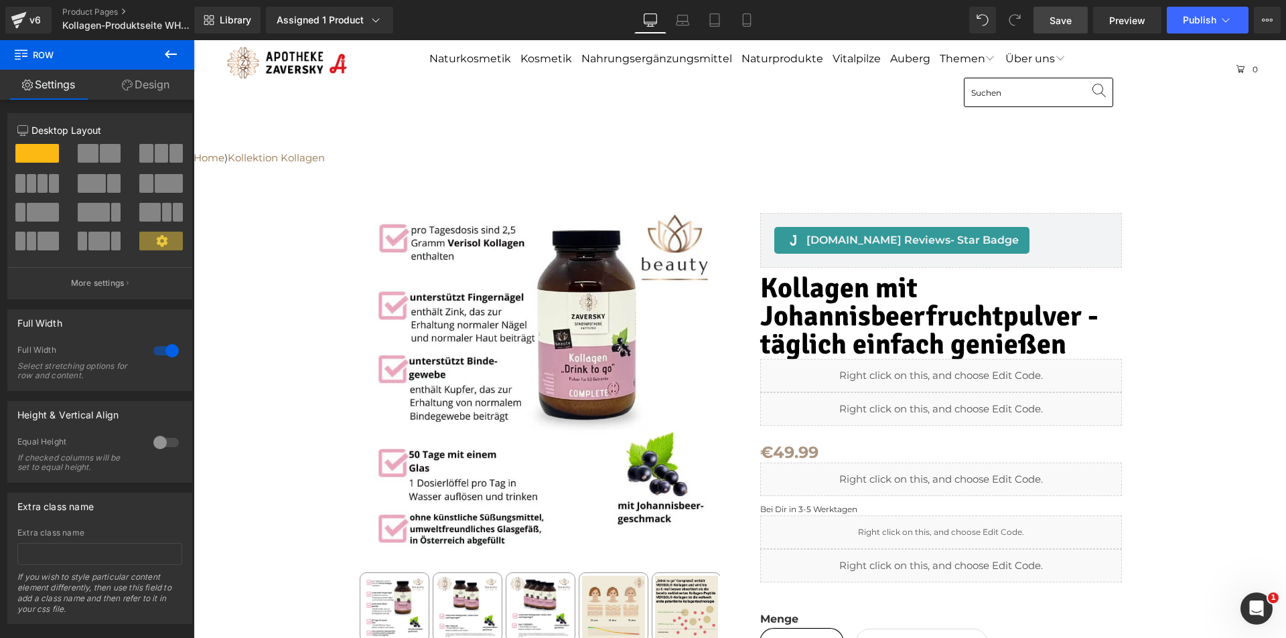
click at [1065, 23] on span "Save" at bounding box center [1061, 20] width 22 height 14
click at [1136, 20] on span "Preview" at bounding box center [1127, 20] width 36 height 14
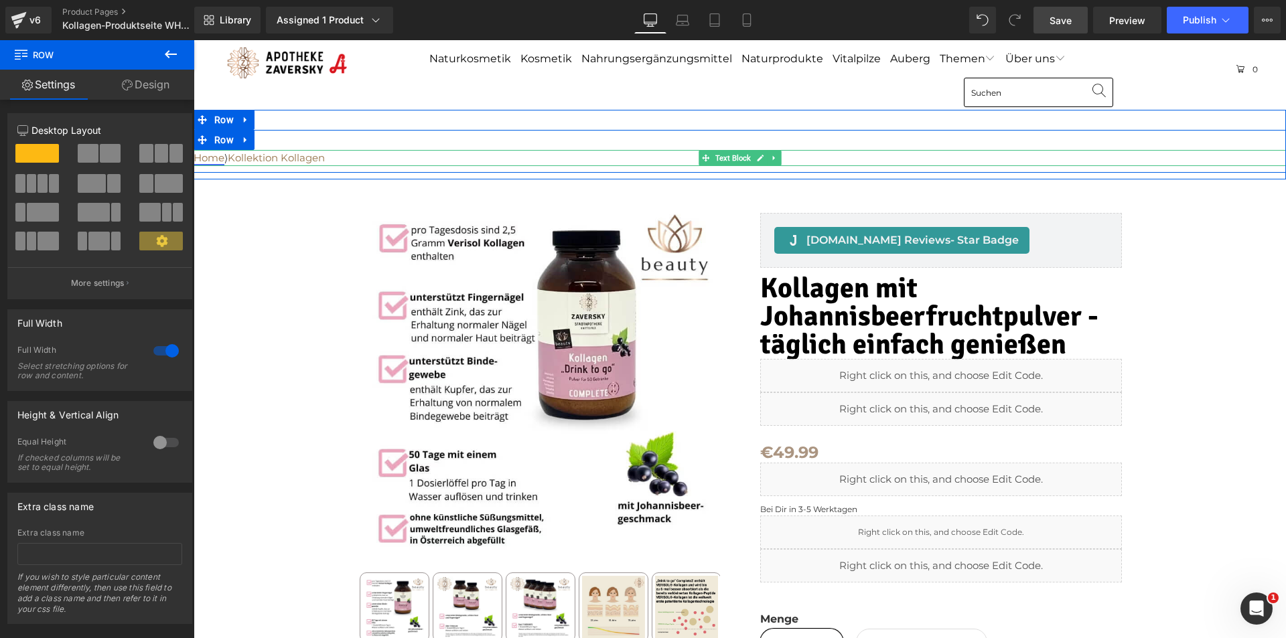
click at [208, 156] on link "Home" at bounding box center [209, 157] width 31 height 13
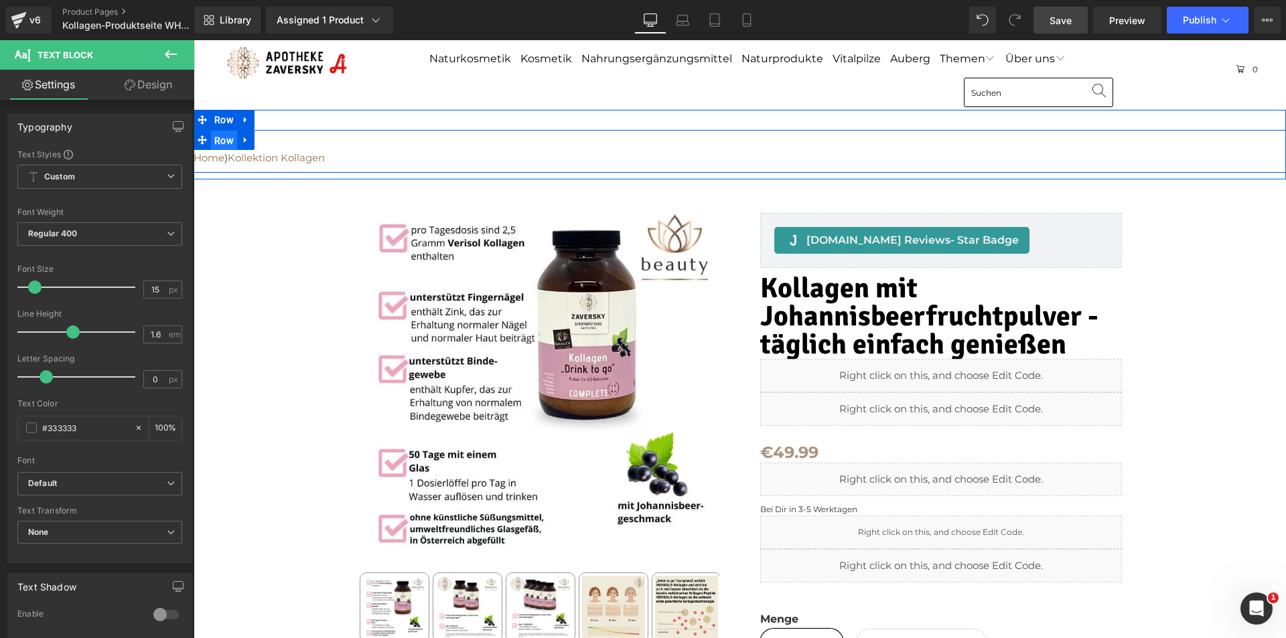
click at [211, 137] on span "Row" at bounding box center [224, 141] width 26 height 20
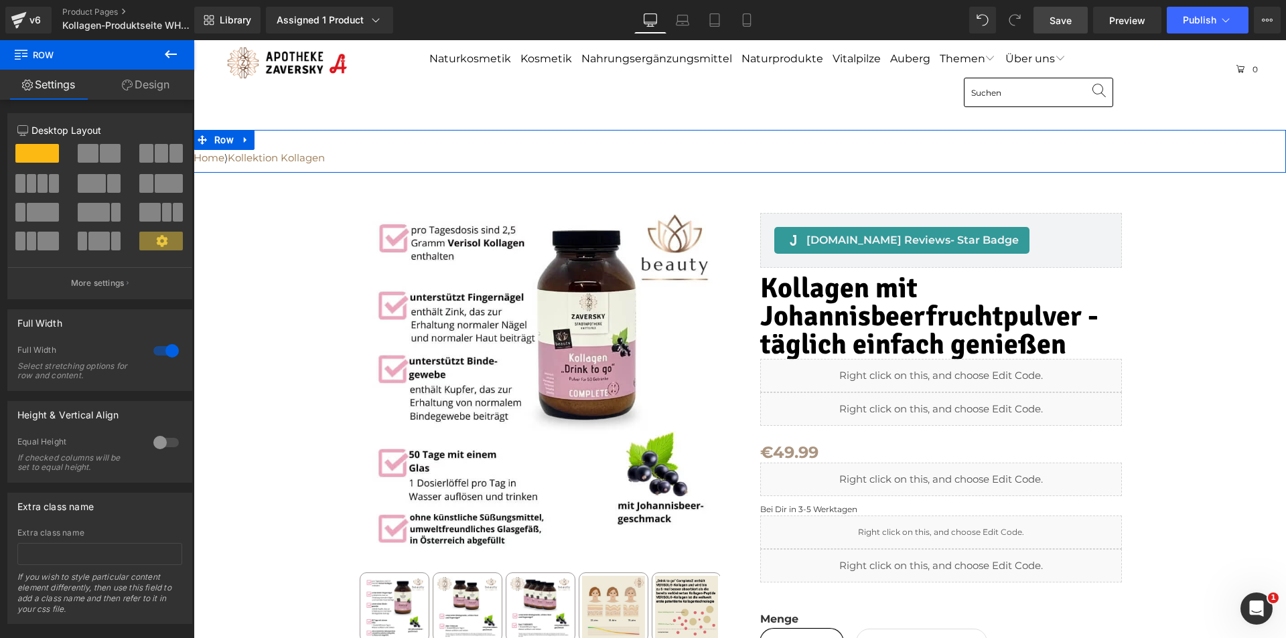
click at [155, 84] on link "Design" at bounding box center [145, 85] width 97 height 30
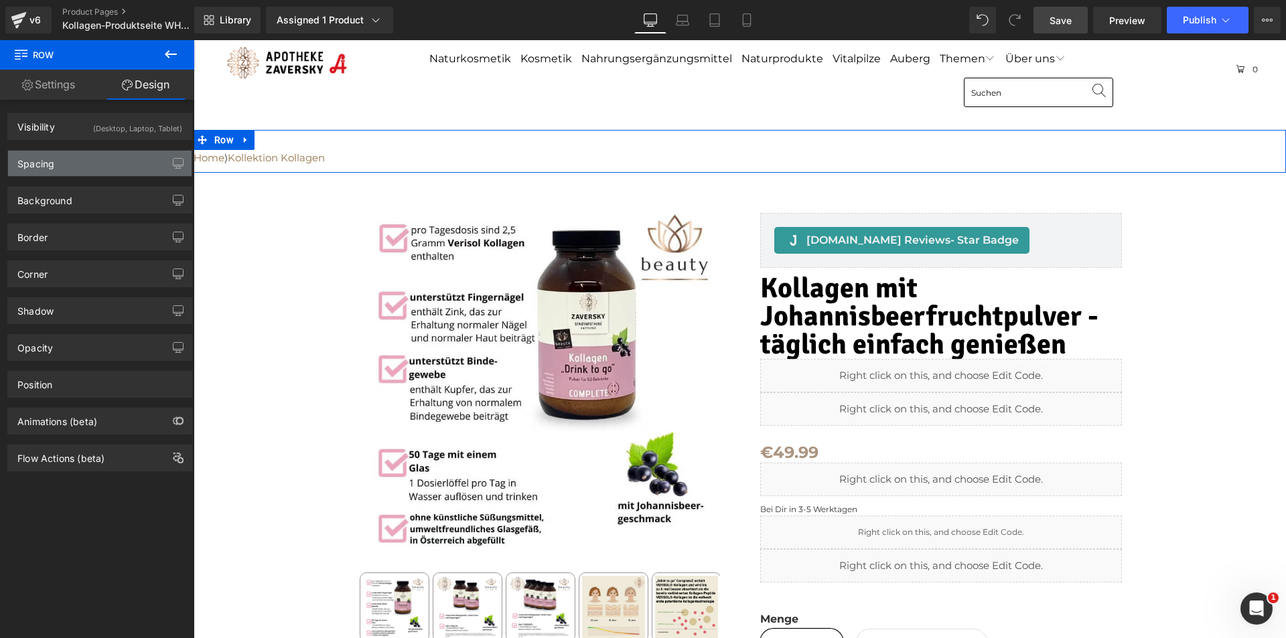
click at [113, 163] on div "Spacing" at bounding box center [100, 163] width 184 height 25
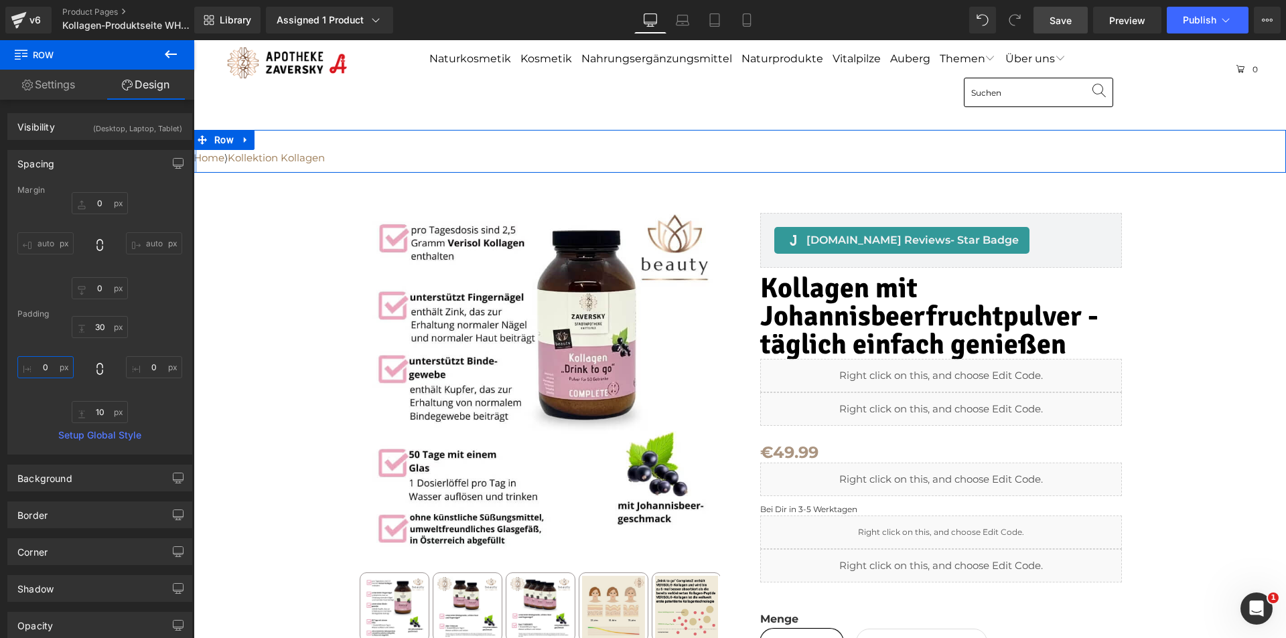
click at [49, 369] on input "0" at bounding box center [45, 367] width 56 height 22
type input "1"
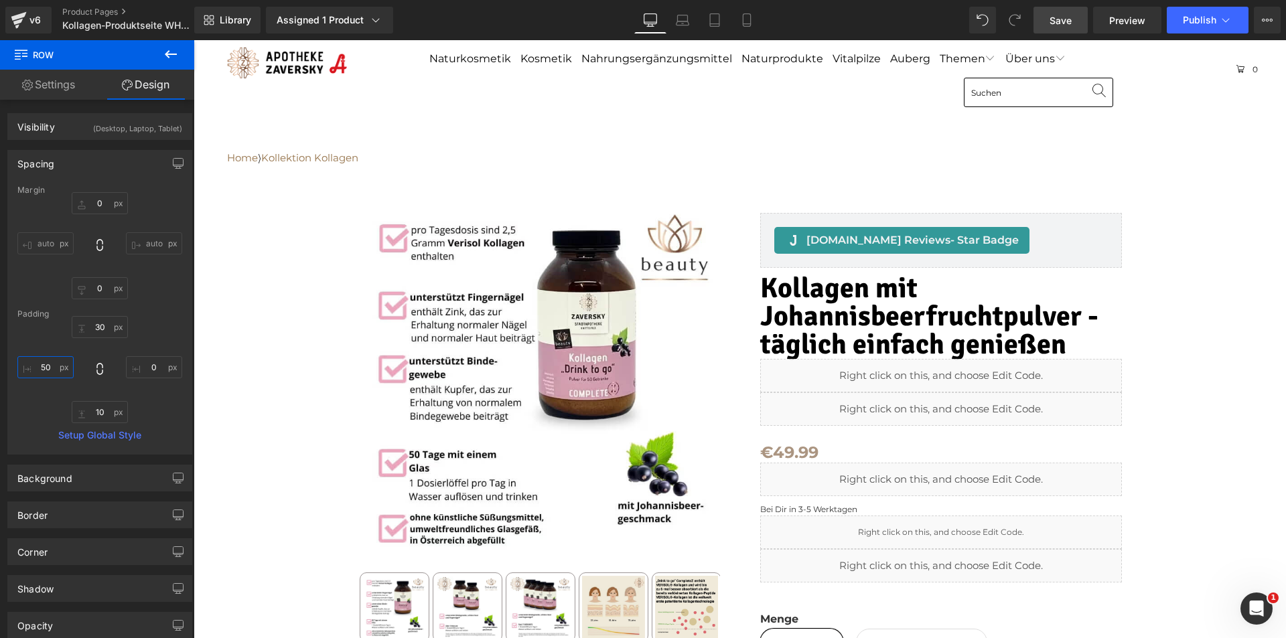
type input "50"
click at [1066, 19] on span "Save" at bounding box center [1061, 20] width 22 height 14
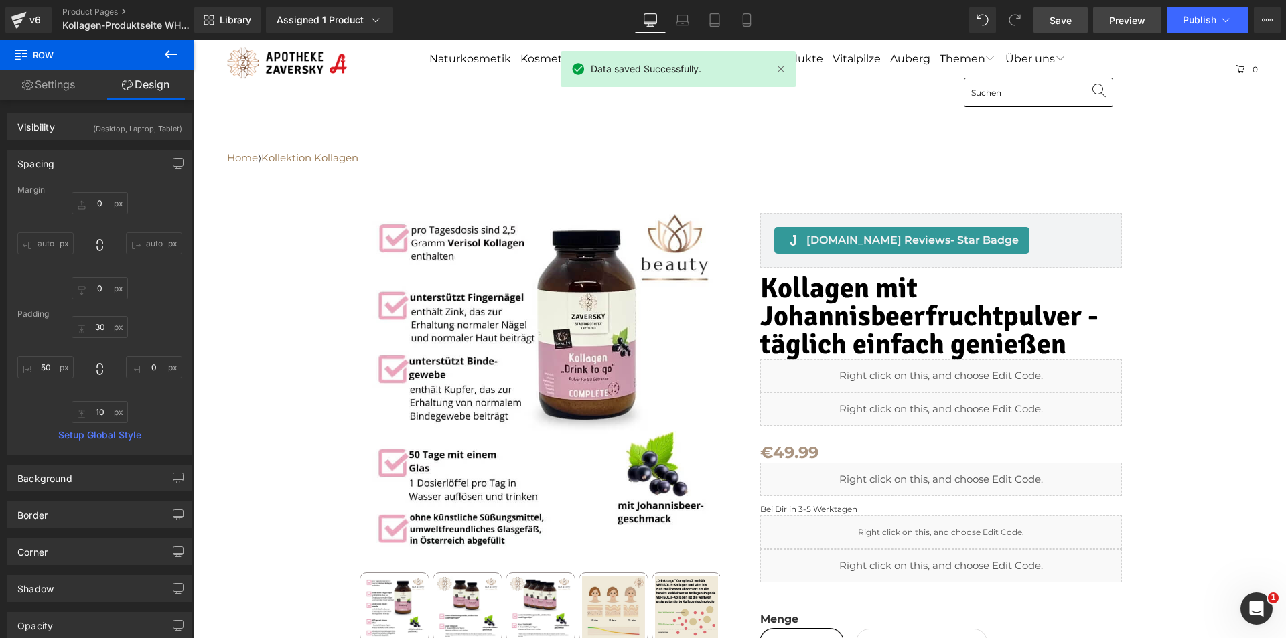
click at [1116, 22] on span "Preview" at bounding box center [1127, 20] width 36 height 14
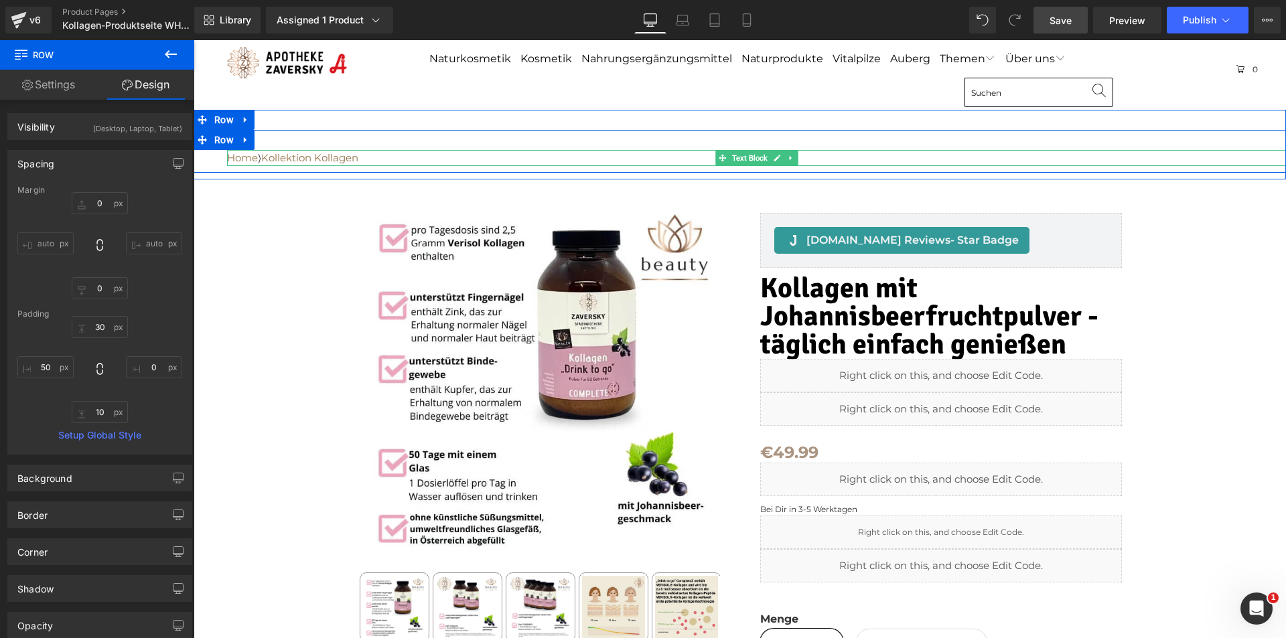
click at [402, 157] on p "Home ⟩ Kollektion Kollagen" at bounding box center [756, 158] width 1059 height 16
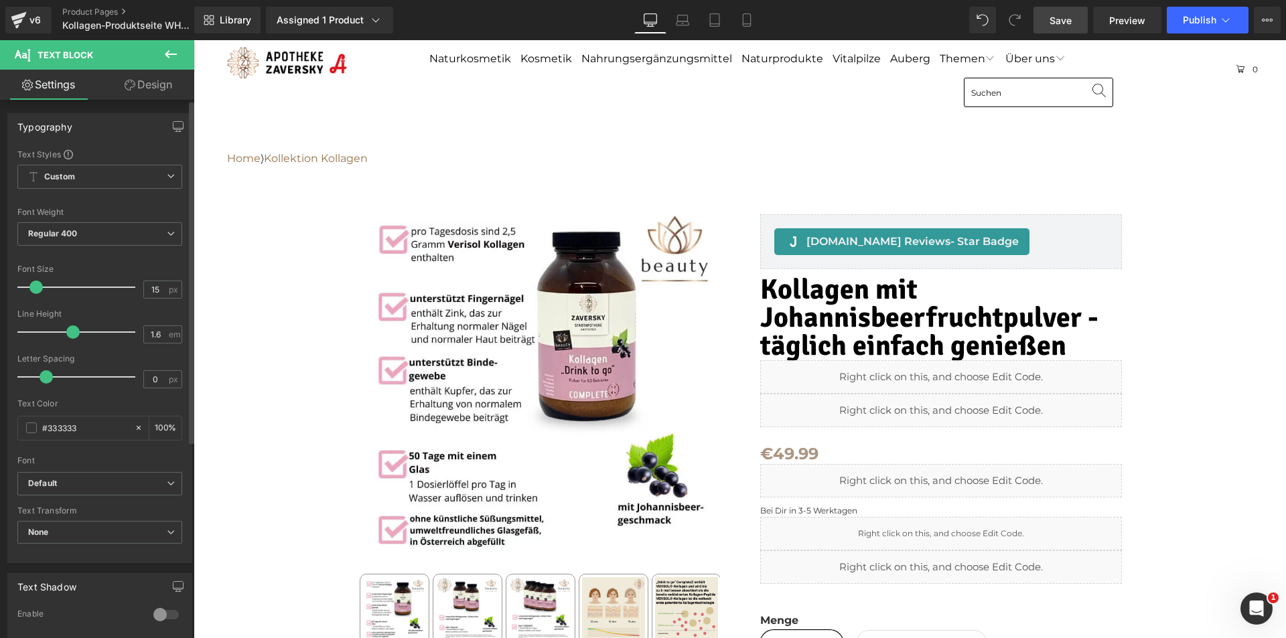
click at [36, 287] on span at bounding box center [35, 287] width 13 height 13
click at [1058, 15] on span "Save" at bounding box center [1061, 20] width 22 height 14
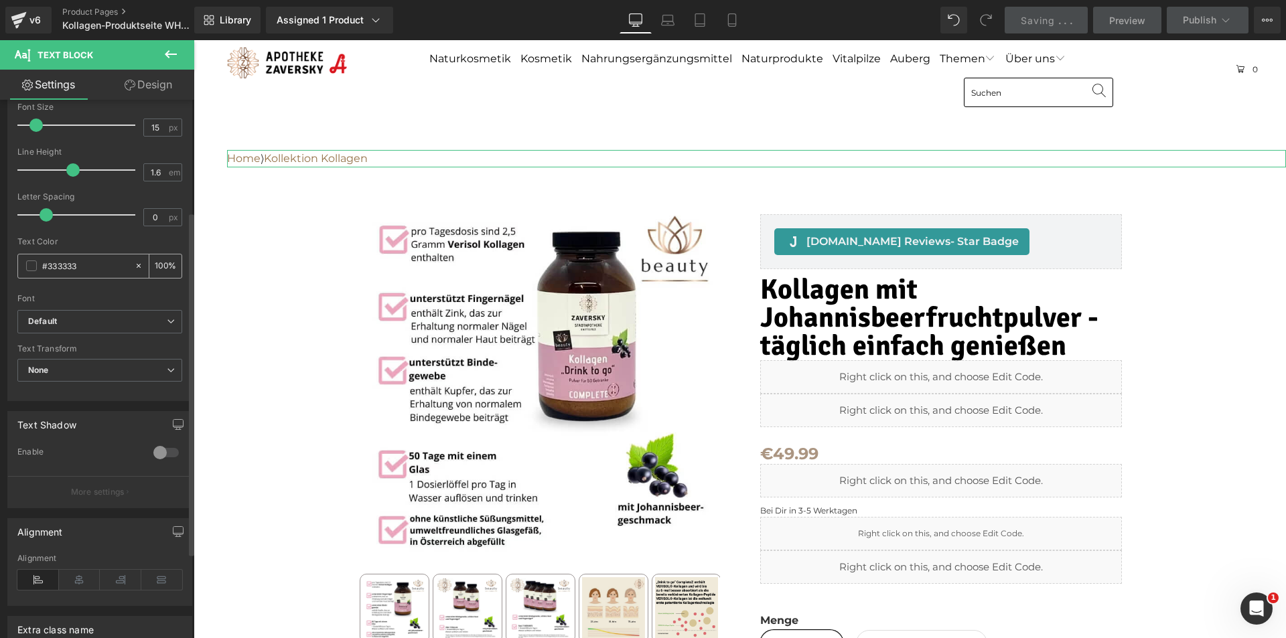
scroll to position [201, 0]
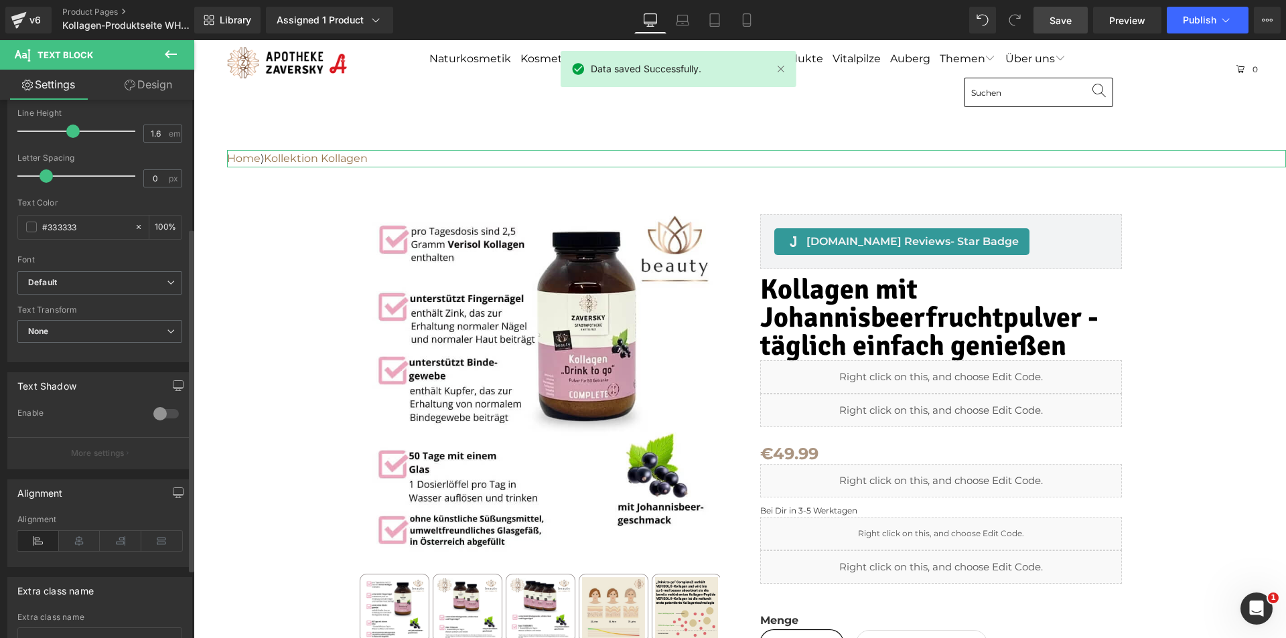
click at [165, 413] on div at bounding box center [166, 413] width 32 height 21
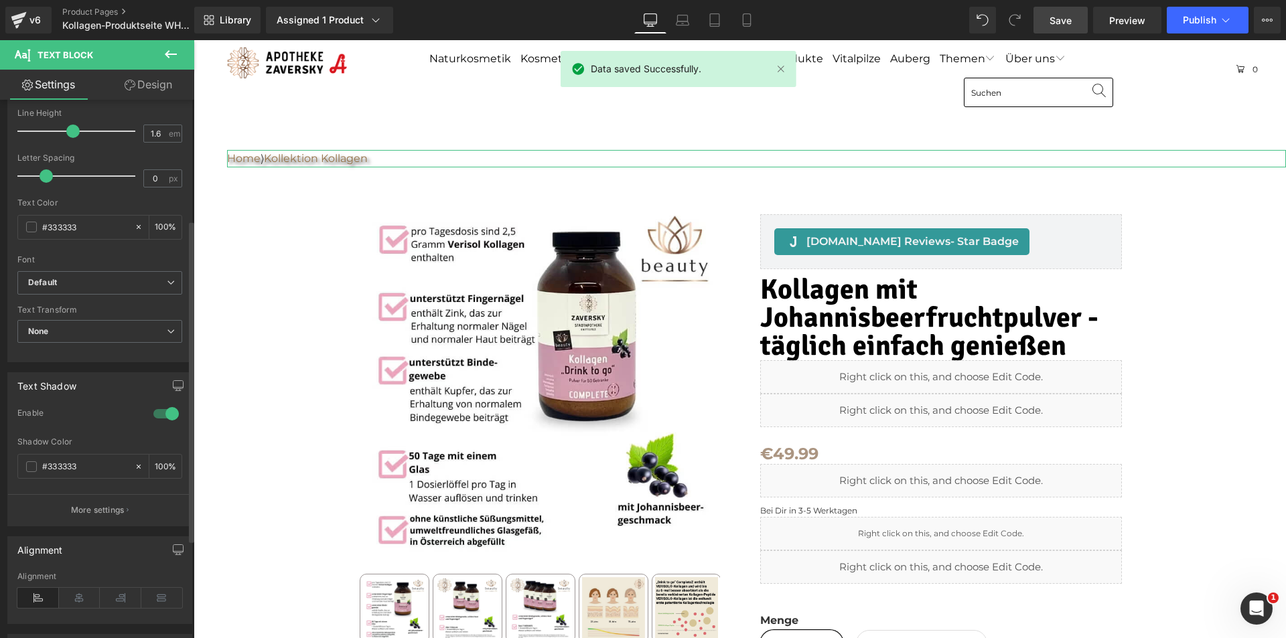
click at [161, 413] on div at bounding box center [166, 413] width 32 height 21
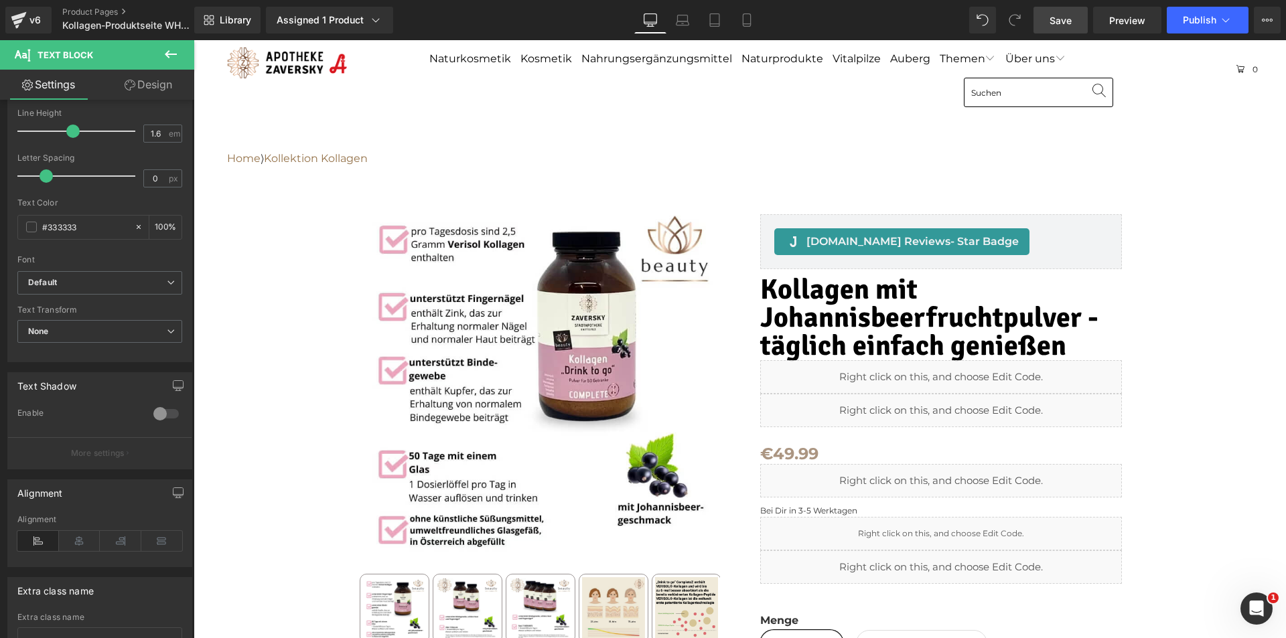
click at [1071, 16] on span "Save" at bounding box center [1061, 20] width 22 height 14
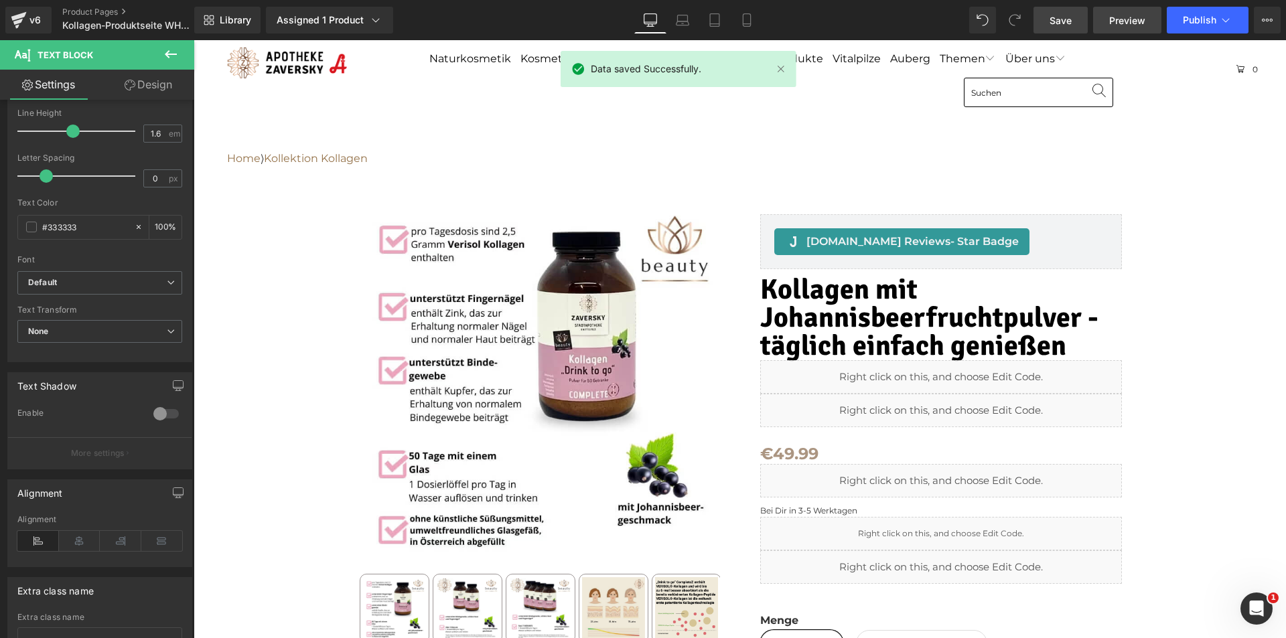
click at [1142, 17] on span "Preview" at bounding box center [1127, 20] width 36 height 14
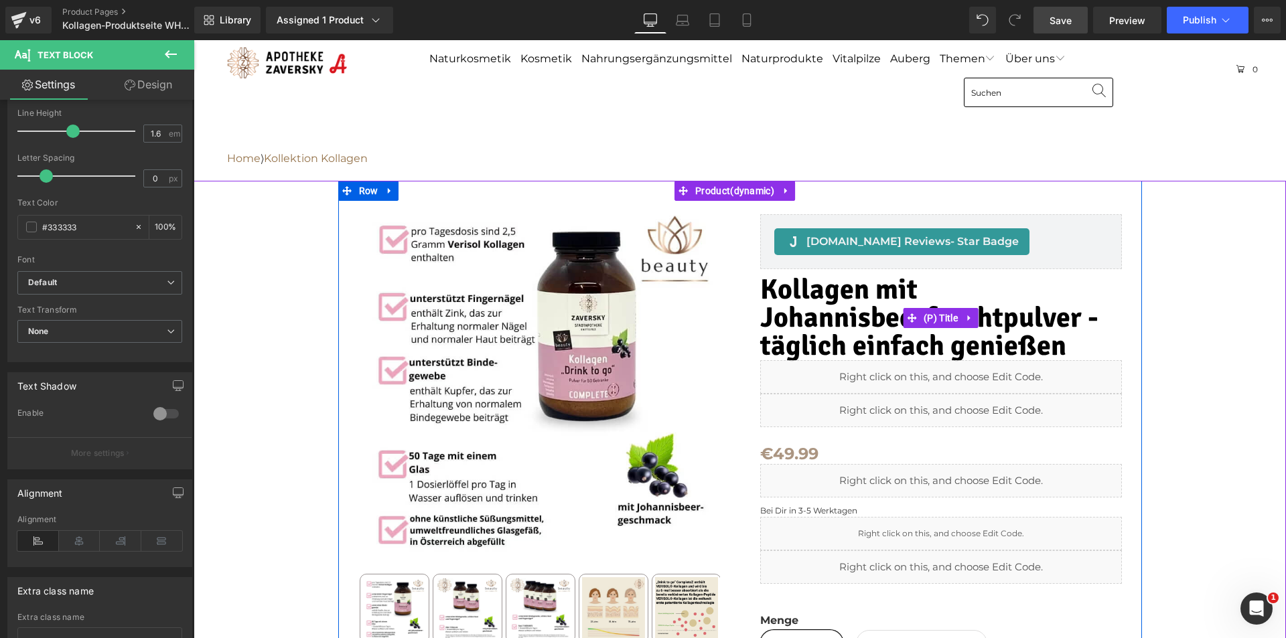
click at [802, 291] on span "Kollagen mit Johannisbeerfruchtpulver - täglich einfach genießen" at bounding box center [941, 318] width 362 height 84
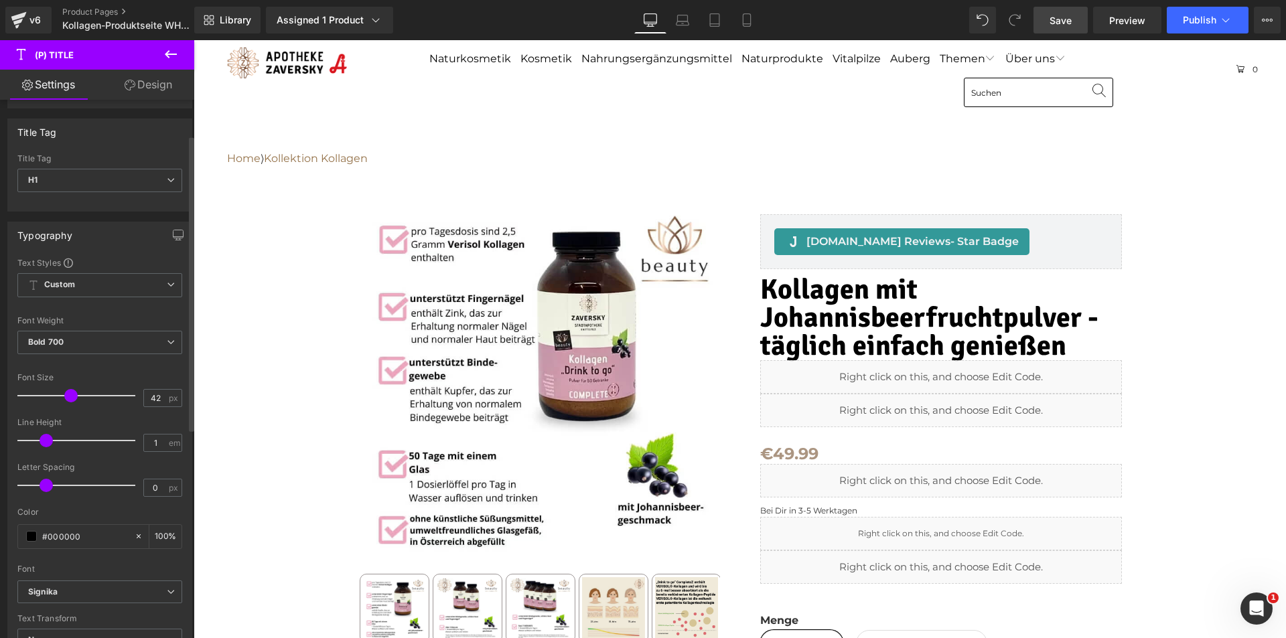
scroll to position [67, 0]
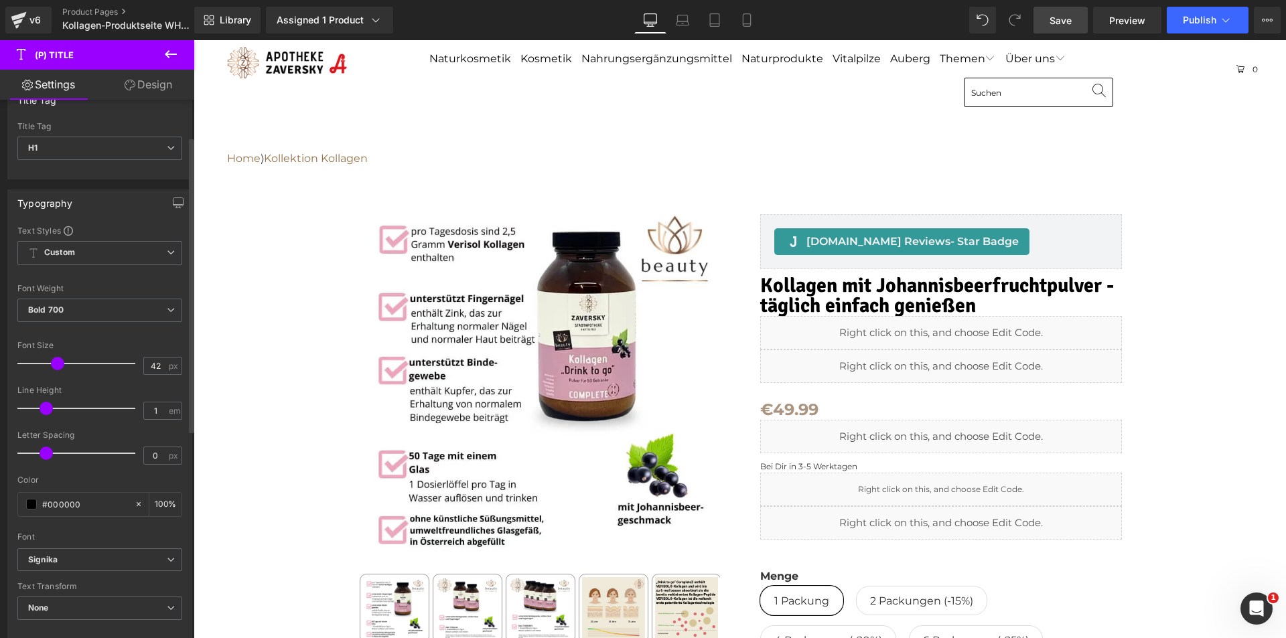
drag, startPoint x: 66, startPoint y: 363, endPoint x: 53, endPoint y: 364, distance: 12.8
click at [53, 364] on span at bounding box center [57, 363] width 13 height 13
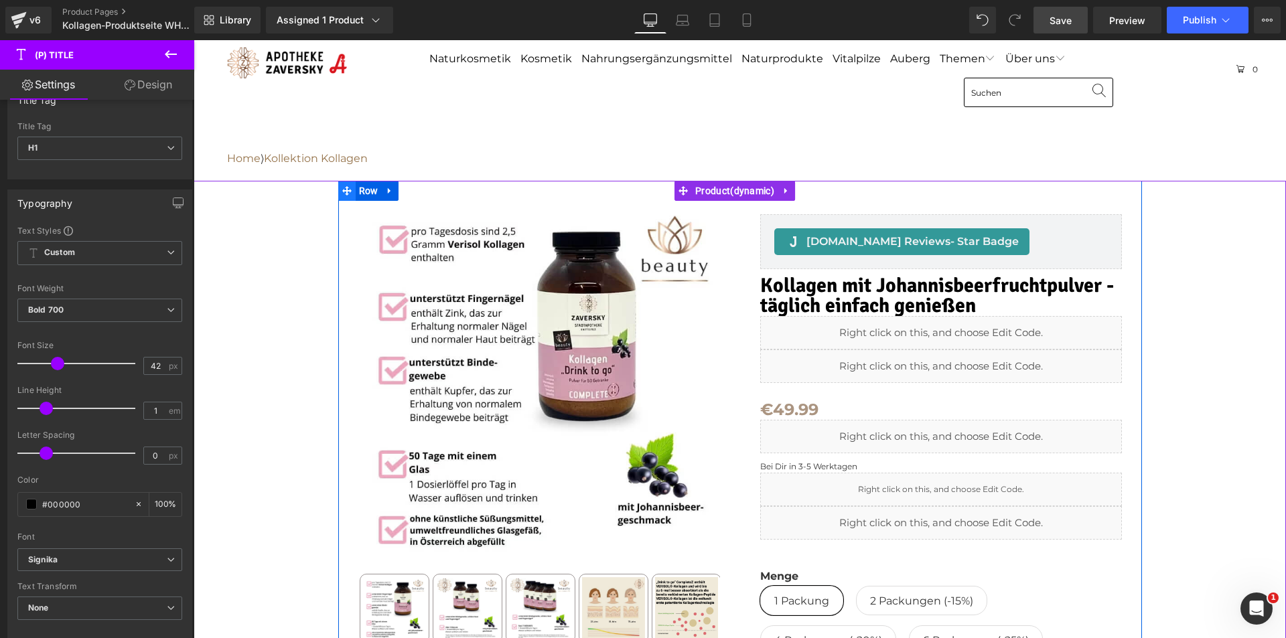
click at [349, 187] on span at bounding box center [346, 191] width 17 height 20
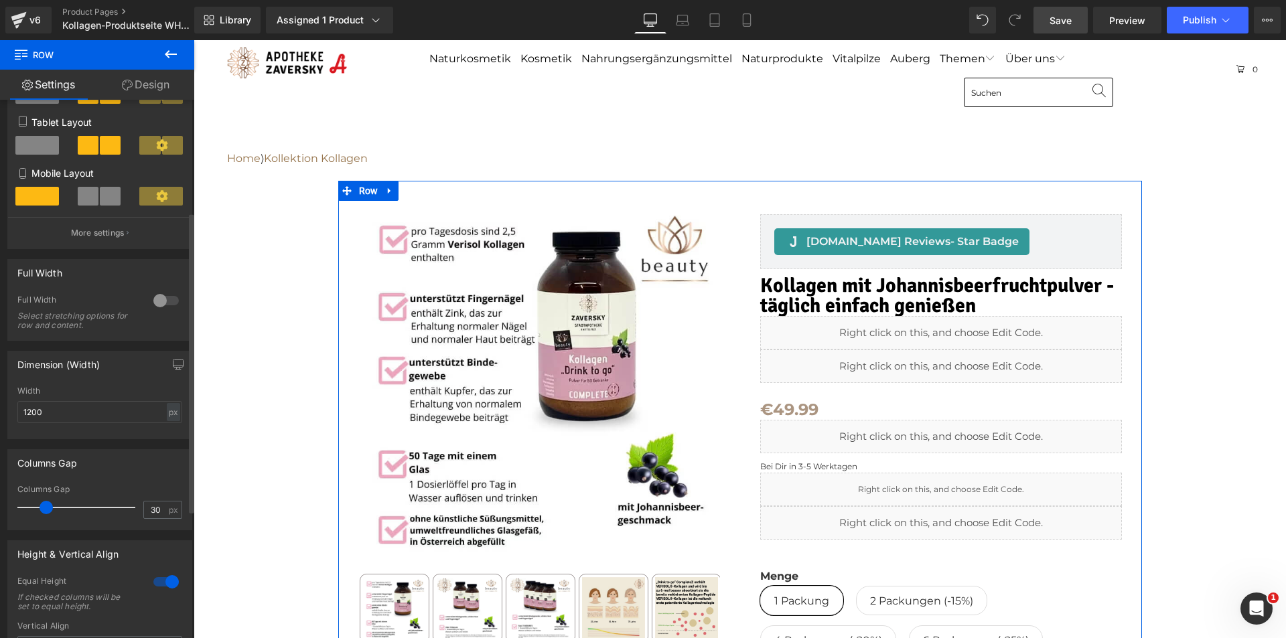
scroll to position [201, 0]
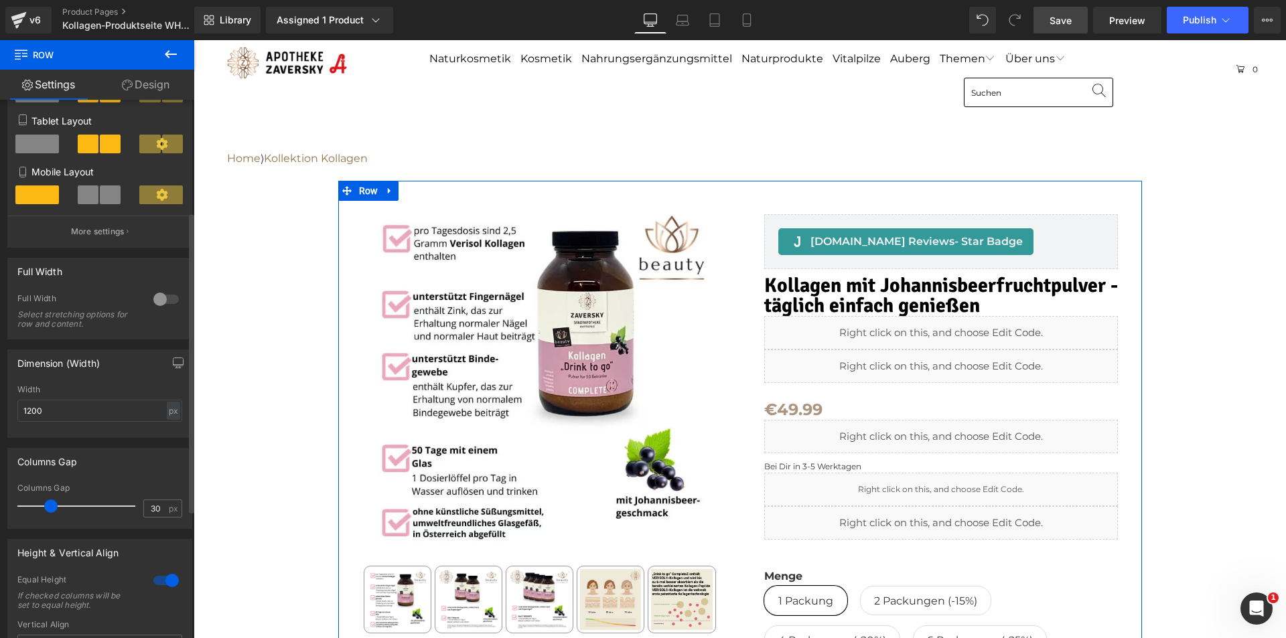
click at [48, 509] on span at bounding box center [50, 506] width 13 height 13
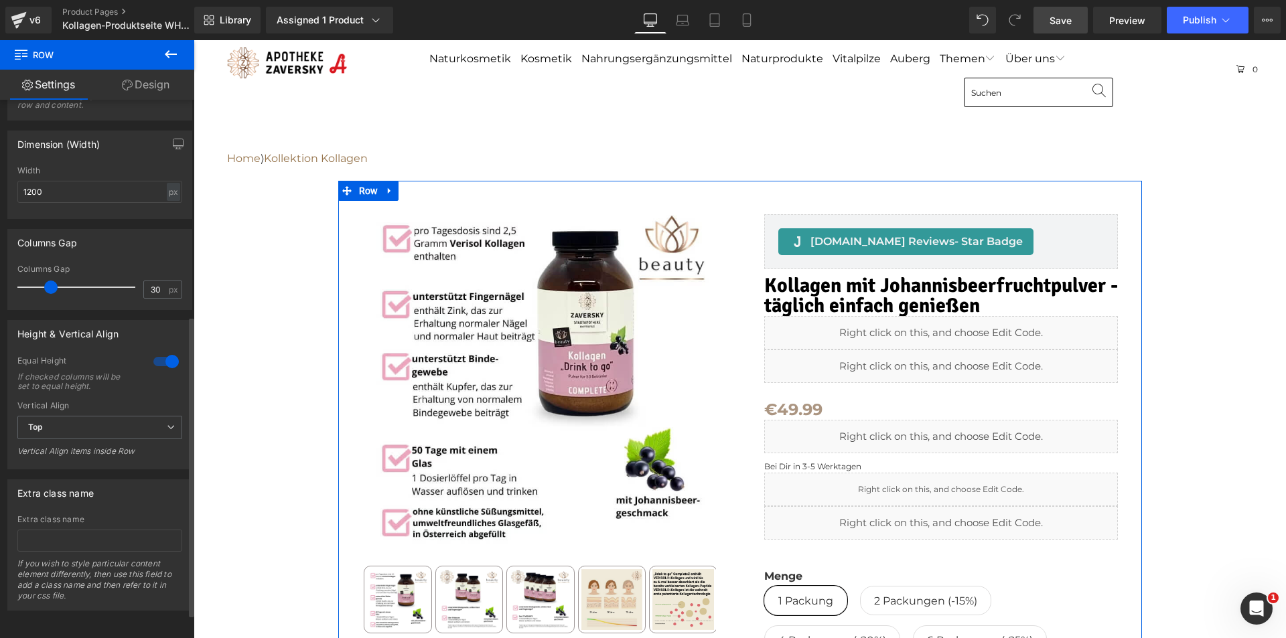
scroll to position [430, 0]
click at [160, 351] on div at bounding box center [166, 361] width 32 height 21
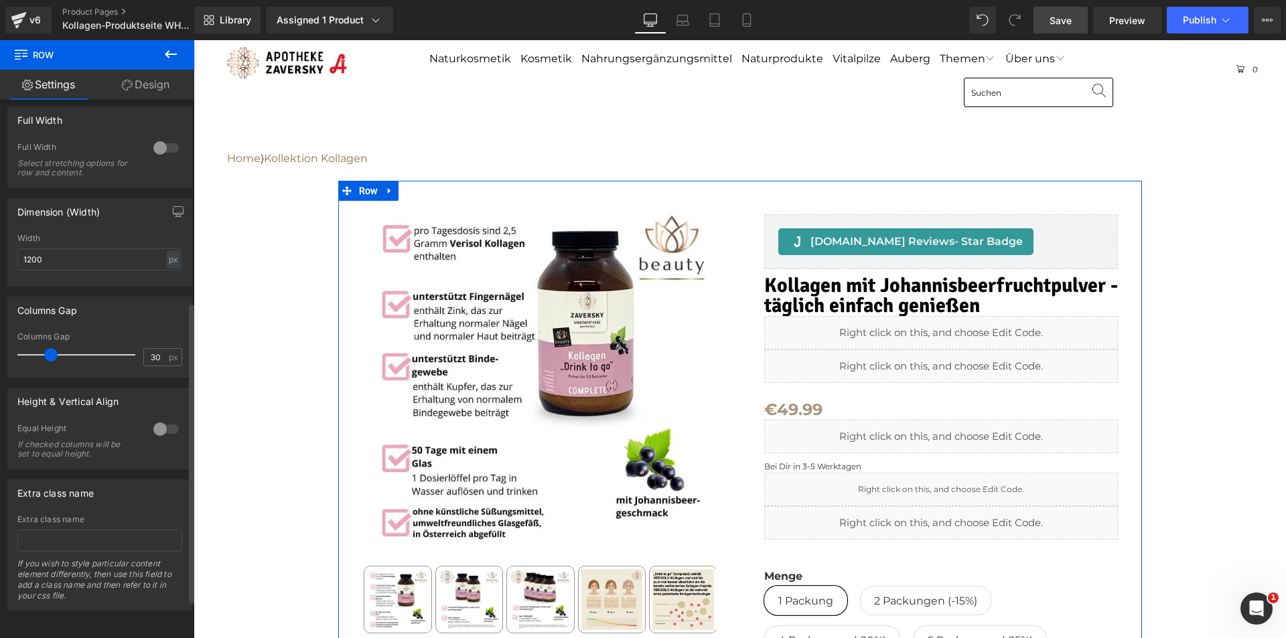
scroll to position [362, 0]
click at [168, 419] on div at bounding box center [166, 429] width 32 height 21
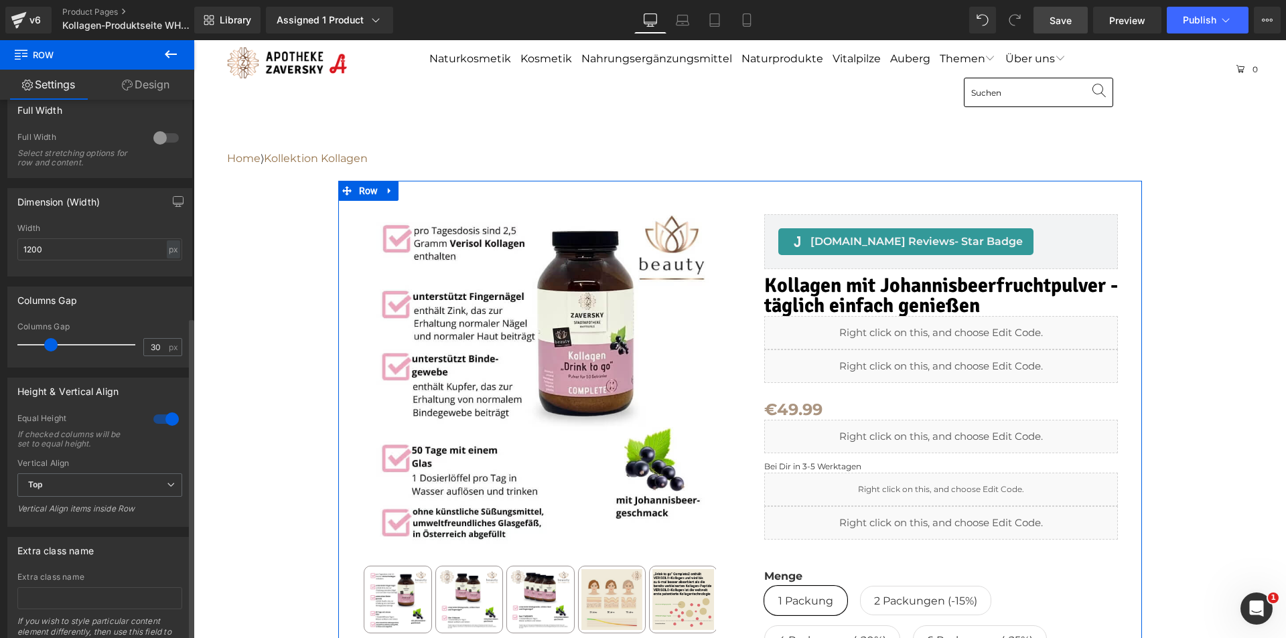
scroll to position [430, 0]
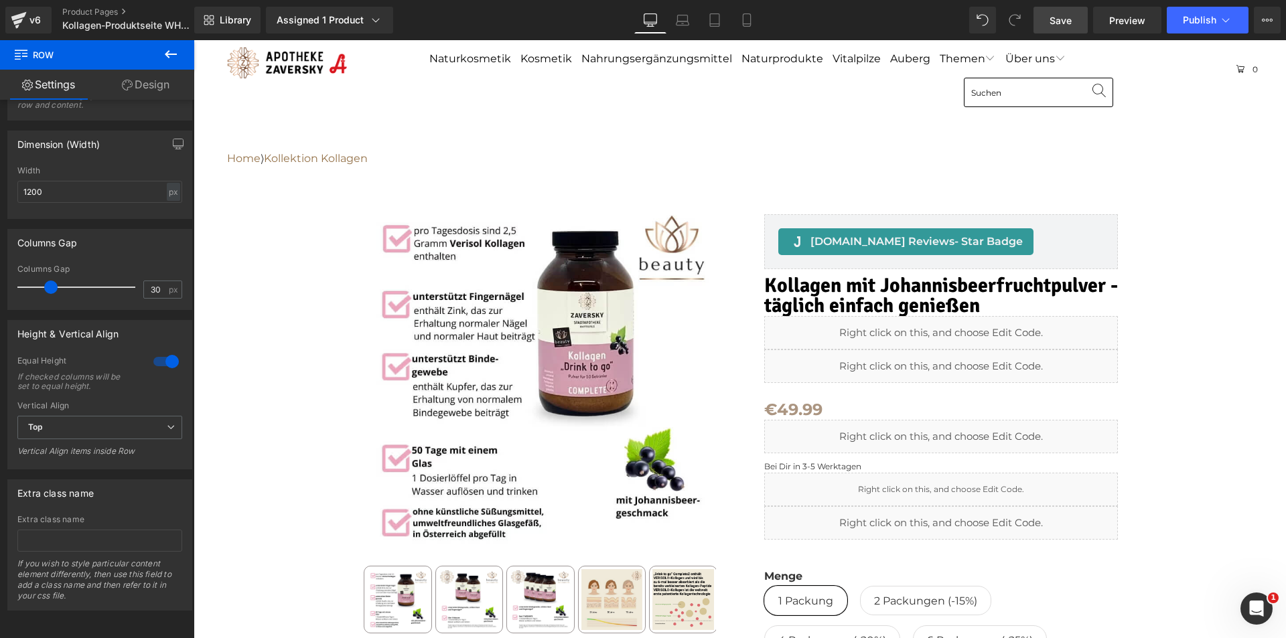
click at [1058, 18] on span "Save" at bounding box center [1061, 20] width 22 height 14
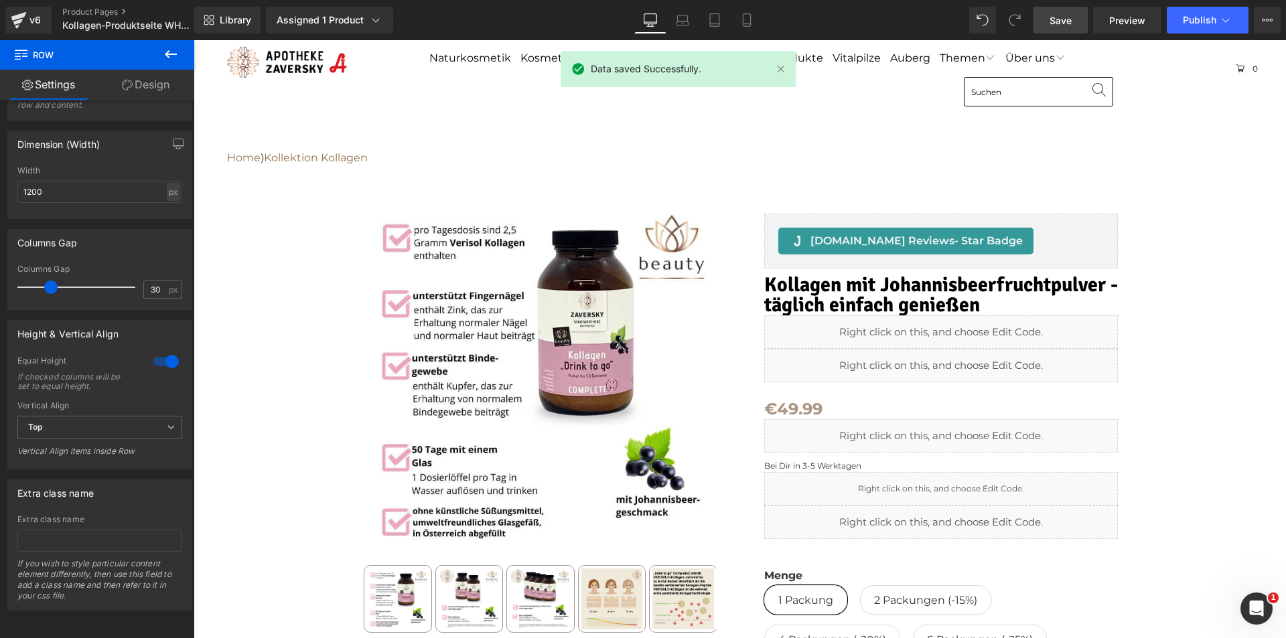
scroll to position [0, 0]
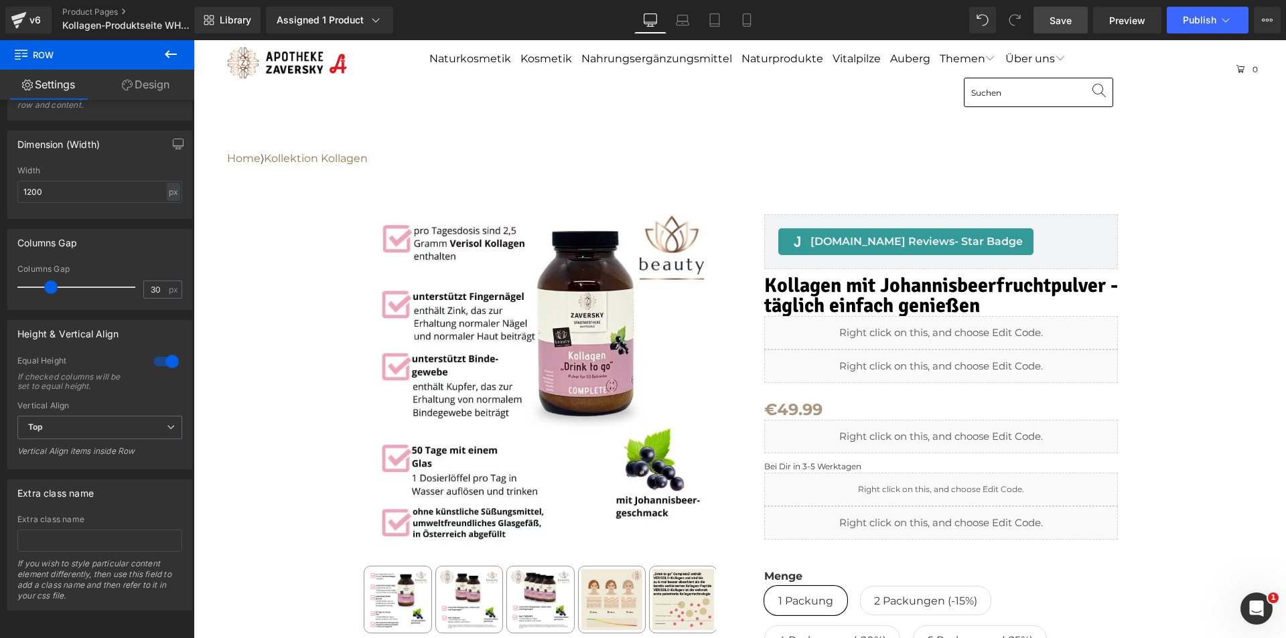
click at [1050, 15] on link "Save" at bounding box center [1061, 20] width 54 height 27
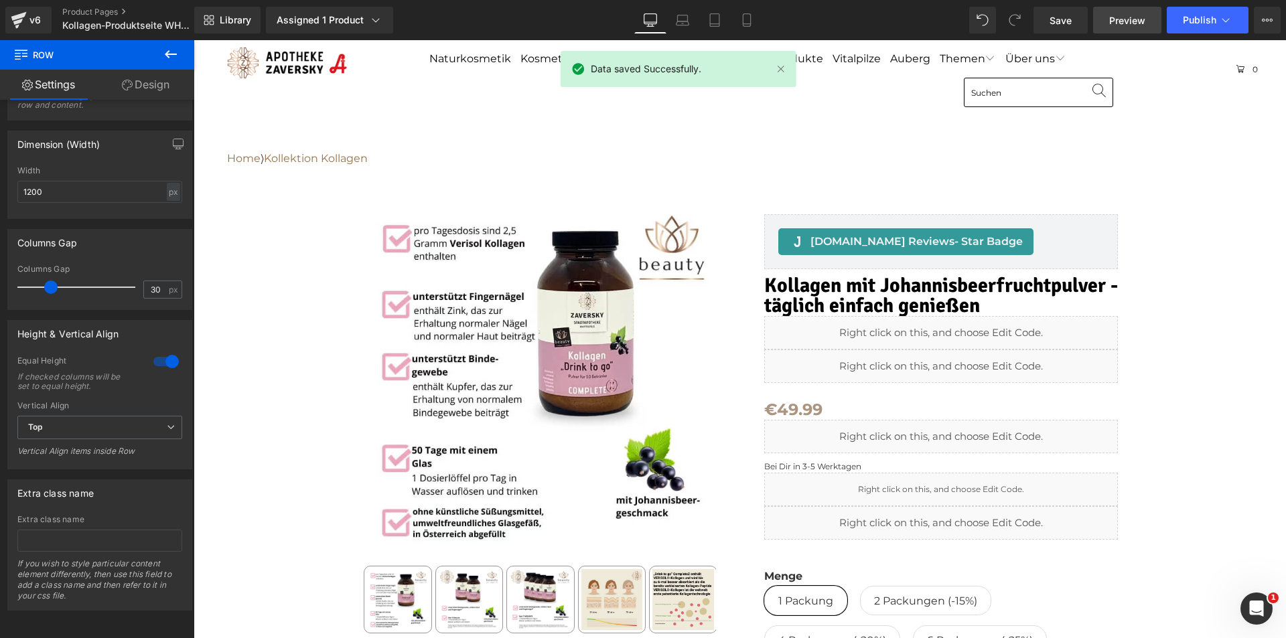
click at [1126, 16] on span "Preview" at bounding box center [1127, 20] width 36 height 14
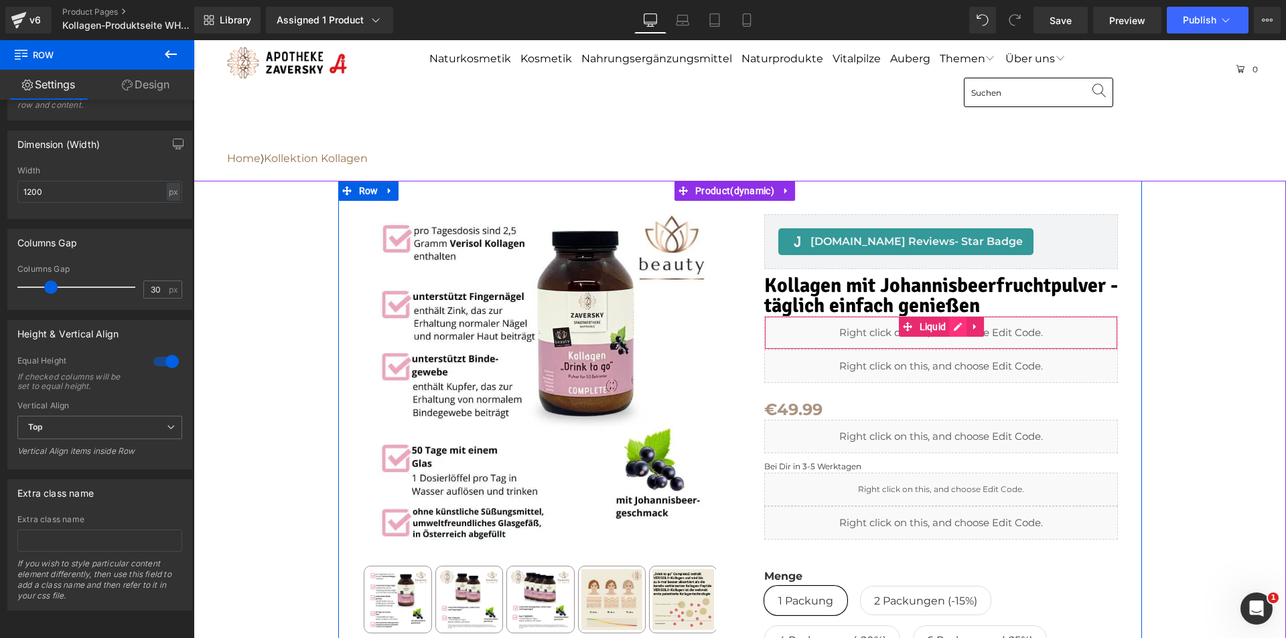
click at [951, 326] on div "Liquid" at bounding box center [941, 332] width 354 height 33
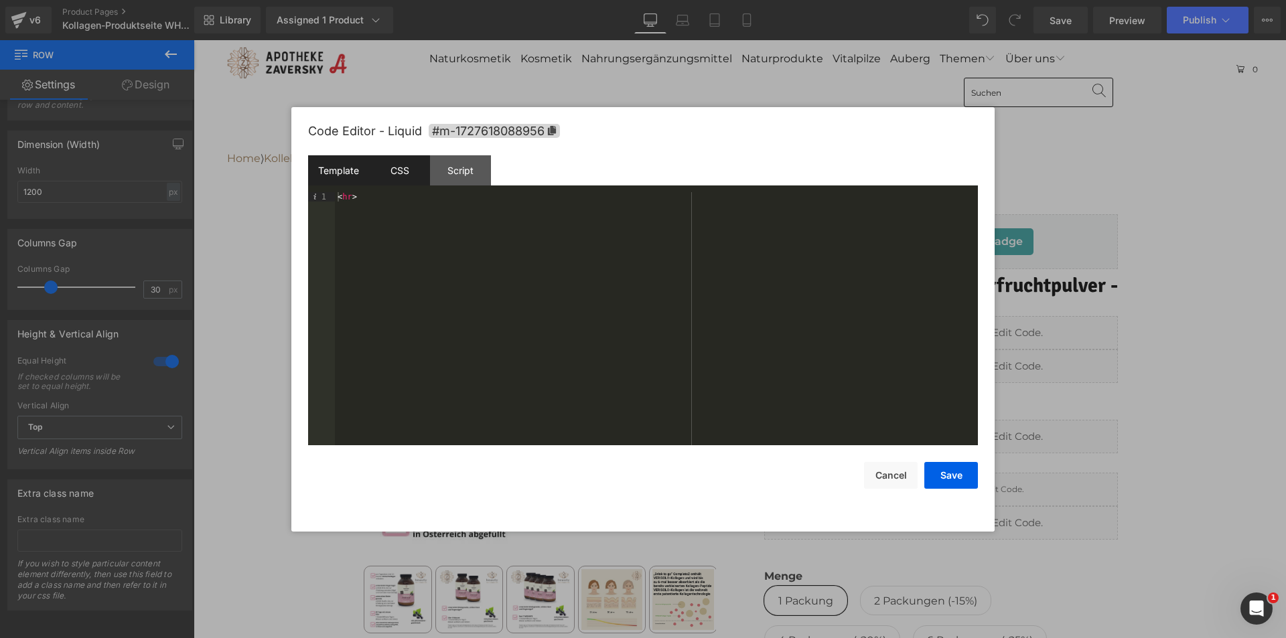
click at [396, 170] on div "CSS" at bounding box center [399, 170] width 61 height 30
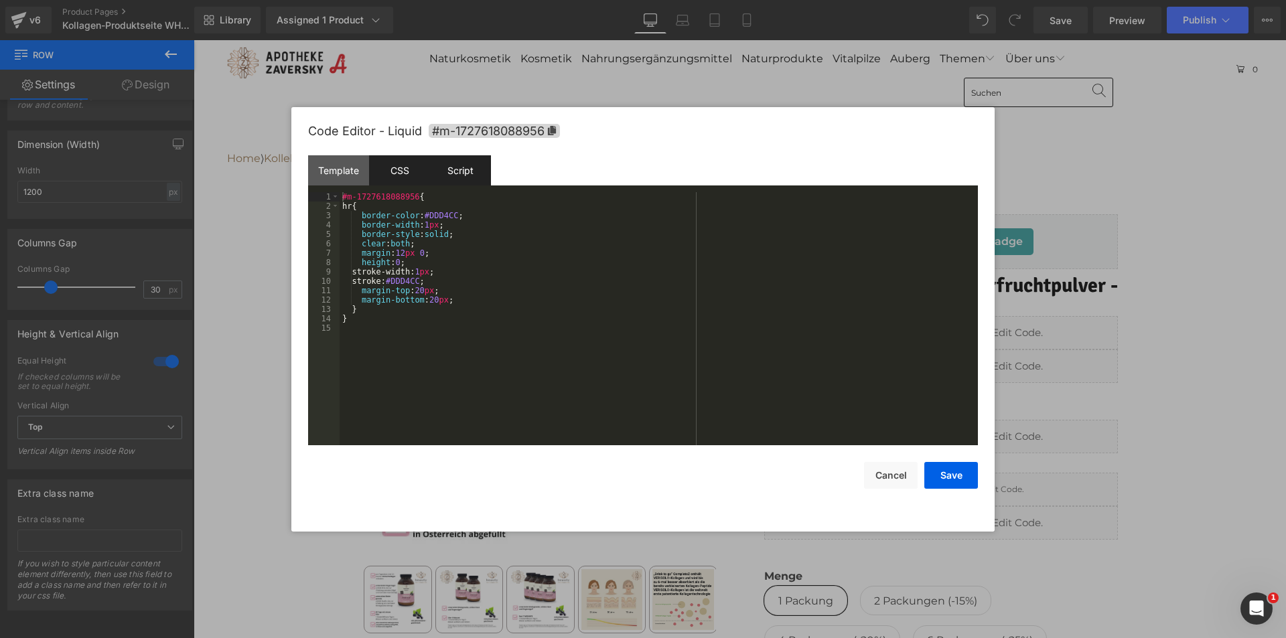
click at [474, 165] on div "Script" at bounding box center [460, 170] width 61 height 30
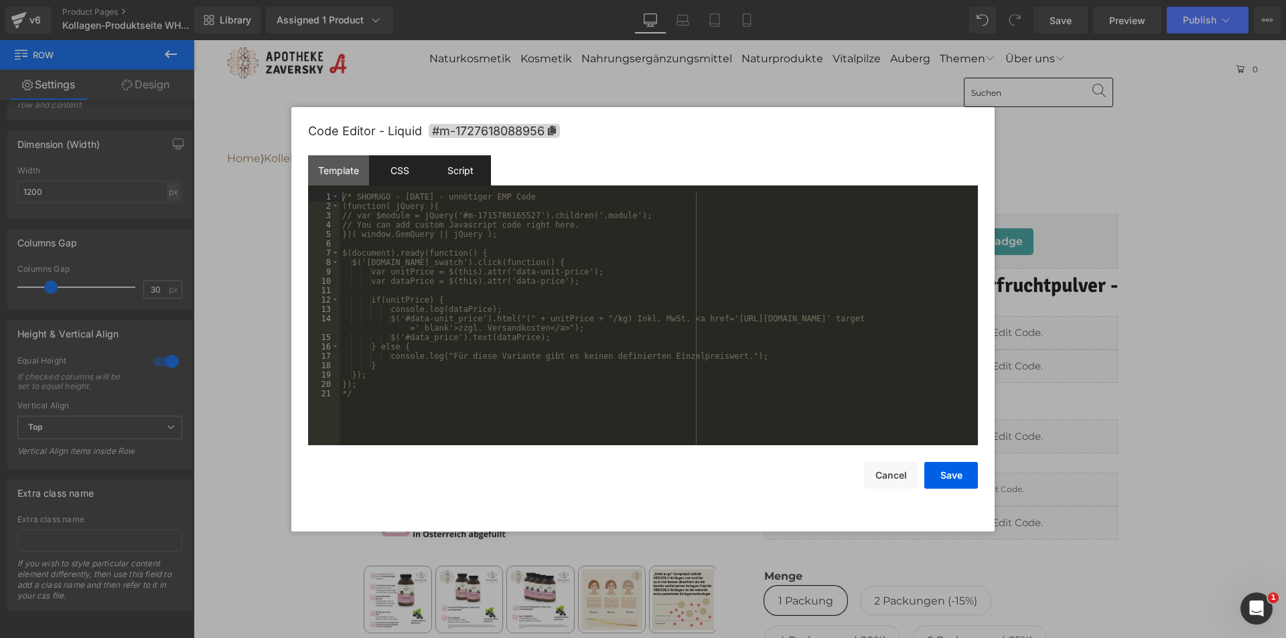
click at [406, 164] on div "CSS" at bounding box center [399, 170] width 61 height 30
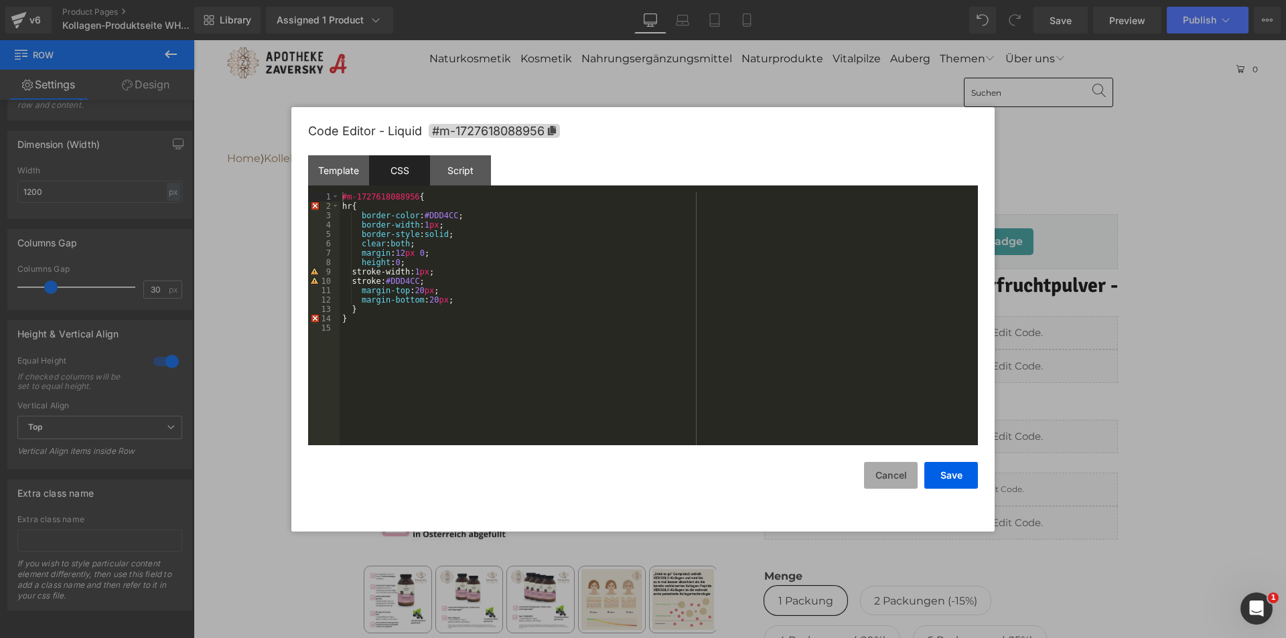
click at [876, 475] on button "Cancel" at bounding box center [891, 475] width 54 height 27
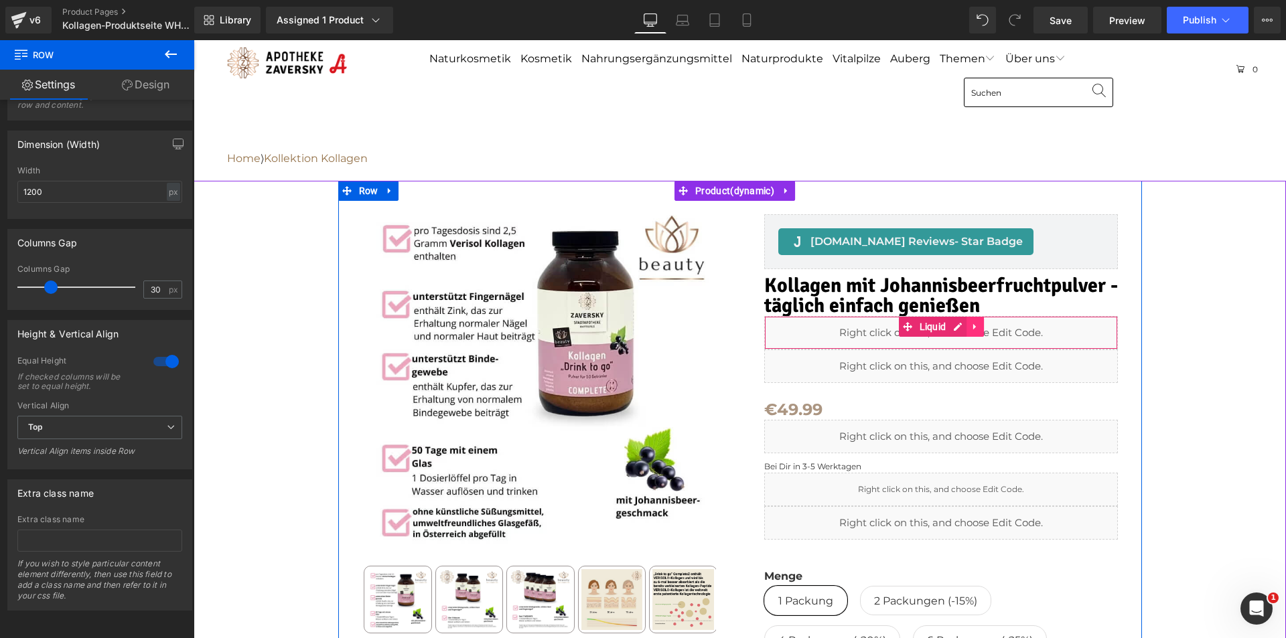
click at [971, 325] on icon at bounding box center [975, 327] width 9 height 10
click at [979, 329] on icon at bounding box center [983, 326] width 9 height 9
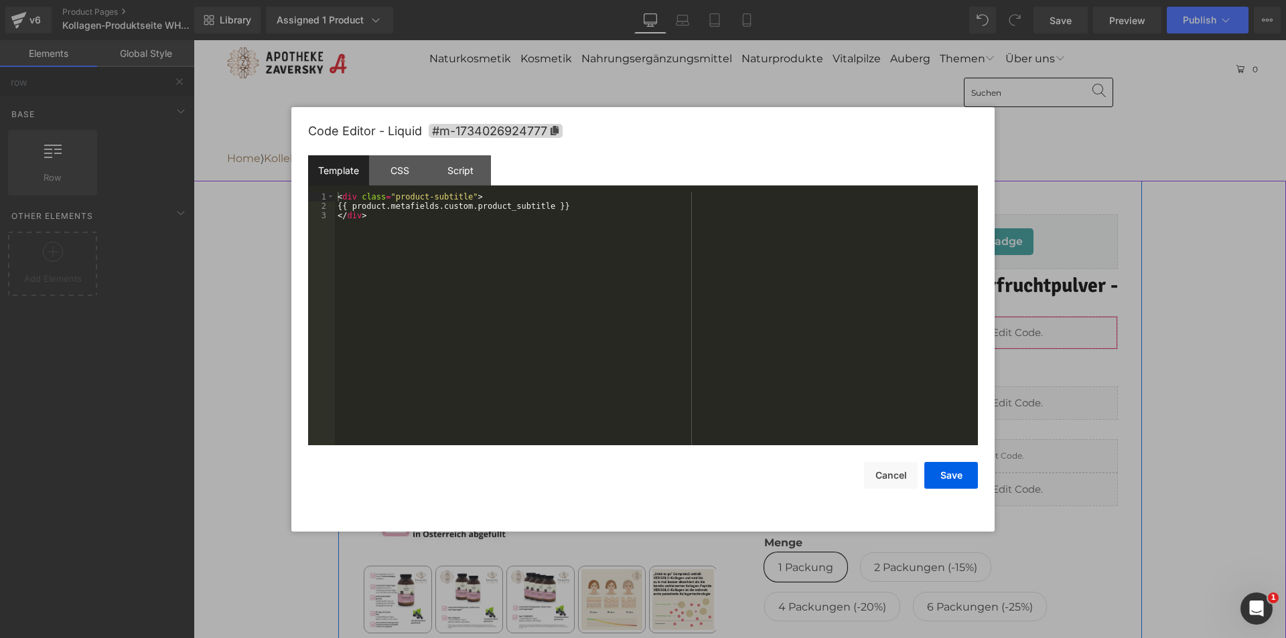
click at [954, 325] on div "Liquid" at bounding box center [941, 332] width 354 height 33
click at [409, 171] on div "CSS" at bounding box center [399, 170] width 61 height 30
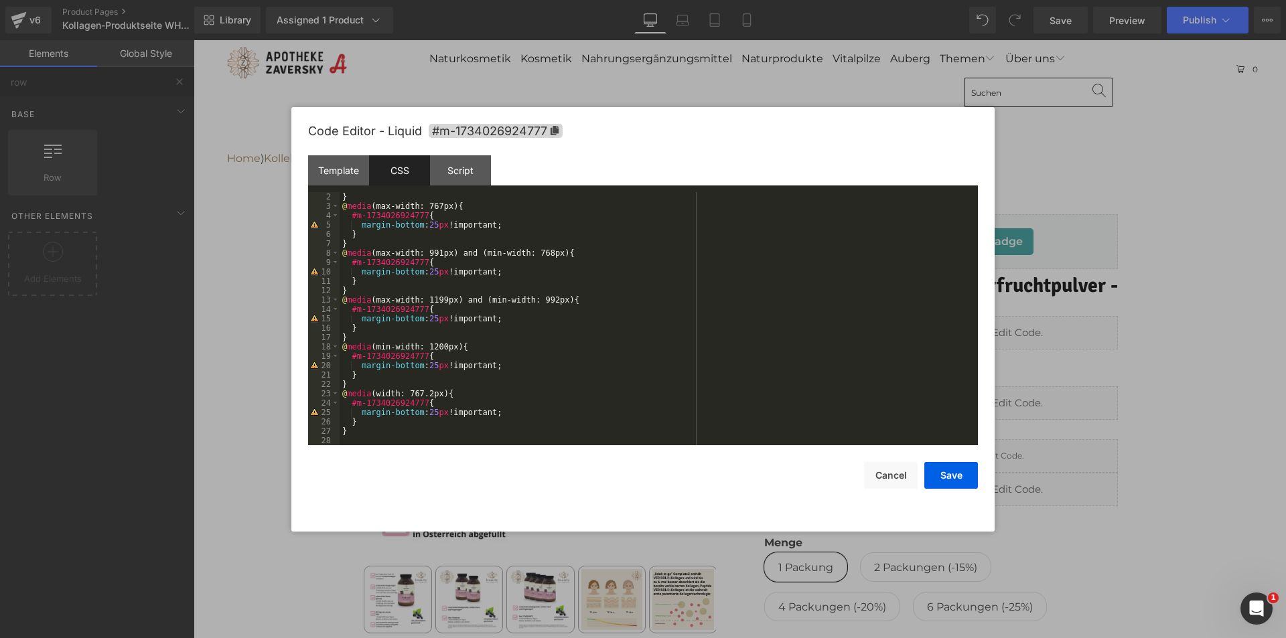
scroll to position [9, 0]
click at [450, 171] on div "Script" at bounding box center [460, 170] width 61 height 30
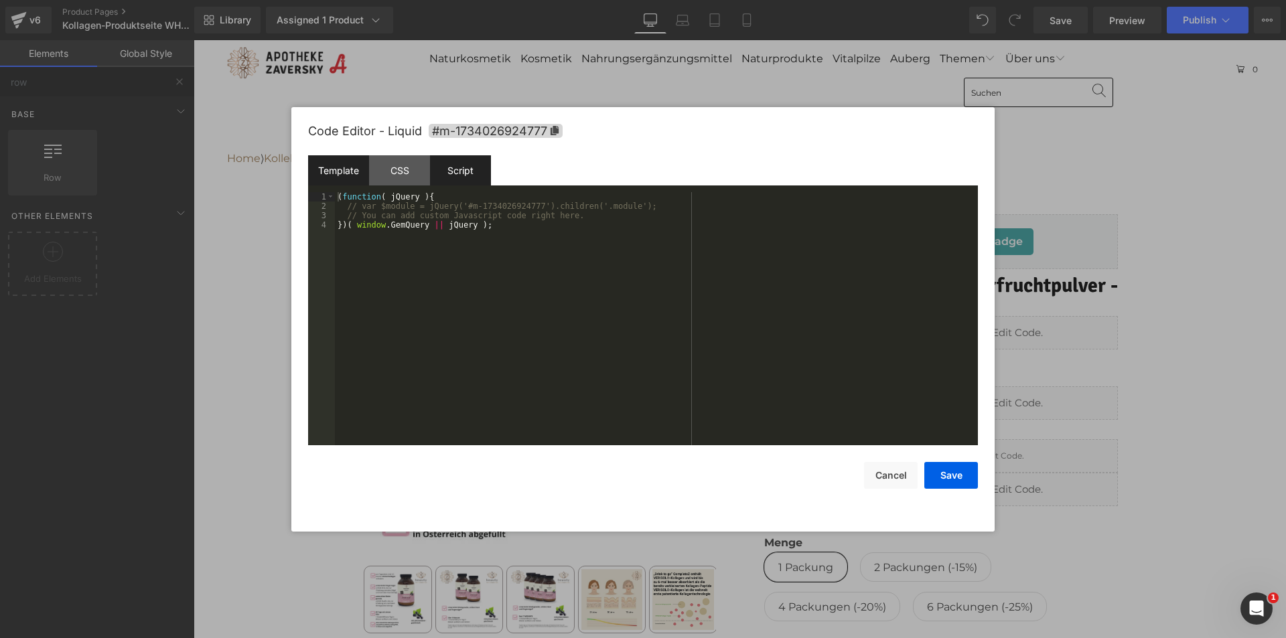
click at [349, 169] on div "Template" at bounding box center [338, 170] width 61 height 30
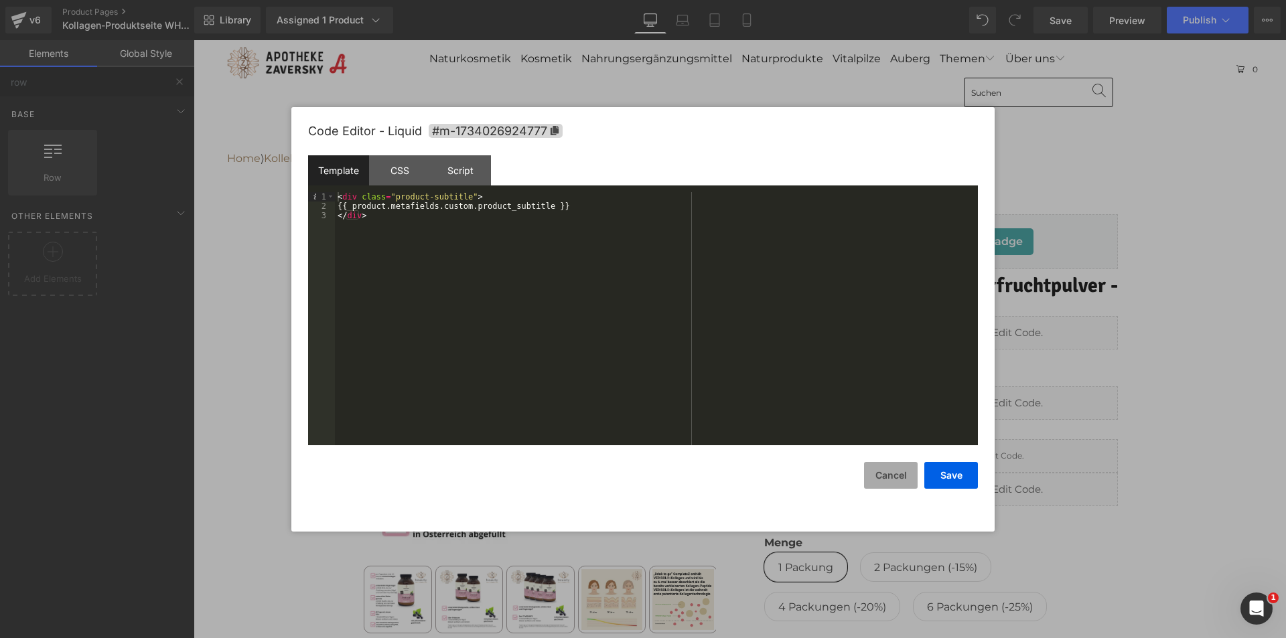
click at [878, 468] on button "Cancel" at bounding box center [891, 475] width 54 height 27
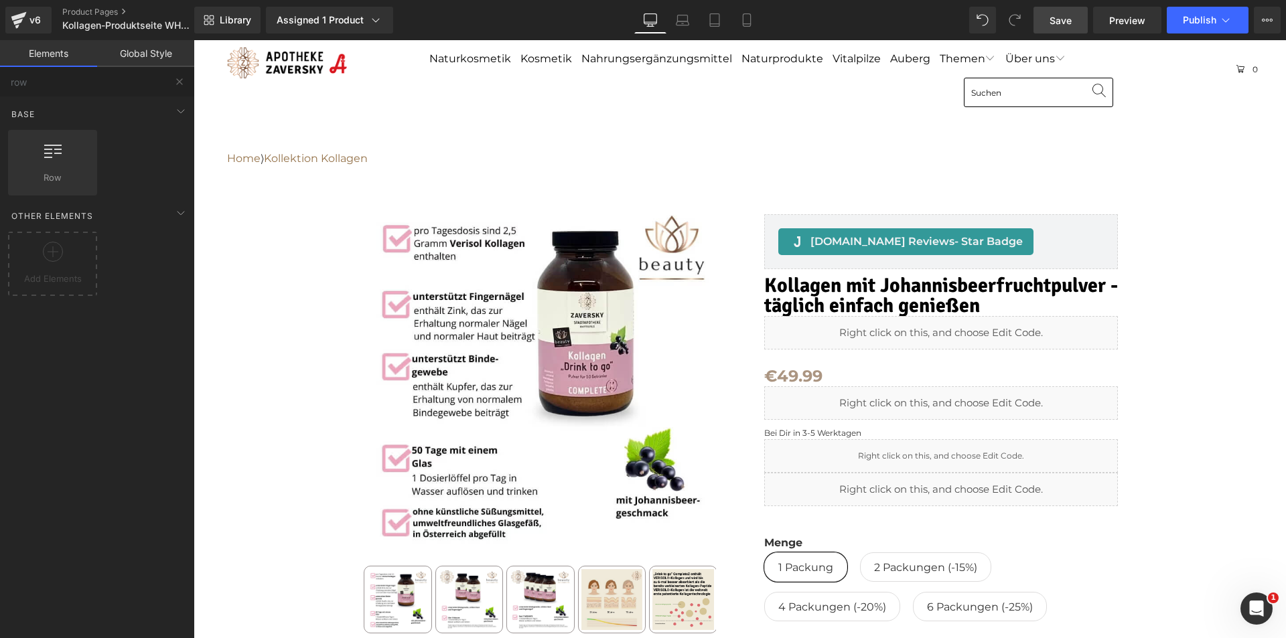
click at [1060, 23] on span "Save" at bounding box center [1061, 20] width 22 height 14
click at [1118, 17] on span "Preview" at bounding box center [1127, 20] width 36 height 14
click at [856, 286] on span "Kollagen mit Johannisbeerfruchtpulver - täglich einfach genießen" at bounding box center [941, 296] width 354 height 40
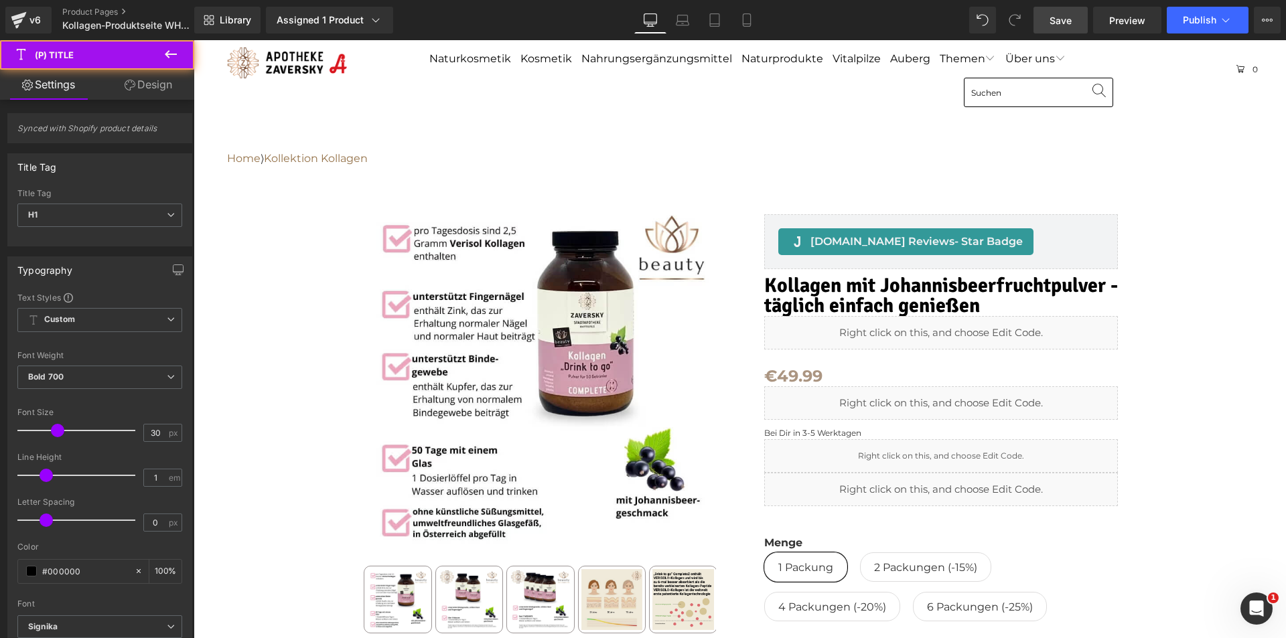
click at [157, 78] on link "Design" at bounding box center [148, 85] width 97 height 30
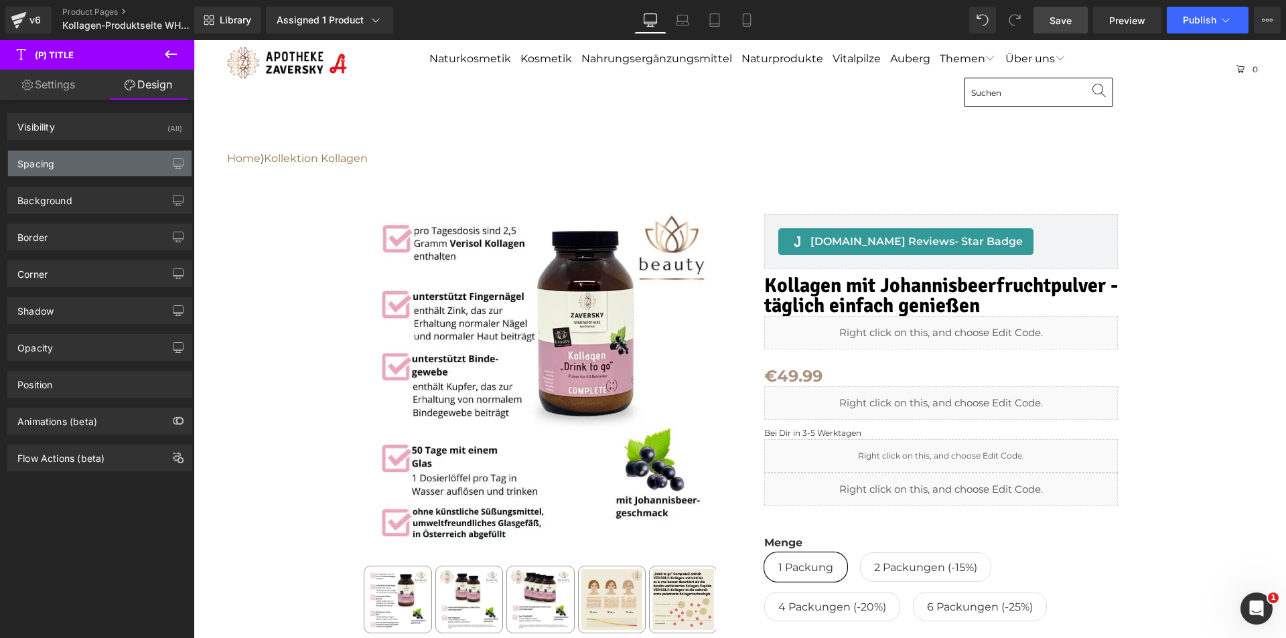
click at [121, 153] on div "Spacing" at bounding box center [100, 163] width 184 height 25
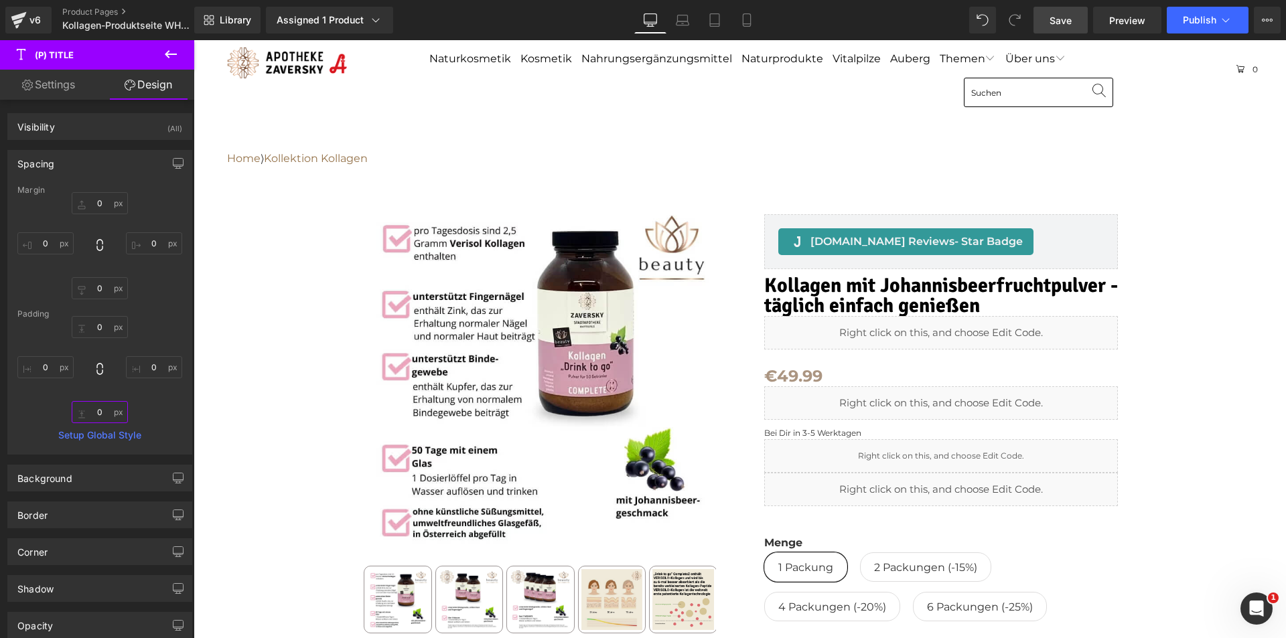
click at [107, 411] on input "text" at bounding box center [100, 412] width 56 height 22
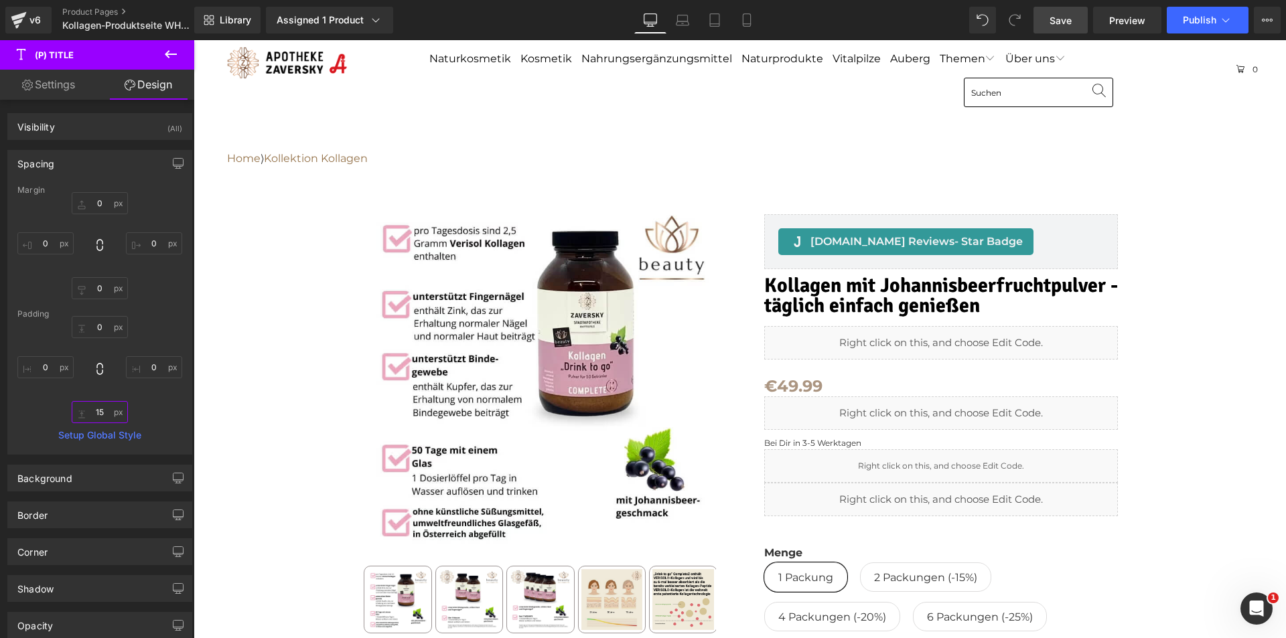
type input "15"
click at [1061, 14] on span "Save" at bounding box center [1061, 20] width 22 height 14
